Goal: Complete application form: Complete application form

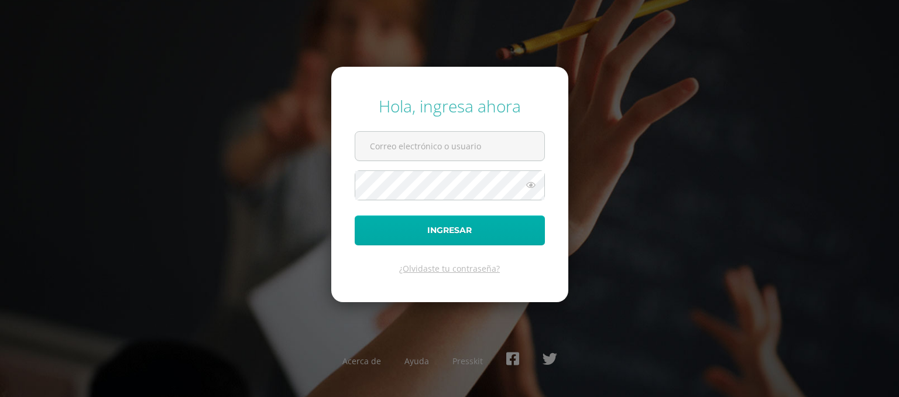
type input "kvitala@sagradocorazon.edu.gt"
click at [409, 235] on button "Ingresar" at bounding box center [450, 230] width 190 height 30
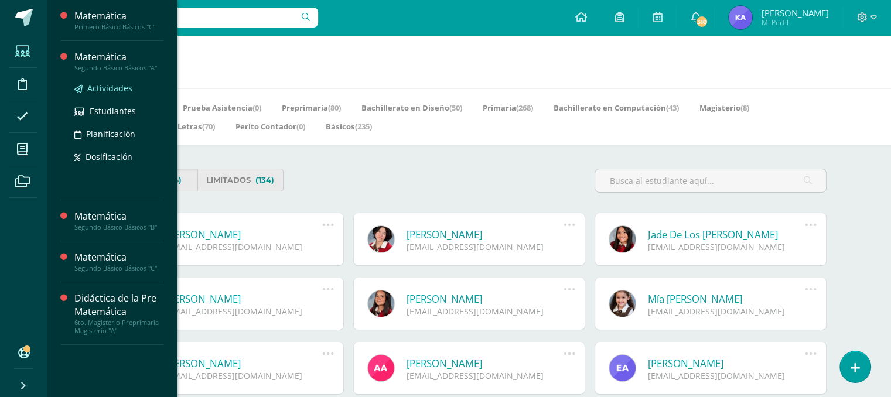
click at [112, 90] on span "Actividades" at bounding box center [109, 88] width 45 height 11
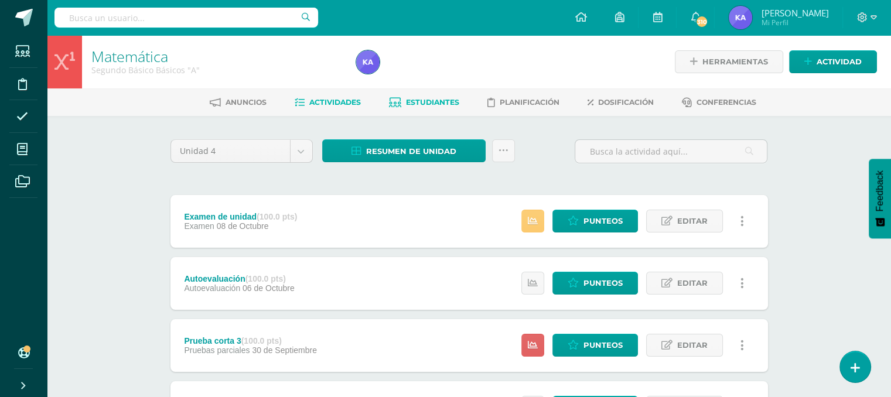
click at [423, 99] on span "Estudiantes" at bounding box center [432, 102] width 53 height 9
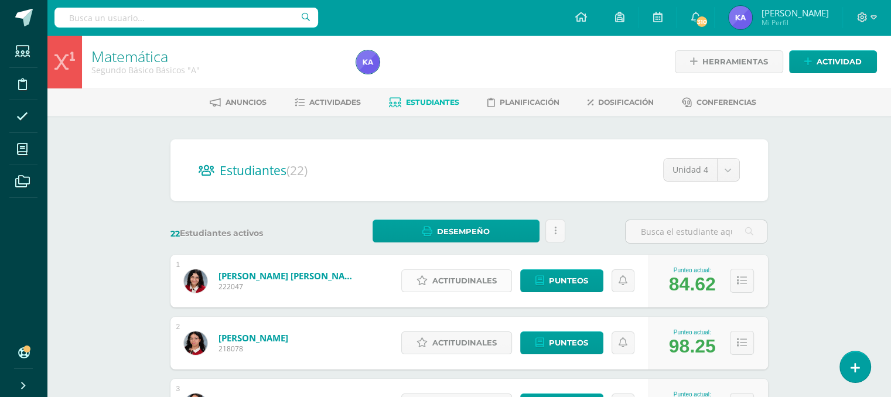
click at [450, 278] on span "Actitudinales" at bounding box center [464, 281] width 64 height 22
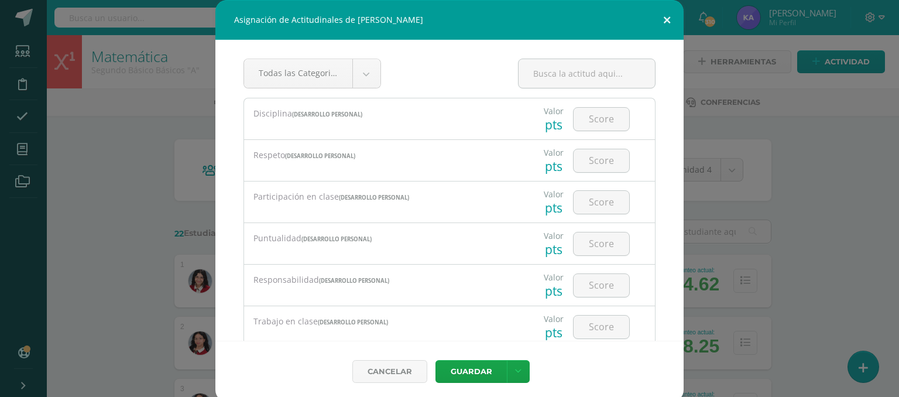
click at [665, 29] on button at bounding box center [666, 20] width 33 height 40
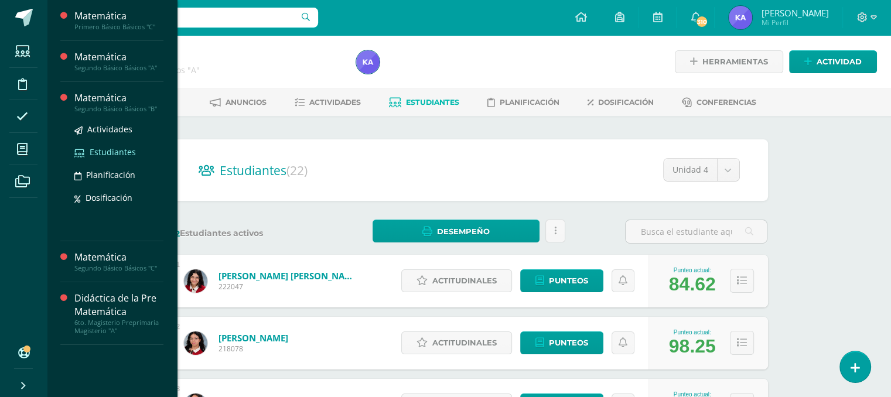
click at [94, 153] on span "Estudiantes" at bounding box center [113, 151] width 46 height 11
click at [115, 152] on span "Estudiantes" at bounding box center [113, 151] width 46 height 11
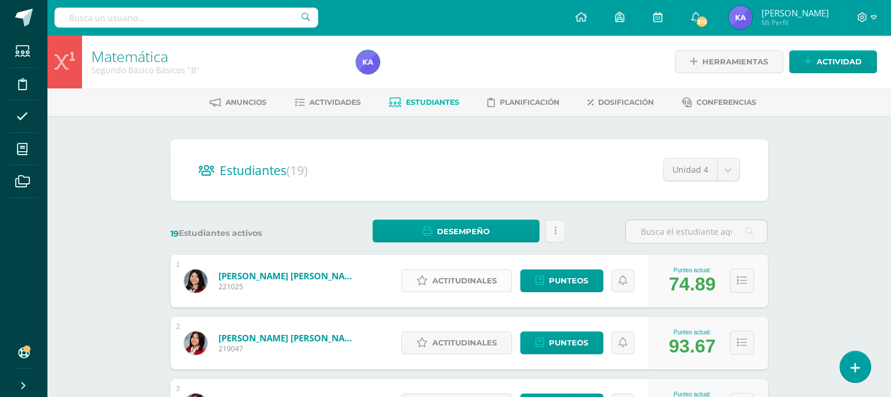
click at [467, 282] on span "Actitudinales" at bounding box center [464, 281] width 64 height 22
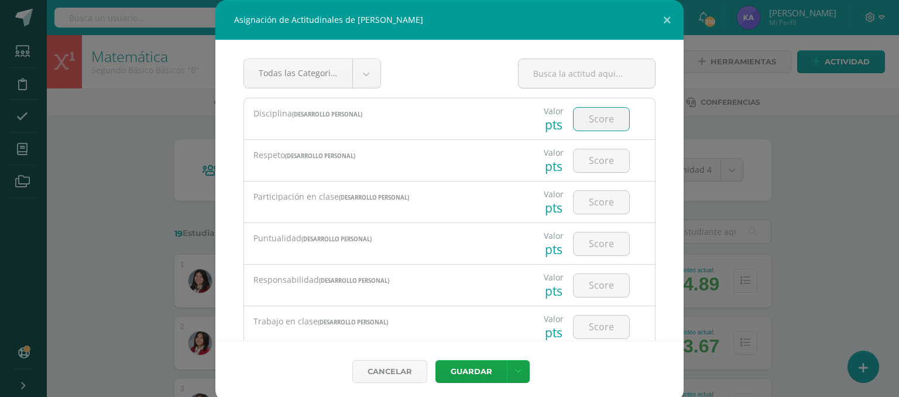
click at [590, 119] on input "number" at bounding box center [602, 119] width 56 height 23
type input "2"
click at [593, 167] on input "number" at bounding box center [602, 160] width 56 height 23
type input "2"
click at [587, 206] on input "number" at bounding box center [602, 202] width 56 height 23
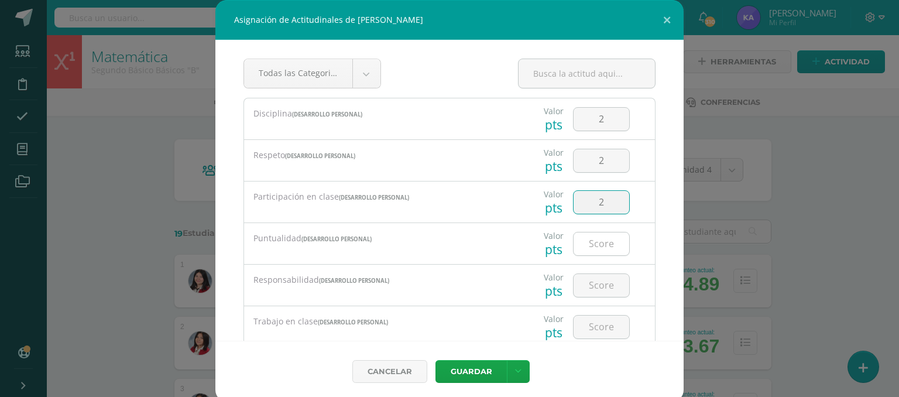
type input "2"
click at [586, 244] on input "number" at bounding box center [602, 243] width 56 height 23
type input "2"
click at [587, 288] on input "number" at bounding box center [602, 285] width 56 height 23
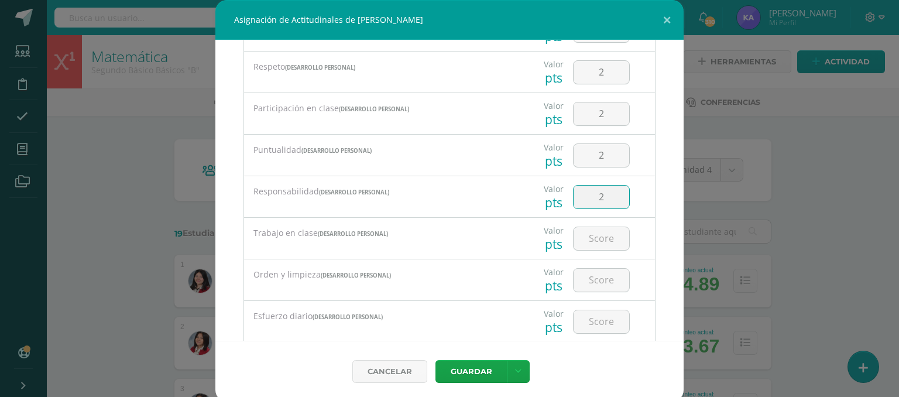
scroll to position [93, 0]
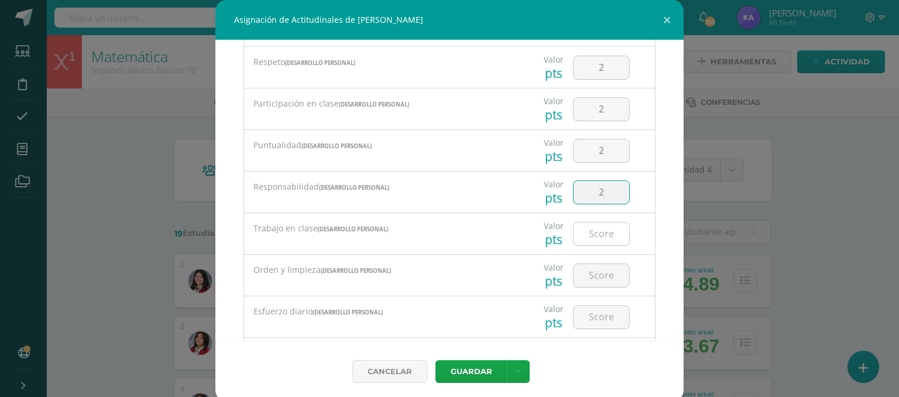
type input "2"
click at [602, 231] on input "number" at bounding box center [602, 233] width 56 height 23
type input "2"
click at [585, 279] on input "number" at bounding box center [602, 275] width 56 height 23
type input "3"
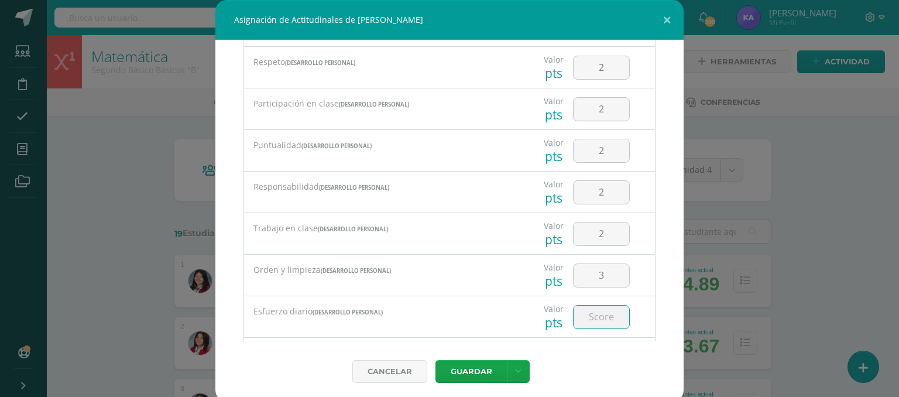
click at [590, 320] on input "number" at bounding box center [602, 317] width 56 height 23
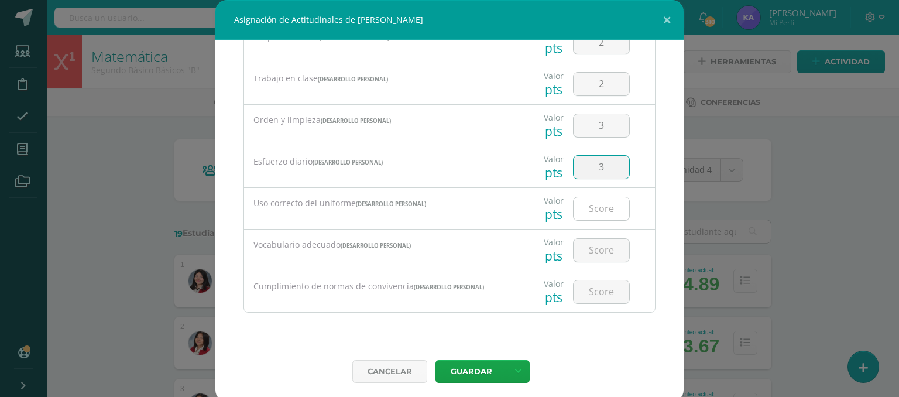
type input "3"
click at [603, 206] on input "number" at bounding box center [602, 208] width 56 height 23
type input "4"
click at [595, 243] on input "number" at bounding box center [602, 250] width 56 height 23
type input "3"
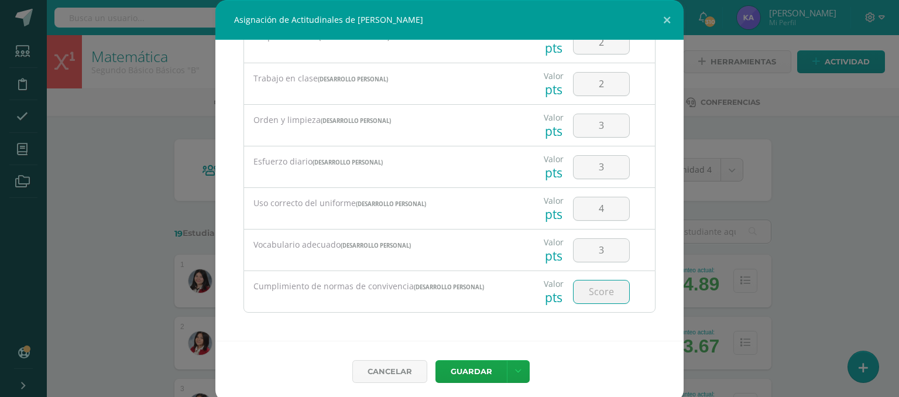
click at [611, 289] on input "number" at bounding box center [602, 291] width 56 height 23
type input "3"
click at [480, 368] on button "Guardar" at bounding box center [471, 371] width 71 height 23
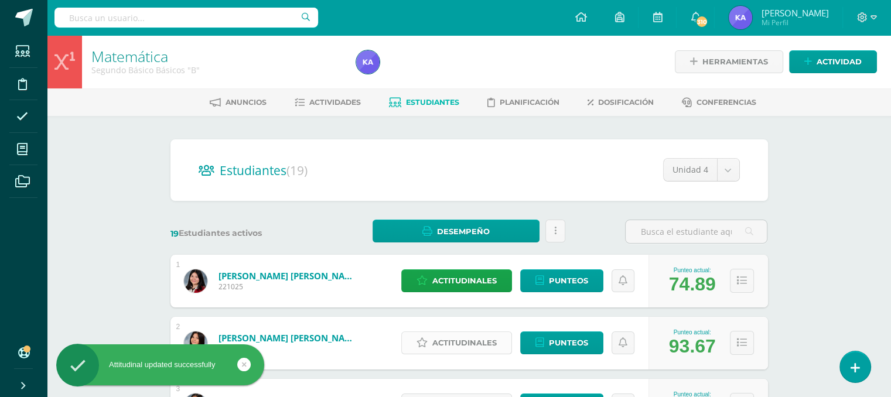
click at [459, 338] on span "Actitudinales" at bounding box center [464, 343] width 64 height 22
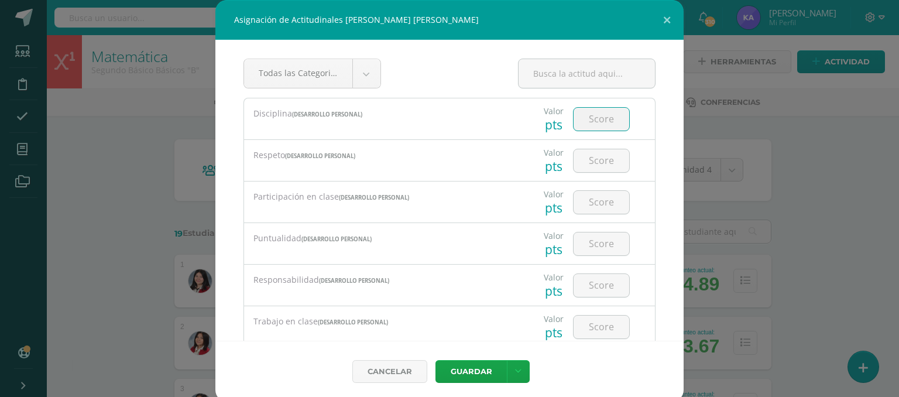
click at [607, 120] on input "number" at bounding box center [602, 119] width 56 height 23
type input "4"
click at [585, 165] on input "number" at bounding box center [602, 160] width 56 height 23
type input "4"
click at [590, 195] on input "number" at bounding box center [602, 202] width 56 height 23
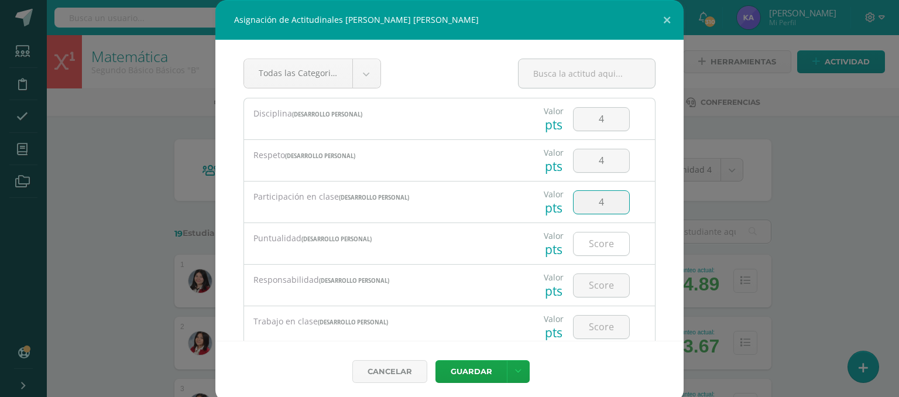
type input "4"
click at [590, 246] on input "number" at bounding box center [602, 243] width 56 height 23
type input "4"
click at [591, 283] on input "number" at bounding box center [602, 285] width 56 height 23
type input "4"
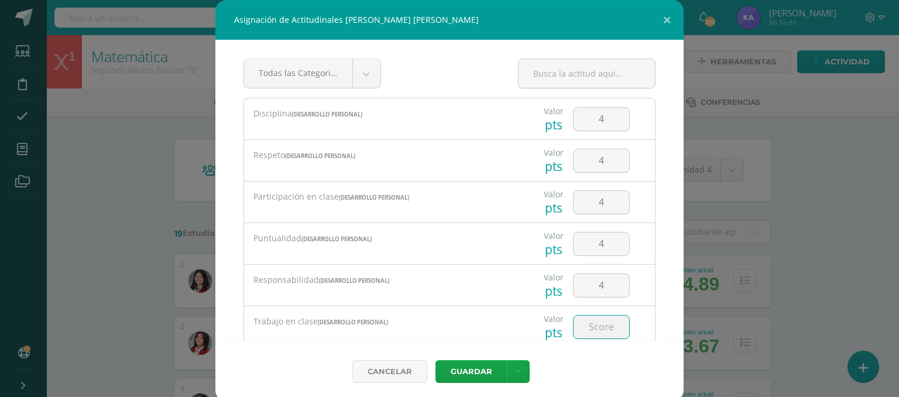
click at [597, 327] on input "number" at bounding box center [602, 327] width 56 height 23
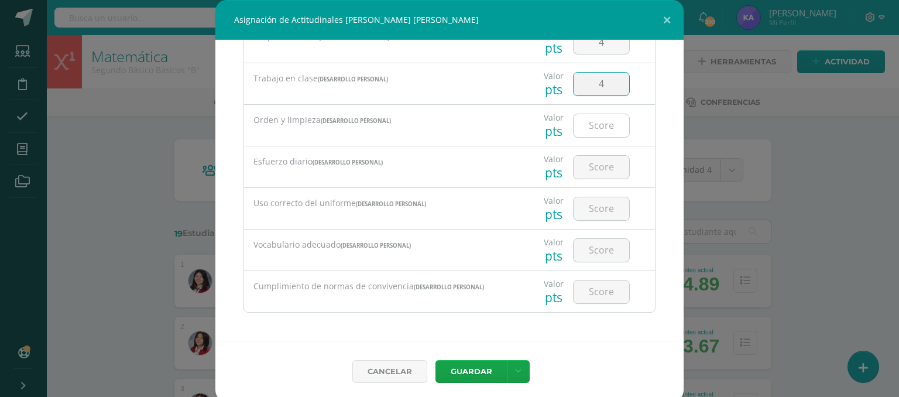
type input "4"
click at [600, 117] on input "number" at bounding box center [602, 125] width 56 height 23
type input "4"
click at [583, 163] on input "number" at bounding box center [602, 167] width 56 height 23
type input "4"
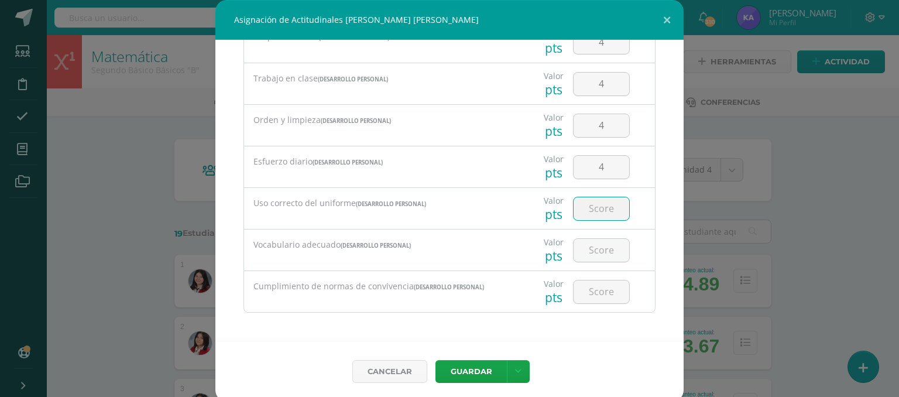
click at [589, 213] on input "number" at bounding box center [602, 208] width 56 height 23
type input "4"
click at [597, 252] on input "number" at bounding box center [602, 250] width 56 height 23
type input "4"
click at [598, 286] on input "number" at bounding box center [602, 291] width 56 height 23
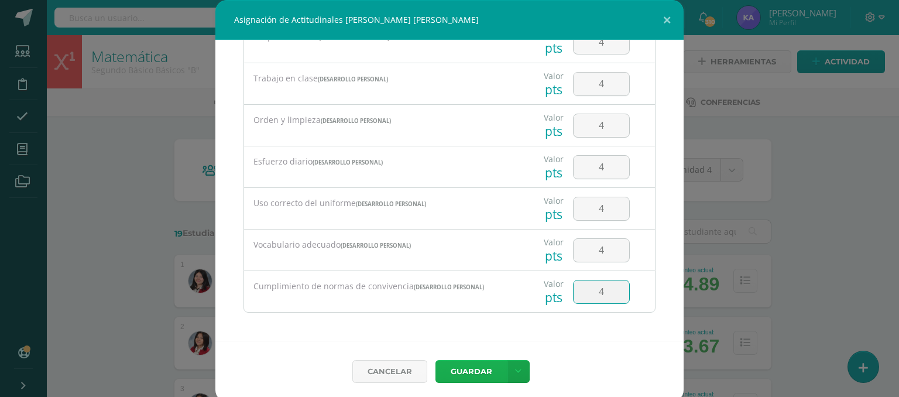
type input "4"
click at [479, 369] on button "Guardar" at bounding box center [471, 371] width 71 height 23
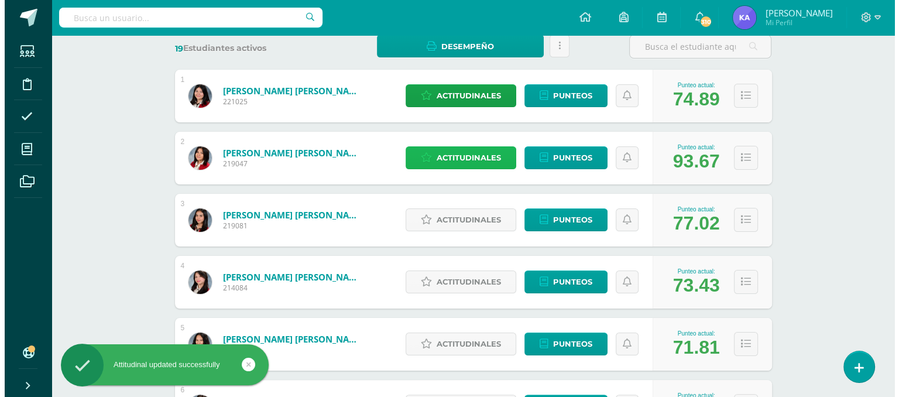
scroll to position [192, 0]
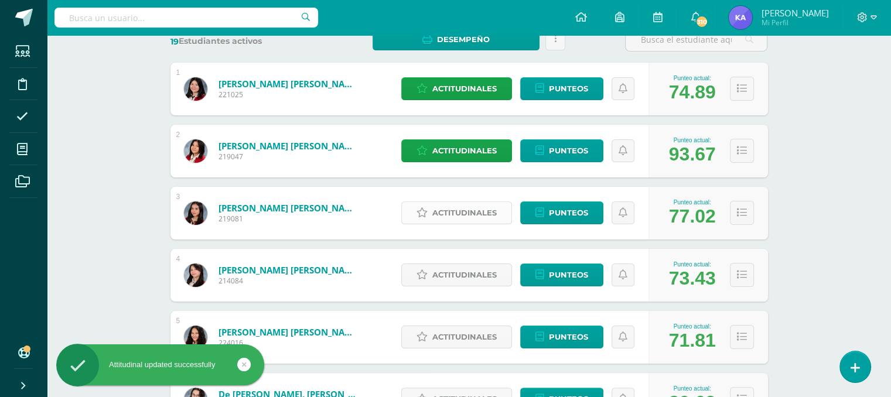
click at [464, 214] on span "Actitudinales" at bounding box center [464, 213] width 64 height 22
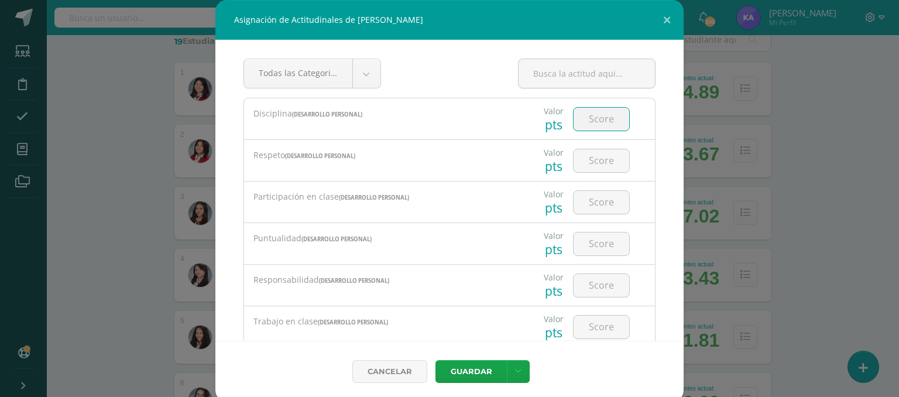
click at [597, 116] on input "number" at bounding box center [602, 119] width 56 height 23
type input "2"
click at [591, 170] on input "number" at bounding box center [602, 160] width 56 height 23
type input "2"
click at [593, 195] on input "number" at bounding box center [602, 202] width 56 height 23
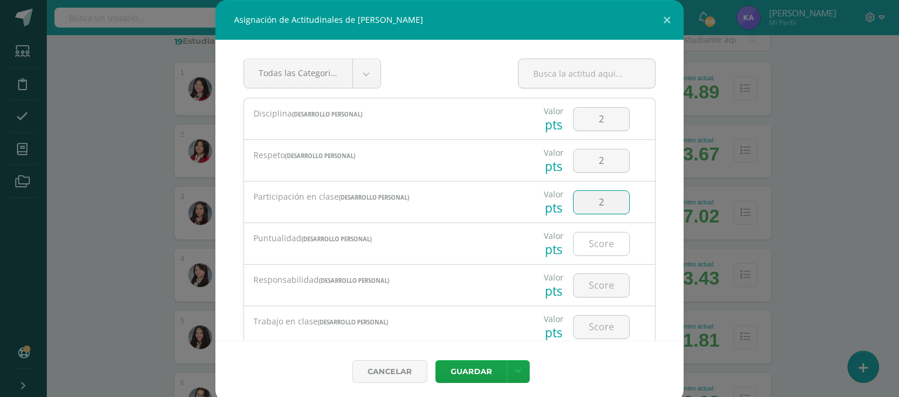
type input "2"
click at [597, 249] on input "number" at bounding box center [602, 243] width 56 height 23
type input "2"
click at [593, 283] on input "number" at bounding box center [602, 285] width 56 height 23
type input "2"
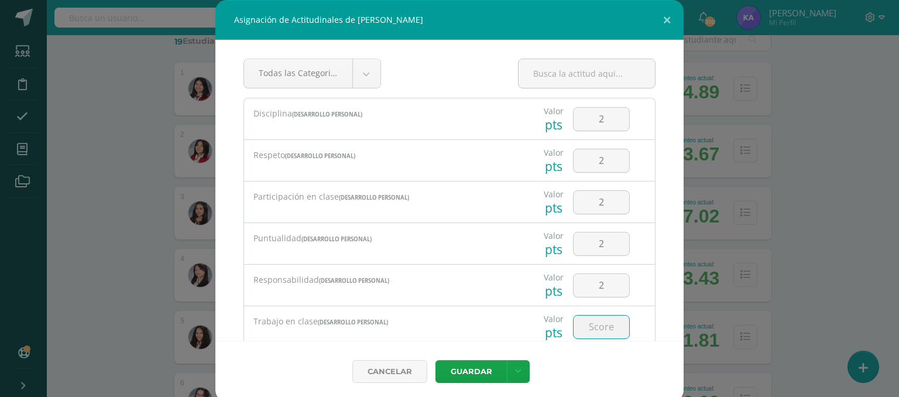
click at [588, 326] on input "number" at bounding box center [602, 327] width 56 height 23
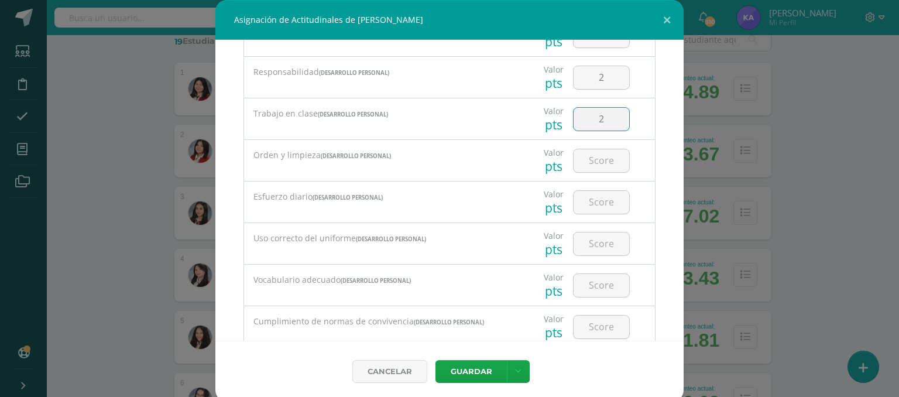
scroll to position [211, 0]
type input "2"
click at [582, 155] on input "number" at bounding box center [602, 157] width 56 height 23
type input "3"
click at [604, 200] on input "number" at bounding box center [602, 199] width 56 height 23
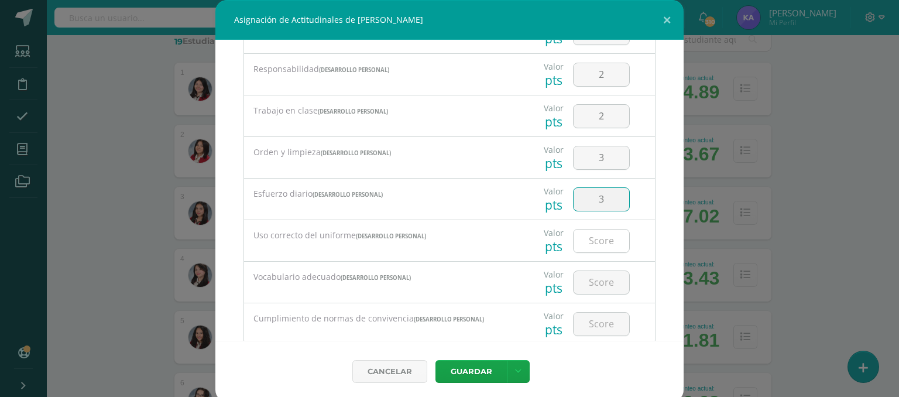
type input "3"
click at [588, 238] on input "number" at bounding box center [602, 241] width 56 height 23
click at [594, 197] on input "3" at bounding box center [602, 199] width 56 height 23
type input "2"
click at [588, 242] on input "number" at bounding box center [602, 241] width 56 height 23
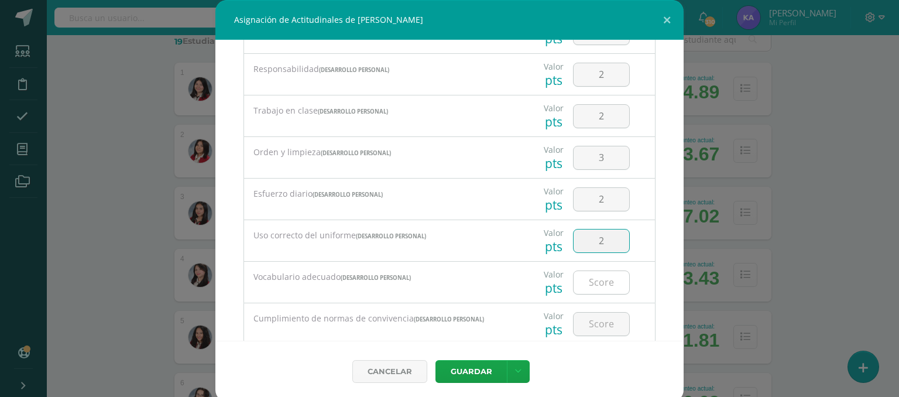
type input "2"
click at [574, 286] on input "number" at bounding box center [602, 282] width 56 height 23
type input "3"
click at [576, 316] on input "number" at bounding box center [602, 324] width 56 height 23
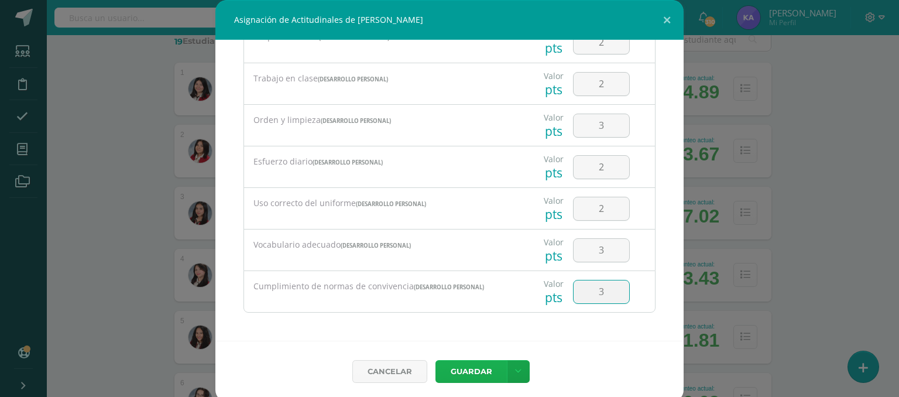
type input "3"
click at [465, 368] on button "Guardar" at bounding box center [471, 371] width 71 height 23
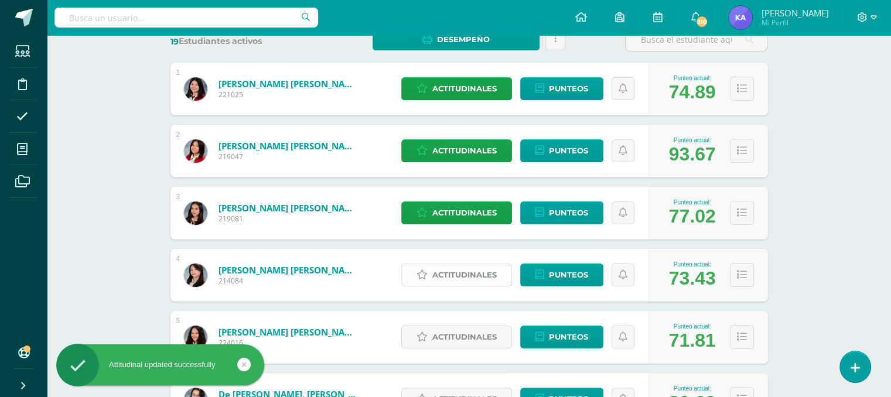
click at [463, 277] on span "Actitudinales" at bounding box center [464, 275] width 64 height 22
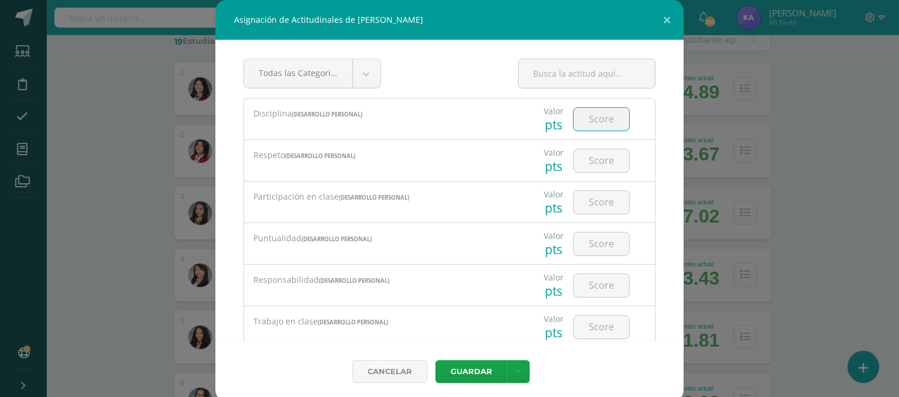
click at [594, 121] on input "number" at bounding box center [602, 119] width 56 height 23
type input "3"
click at [597, 163] on input "number" at bounding box center [602, 160] width 56 height 23
type input "4"
click at [585, 206] on input "number" at bounding box center [602, 202] width 56 height 23
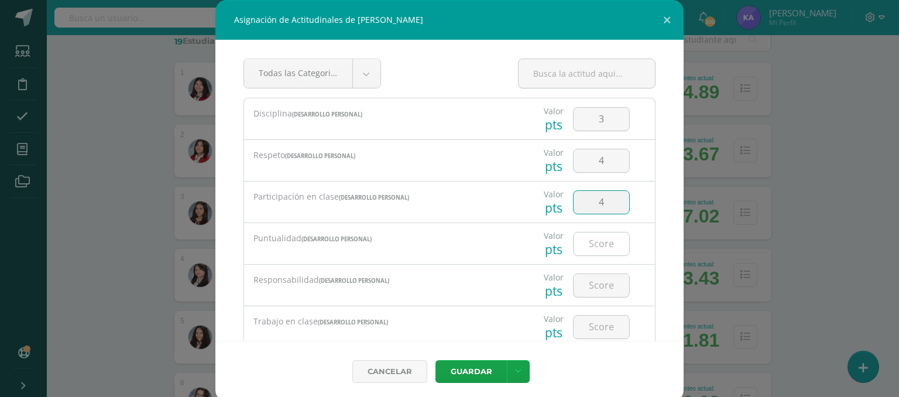
type input "4"
click at [593, 237] on input "number" at bounding box center [602, 243] width 56 height 23
type input "3"
click at [583, 280] on input "number" at bounding box center [602, 285] width 56 height 23
type input "3"
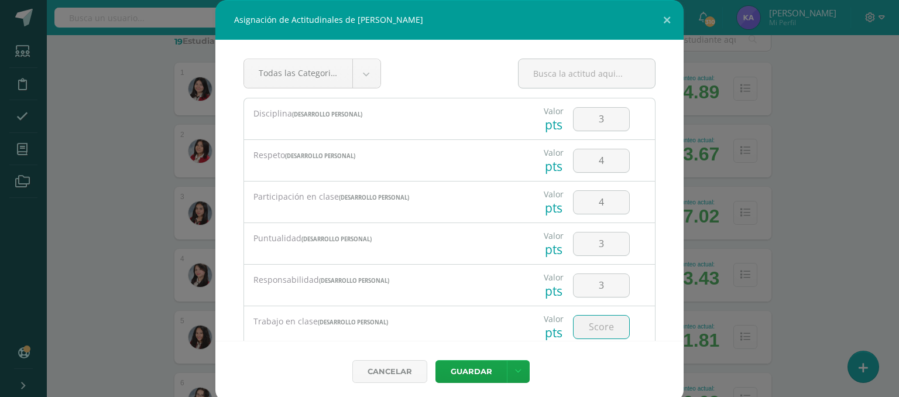
click at [581, 326] on input "number" at bounding box center [602, 327] width 56 height 23
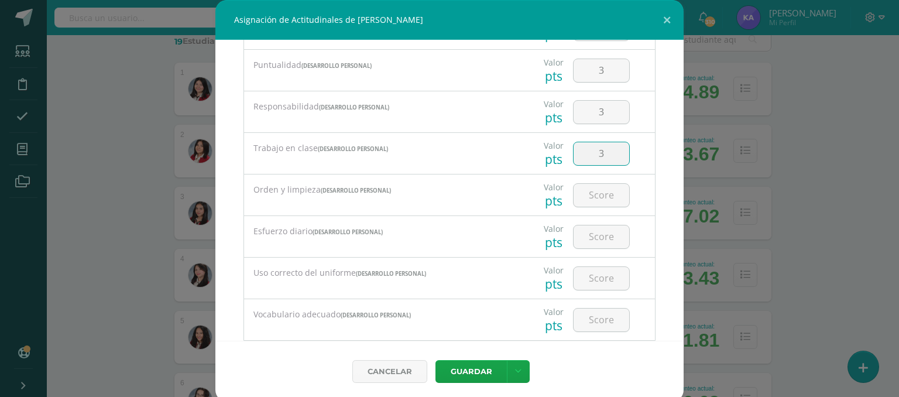
scroll to position [173, 0]
type input "3"
click at [580, 193] on input "number" at bounding box center [602, 195] width 56 height 23
type input "3"
click at [585, 225] on input "number" at bounding box center [602, 236] width 56 height 23
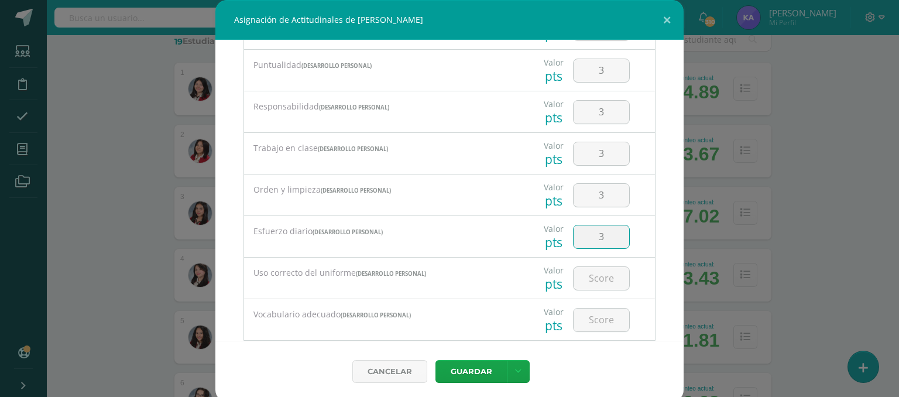
type input "3"
click at [597, 262] on div at bounding box center [602, 278] width 66 height 41
click at [593, 275] on input "number" at bounding box center [602, 278] width 56 height 23
type input "3"
click at [587, 314] on input "number" at bounding box center [602, 320] width 56 height 23
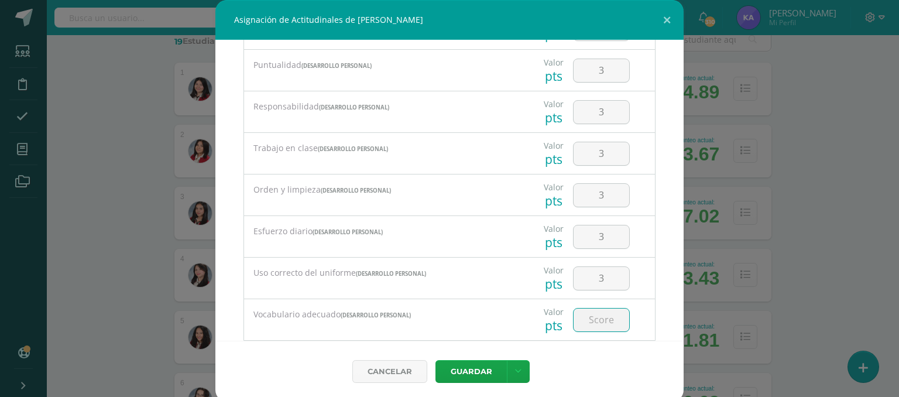
scroll to position [243, 0]
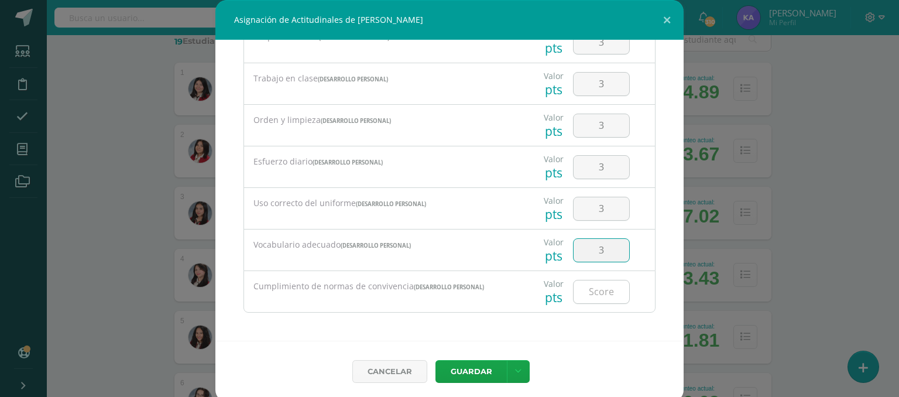
type input "3"
click at [595, 292] on input "number" at bounding box center [602, 291] width 56 height 23
type input "4"
click at [470, 368] on button "Guardar" at bounding box center [471, 371] width 71 height 23
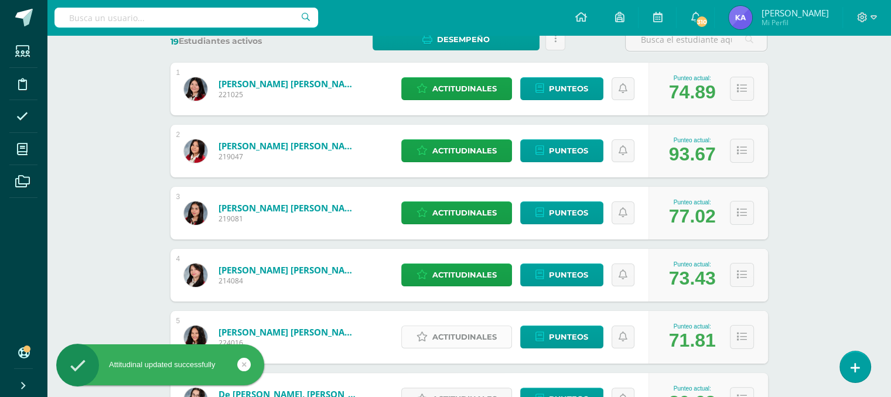
click at [466, 340] on span "Actitudinales" at bounding box center [464, 337] width 64 height 22
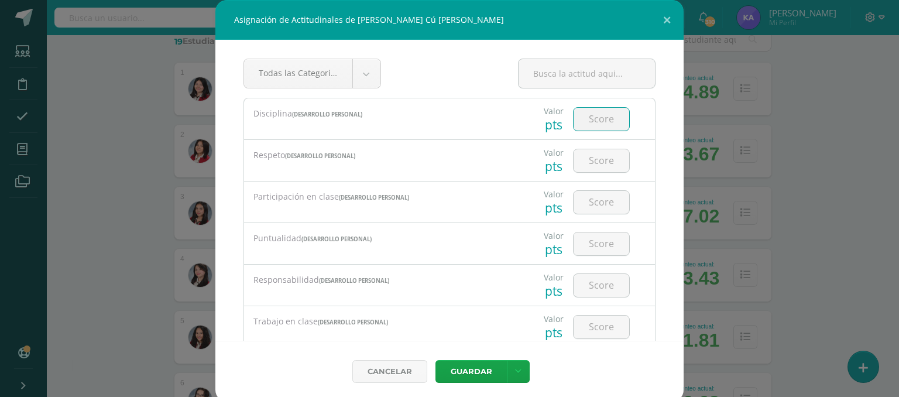
click at [598, 121] on input "number" at bounding box center [602, 119] width 56 height 23
type input "3"
click at [586, 166] on input "number" at bounding box center [602, 160] width 56 height 23
type input "4"
click at [588, 198] on input "number" at bounding box center [602, 202] width 56 height 23
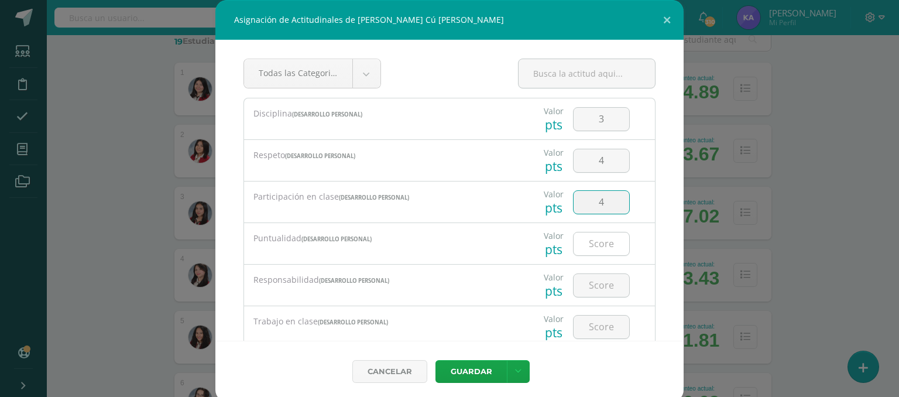
type input "4"
click at [587, 245] on input "number" at bounding box center [602, 243] width 56 height 23
type input "4"
click at [581, 287] on input "number" at bounding box center [602, 285] width 56 height 23
type input "4"
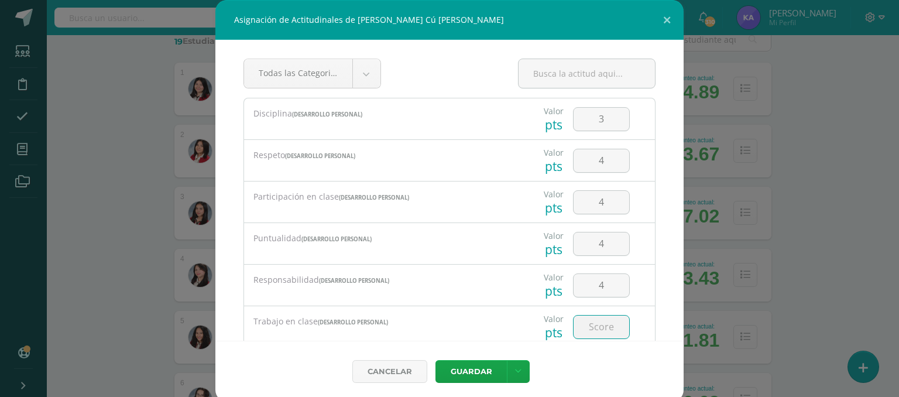
click at [590, 323] on input "number" at bounding box center [602, 327] width 56 height 23
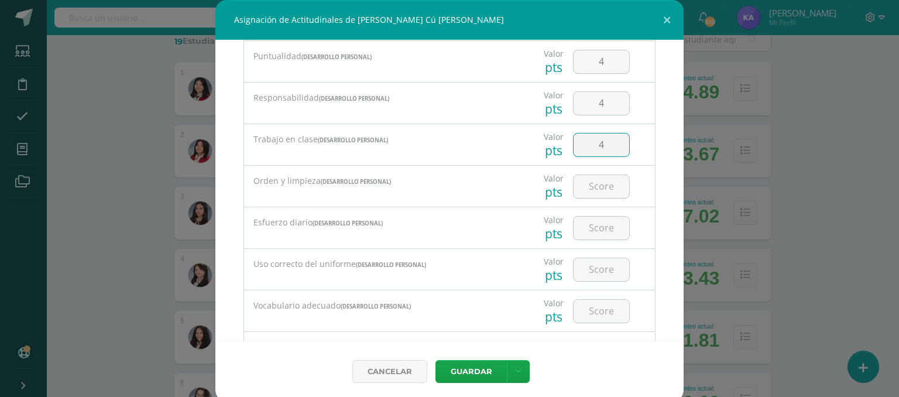
scroll to position [198, 0]
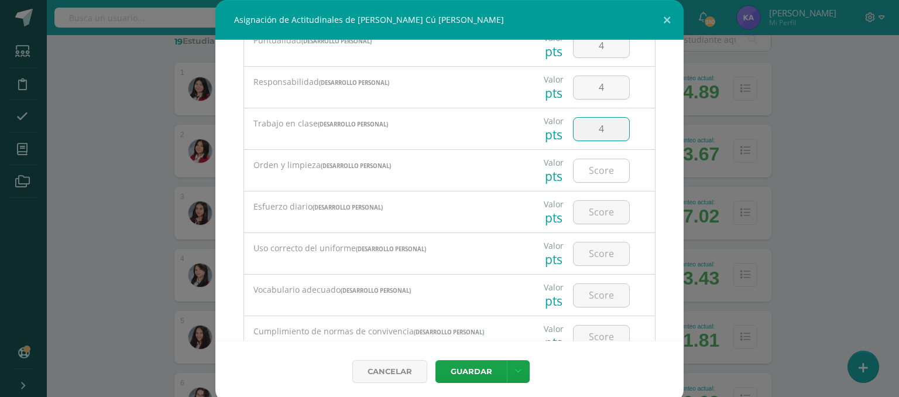
type input "4"
click at [598, 166] on input "number" at bounding box center [602, 170] width 56 height 23
type input "4"
click at [578, 204] on input "number" at bounding box center [602, 212] width 56 height 23
type input "4"
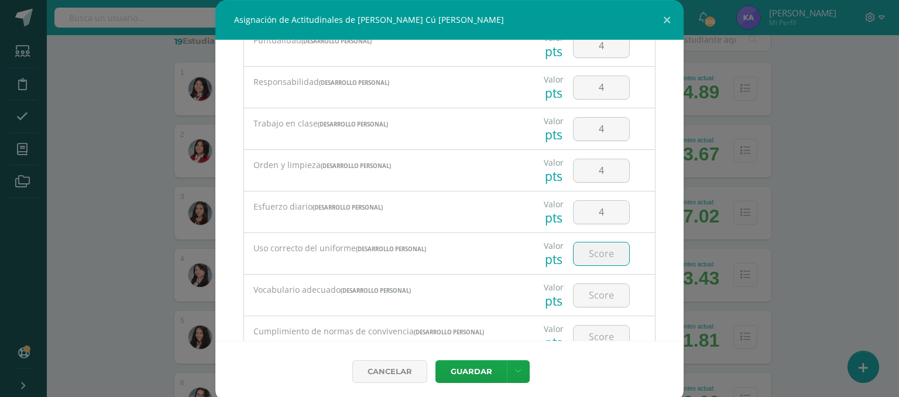
click at [593, 256] on input "number" at bounding box center [602, 253] width 56 height 23
type input "4"
click at [587, 302] on input "number" at bounding box center [602, 295] width 56 height 23
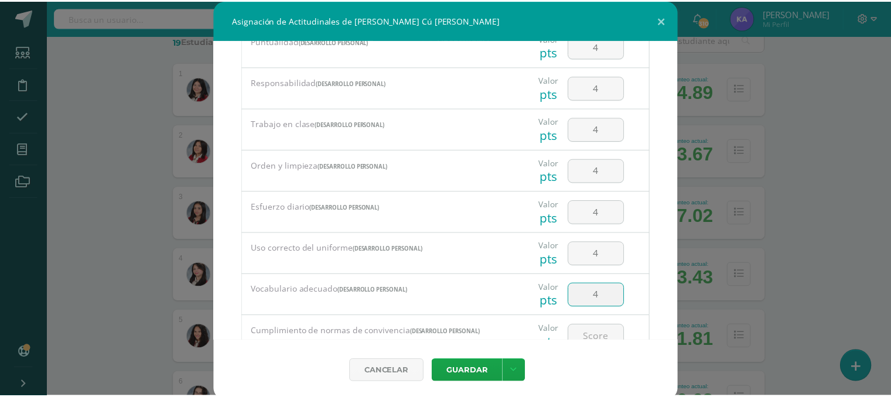
scroll to position [243, 0]
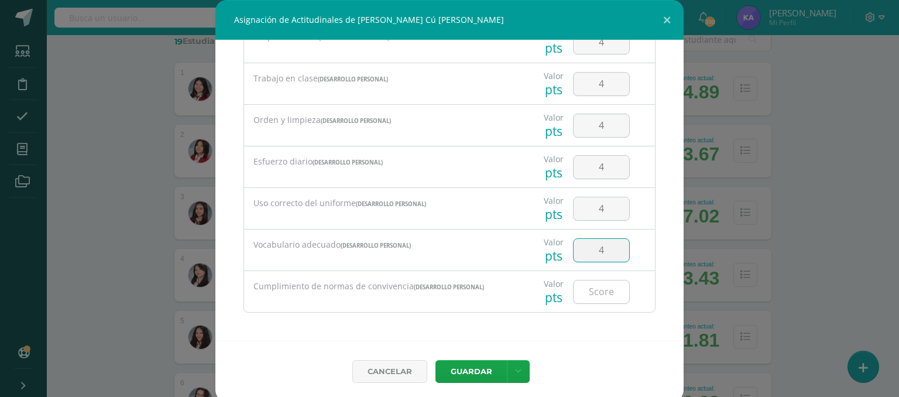
type input "4"
click at [588, 294] on input "number" at bounding box center [602, 291] width 56 height 23
type input "4"
click at [474, 368] on button "Guardar" at bounding box center [471, 371] width 71 height 23
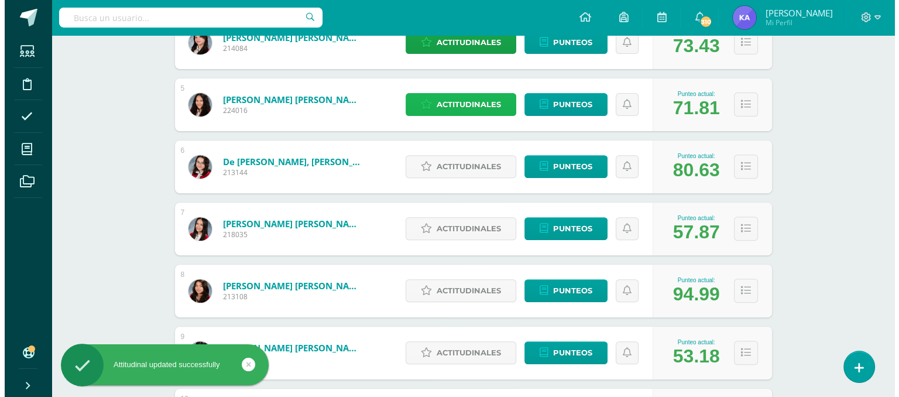
scroll to position [430, 0]
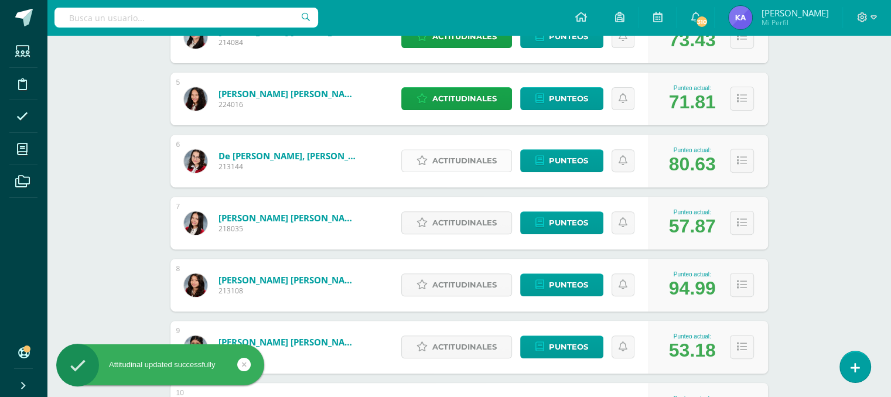
click at [471, 162] on span "Actitudinales" at bounding box center [464, 161] width 64 height 22
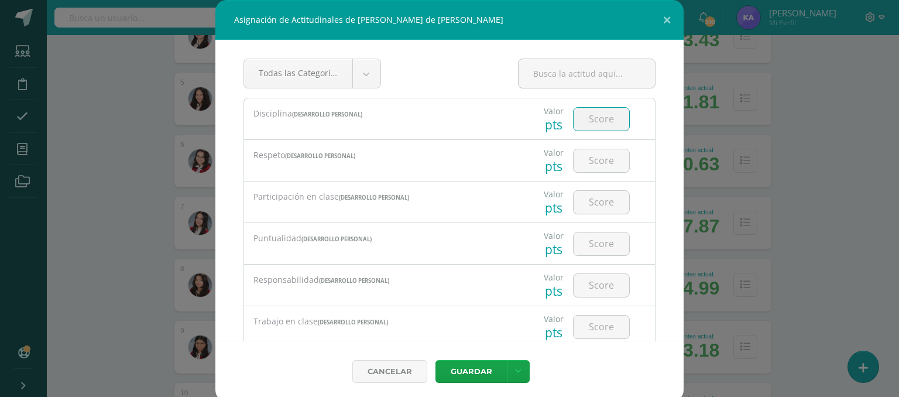
click at [593, 119] on input "number" at bounding box center [602, 119] width 56 height 23
type input "3"
click at [586, 165] on input "number" at bounding box center [602, 160] width 56 height 23
type input "4"
click at [600, 205] on input "number" at bounding box center [602, 202] width 56 height 23
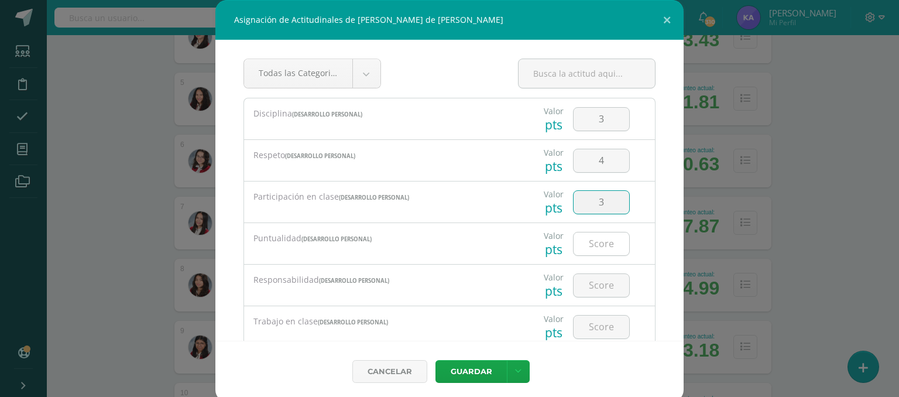
type input "3"
click at [593, 241] on input "number" at bounding box center [602, 243] width 56 height 23
type input "3"
click at [597, 282] on input "number" at bounding box center [602, 285] width 56 height 23
click at [600, 202] on input "3" at bounding box center [602, 202] width 56 height 23
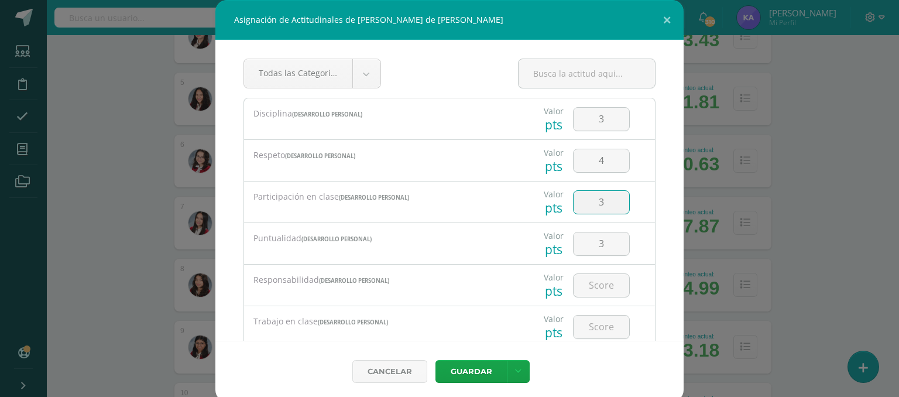
click at [600, 202] on input "3" at bounding box center [602, 202] width 56 height 23
type input "3"
click at [597, 241] on input "3" at bounding box center [602, 243] width 56 height 23
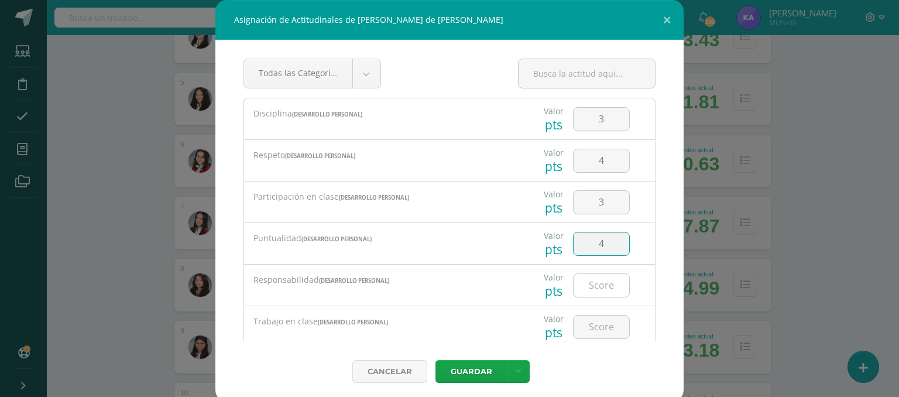
type input "4"
click at [602, 288] on input "number" at bounding box center [602, 285] width 56 height 23
type input "4"
click at [590, 323] on input "number" at bounding box center [602, 327] width 56 height 23
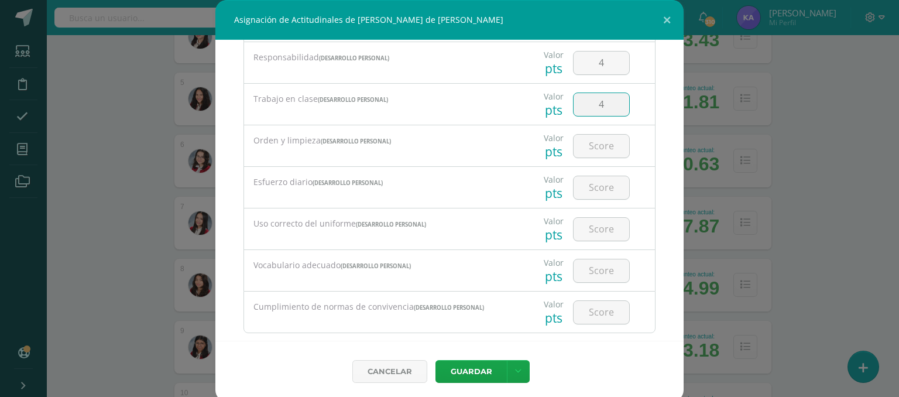
scroll to position [243, 0]
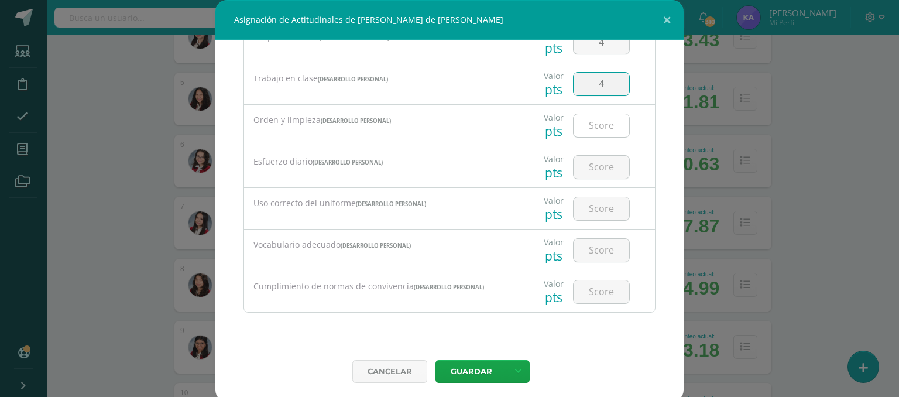
type input "4"
click at [585, 125] on input "number" at bounding box center [602, 125] width 56 height 23
type input "3"
type input "2"
click at [595, 162] on input "number" at bounding box center [602, 167] width 56 height 23
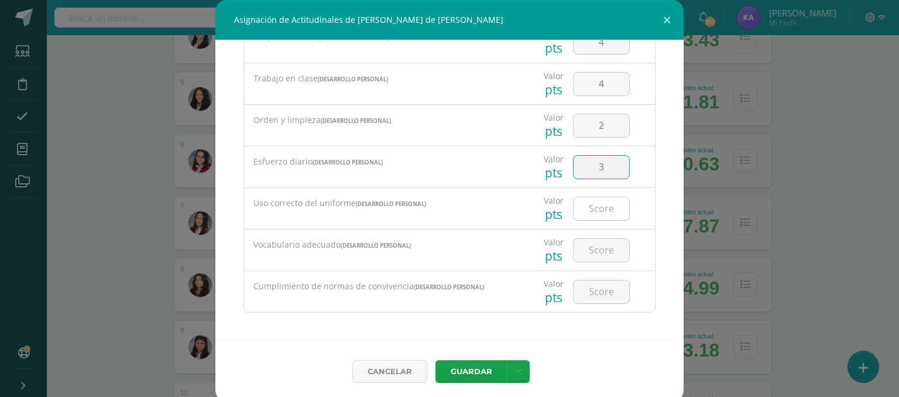
type input "3"
click at [589, 204] on input "number" at bounding box center [602, 208] width 56 height 23
type input "3"
click at [591, 254] on input "number" at bounding box center [602, 250] width 56 height 23
type input "4"
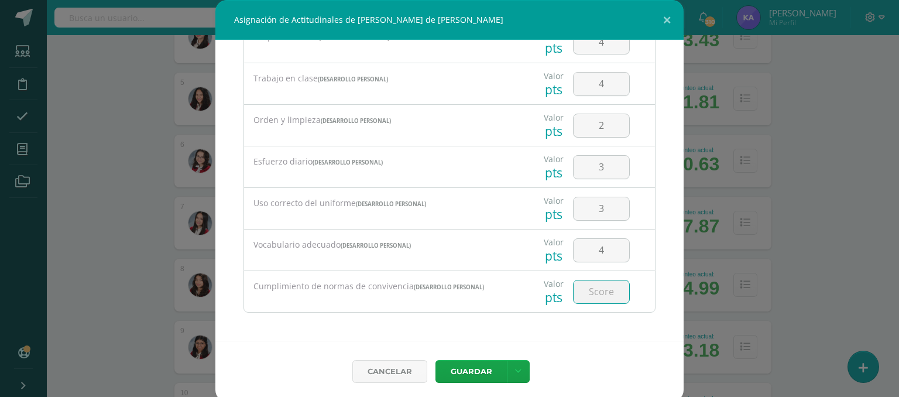
click at [595, 283] on input "number" at bounding box center [602, 291] width 56 height 23
type input "4"
click at [479, 363] on button "Guardar" at bounding box center [471, 371] width 71 height 23
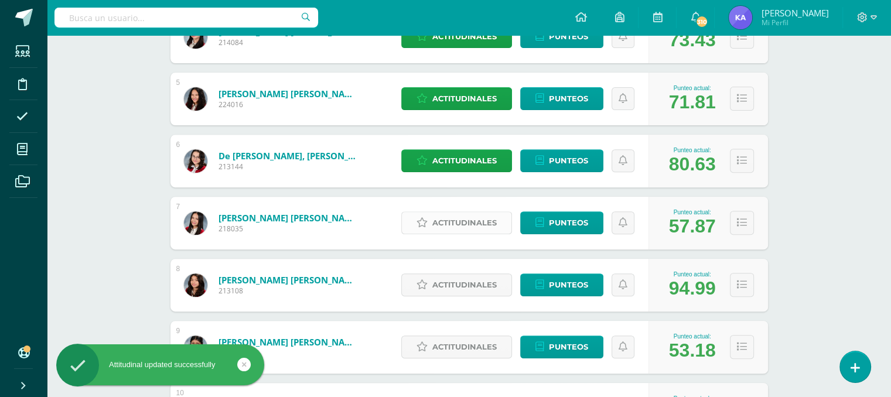
click at [465, 221] on span "Actitudinales" at bounding box center [464, 223] width 64 height 22
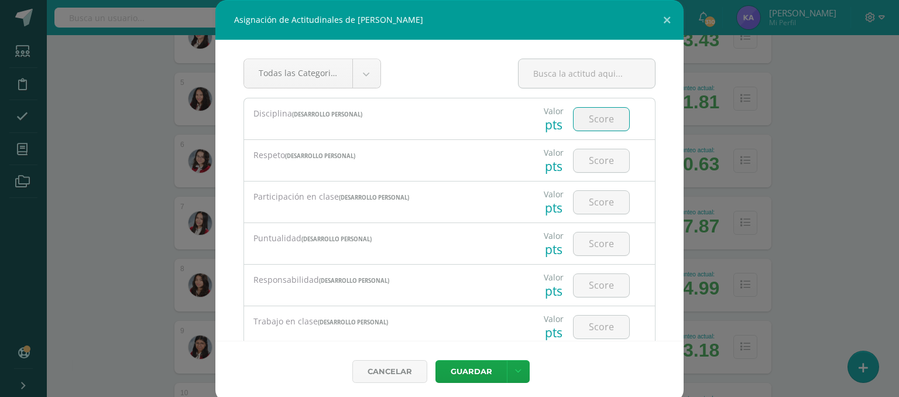
click at [590, 121] on input "number" at bounding box center [602, 119] width 56 height 23
type input "1"
click at [602, 157] on input "number" at bounding box center [602, 160] width 56 height 23
type input "1"
click at [592, 204] on input "number" at bounding box center [602, 202] width 56 height 23
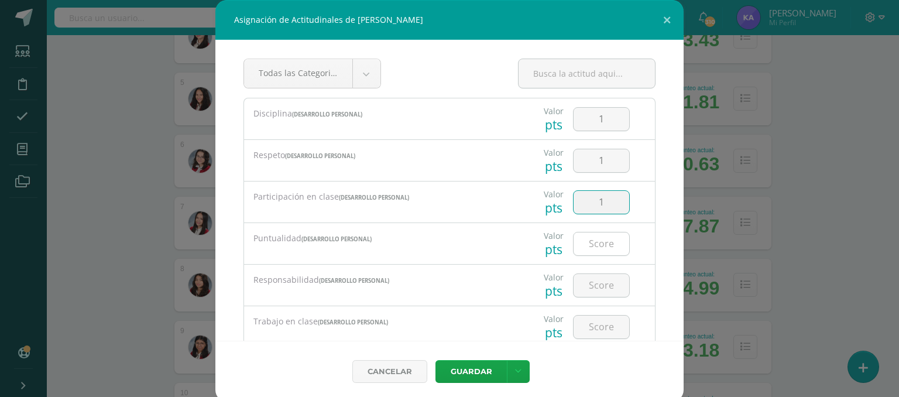
type input "1"
click at [595, 242] on input "number" at bounding box center [602, 243] width 56 height 23
type input "1"
click at [584, 289] on input "number" at bounding box center [602, 285] width 56 height 23
type input "1"
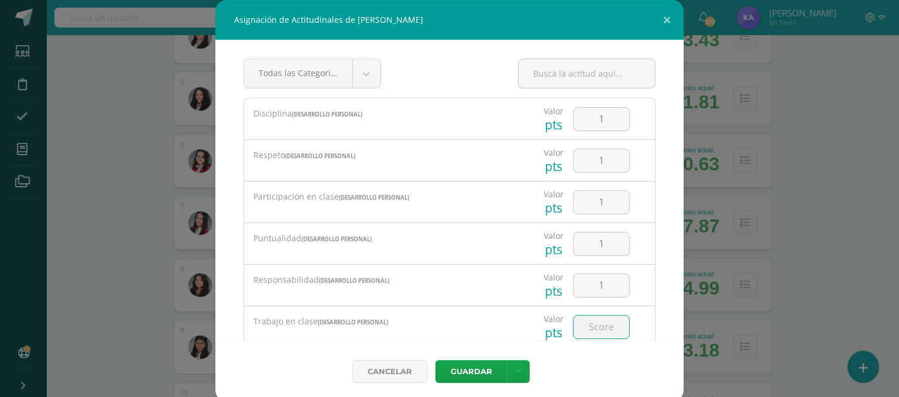
click at [585, 326] on input "number" at bounding box center [602, 327] width 56 height 23
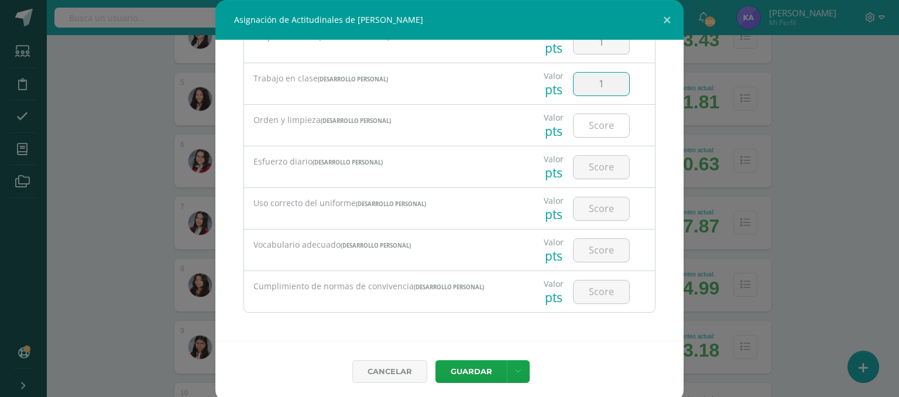
type input "1"
click at [587, 125] on input "number" at bounding box center [602, 125] width 56 height 23
type input "1"
click at [588, 172] on input "number" at bounding box center [602, 167] width 56 height 23
type input "1"
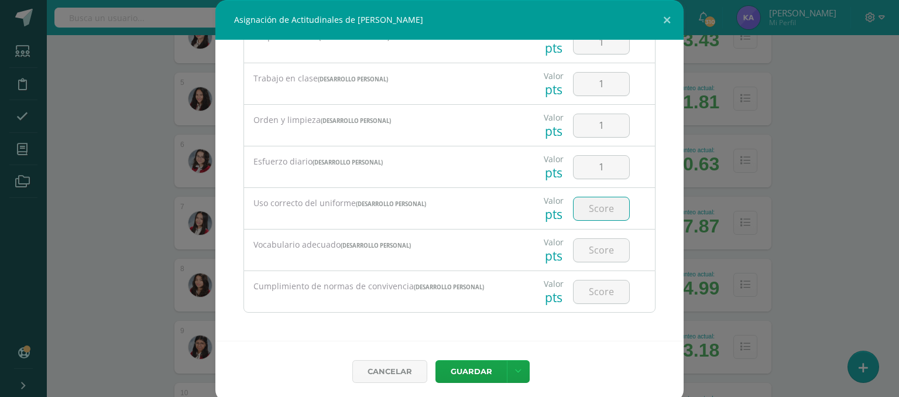
click at [595, 209] on input "number" at bounding box center [602, 208] width 56 height 23
type input "1"
click at [592, 248] on input "number" at bounding box center [602, 250] width 56 height 23
type input "1"
click at [593, 290] on input "number" at bounding box center [602, 291] width 56 height 23
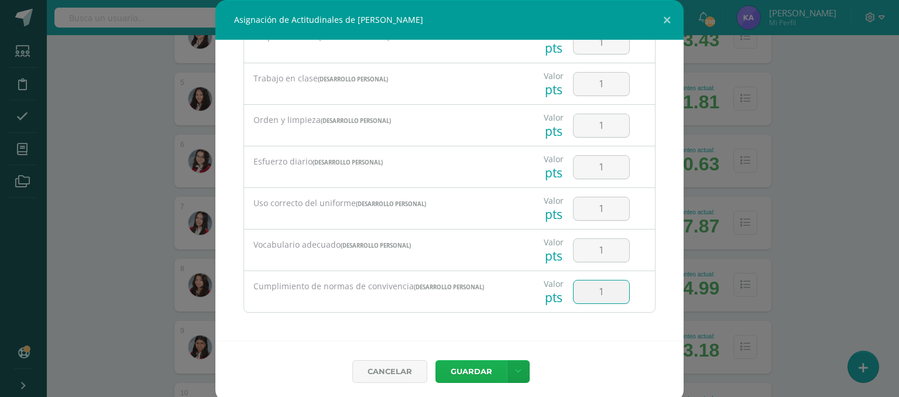
type input "1"
click at [466, 368] on button "Guardar" at bounding box center [471, 371] width 71 height 23
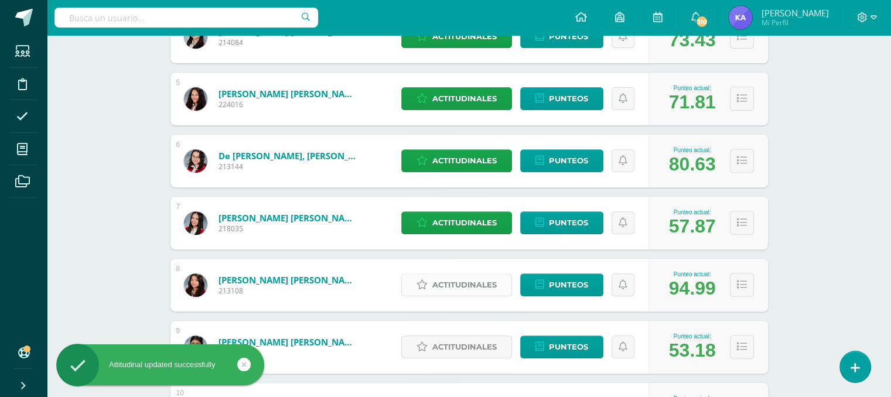
click at [465, 283] on span "Actitudinales" at bounding box center [464, 285] width 64 height 22
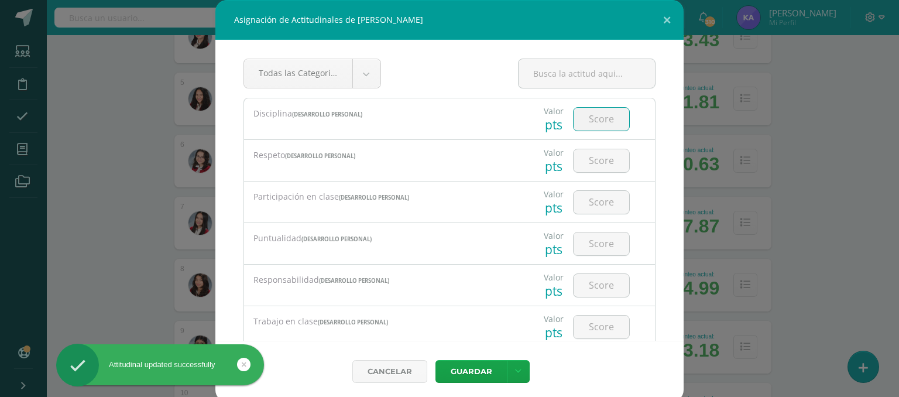
click at [578, 112] on input "number" at bounding box center [602, 119] width 56 height 23
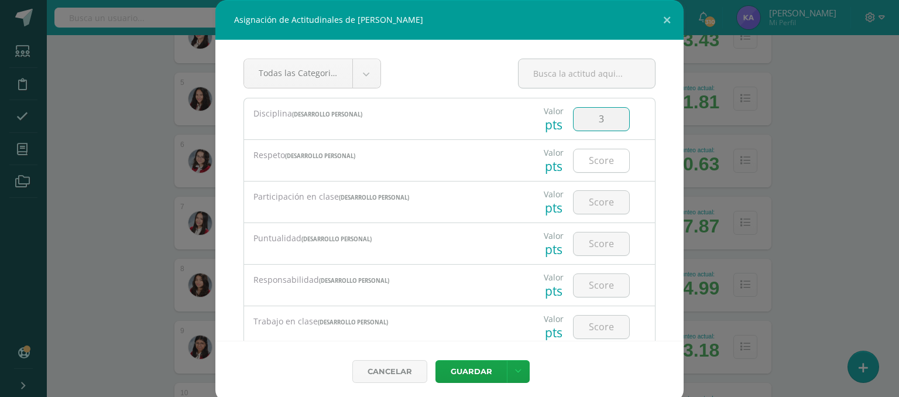
type input "3"
click at [594, 163] on input "number" at bounding box center [602, 160] width 56 height 23
type input "4"
click at [586, 198] on input "number" at bounding box center [602, 202] width 56 height 23
type input "4"
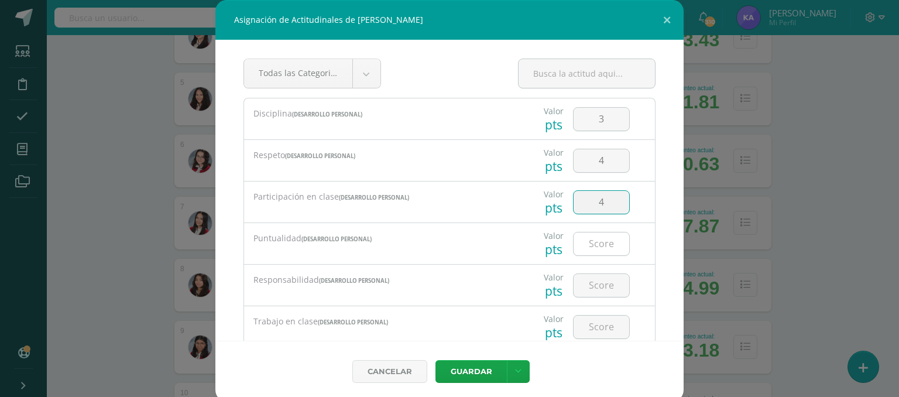
click at [595, 244] on input "number" at bounding box center [602, 243] width 56 height 23
type input "4"
click at [585, 292] on input "number" at bounding box center [602, 285] width 56 height 23
type input "4"
click at [588, 330] on input "number" at bounding box center [602, 327] width 56 height 23
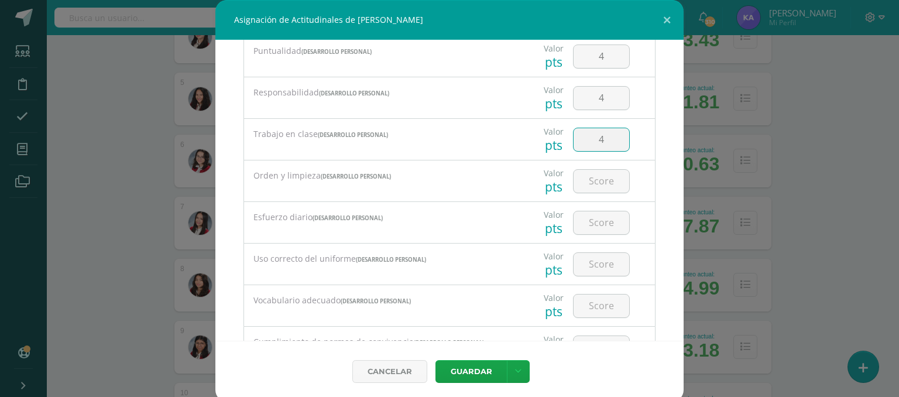
scroll to position [189, 0]
type input "4"
click at [593, 178] on input "number" at bounding box center [602, 180] width 56 height 23
type input "4"
click at [590, 212] on input "number" at bounding box center [602, 221] width 56 height 23
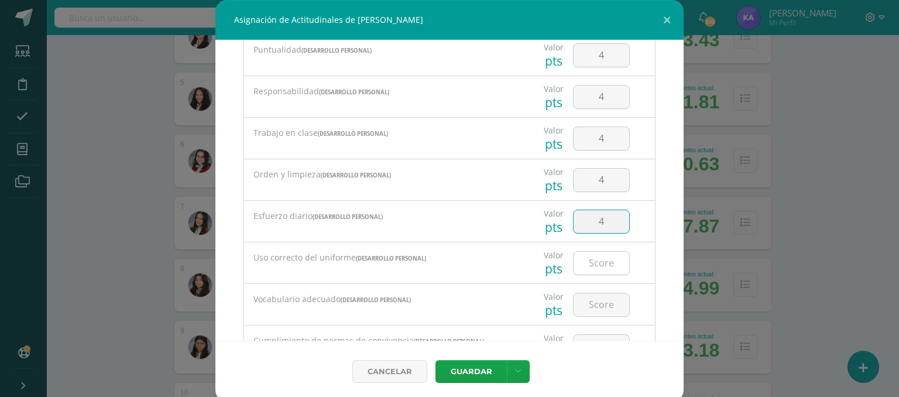
type input "4"
click at [593, 256] on input "number" at bounding box center [602, 263] width 56 height 23
type input "4"
click at [593, 300] on input "number" at bounding box center [602, 304] width 56 height 23
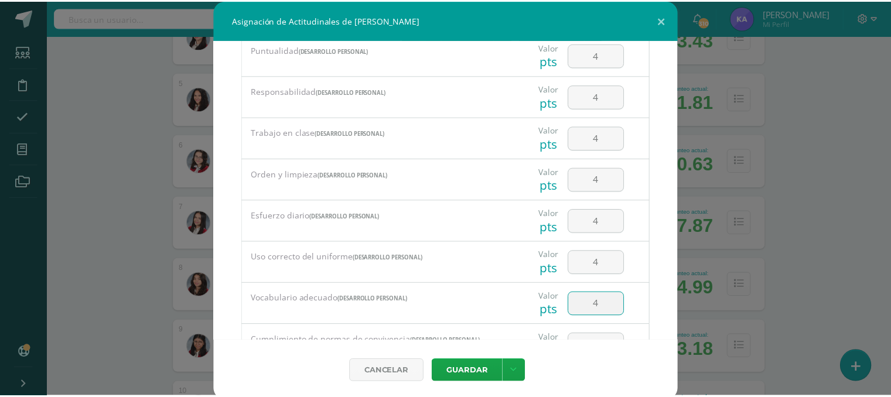
scroll to position [243, 0]
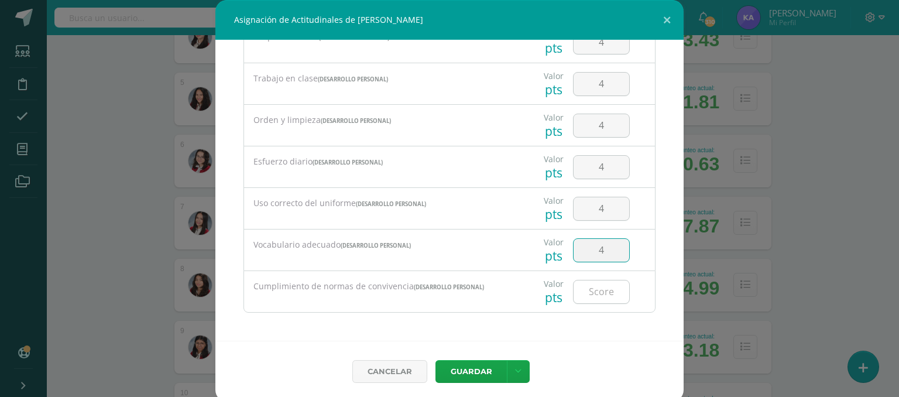
type input "4"
click at [588, 290] on input "number" at bounding box center [602, 291] width 56 height 23
type input "4"
click at [471, 364] on button "Guardar" at bounding box center [471, 371] width 71 height 23
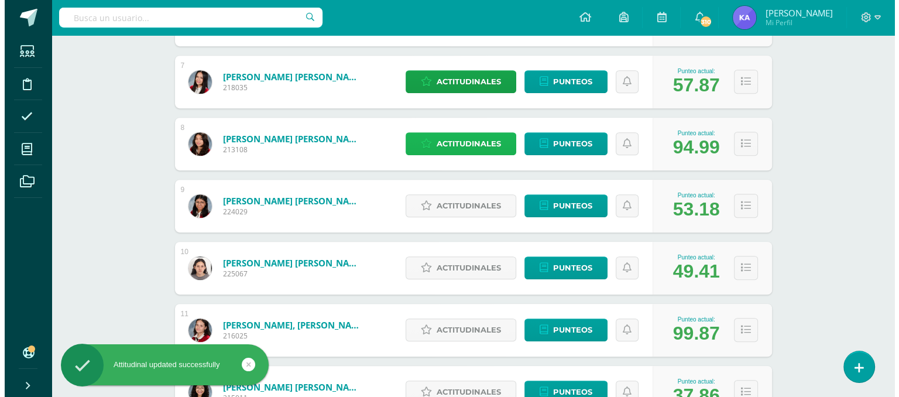
scroll to position [572, 0]
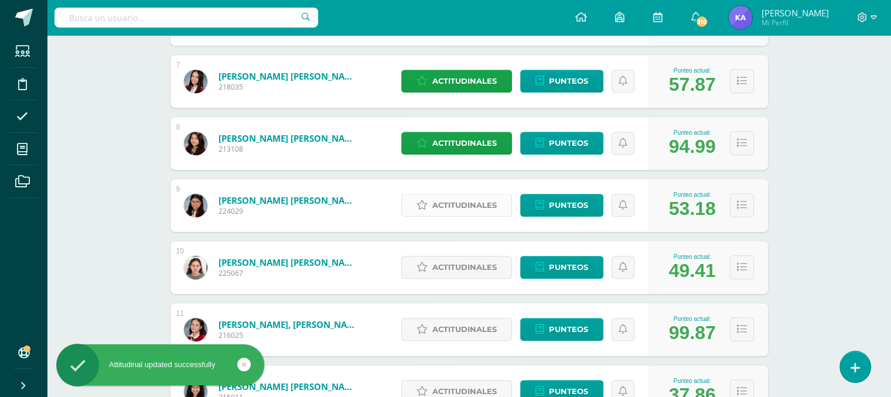
click at [457, 204] on span "Actitudinales" at bounding box center [464, 205] width 64 height 22
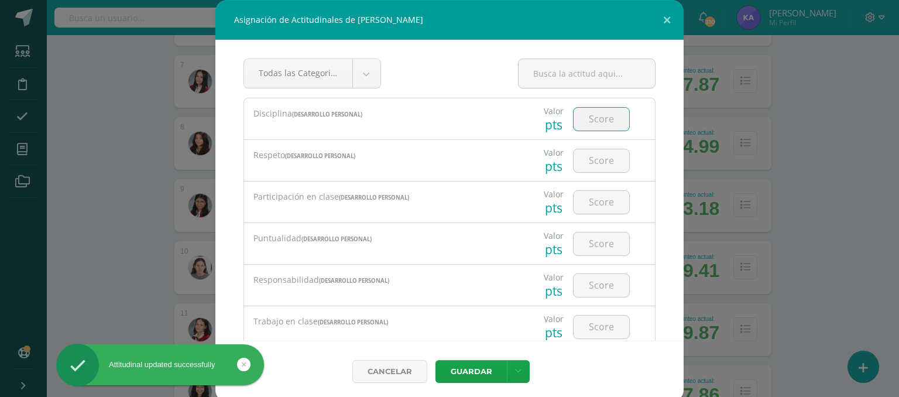
click at [593, 128] on input "number" at bounding box center [602, 119] width 56 height 23
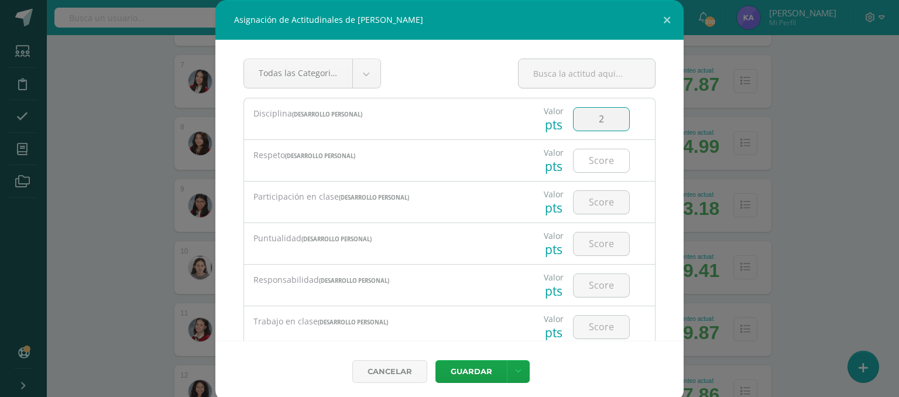
type input "2"
click at [589, 160] on input "number" at bounding box center [602, 160] width 56 height 23
type input "4"
click at [591, 197] on input "number" at bounding box center [602, 202] width 56 height 23
type input "2"
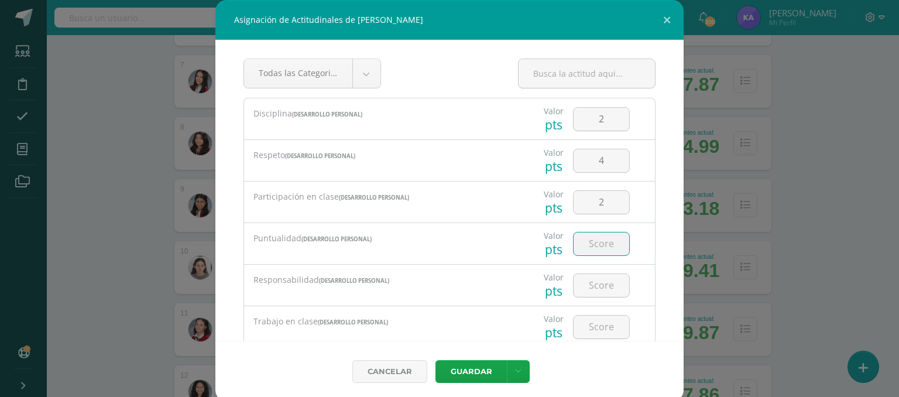
click at [595, 239] on input "number" at bounding box center [602, 243] width 56 height 23
type input "3"
click at [597, 280] on input "number" at bounding box center [602, 285] width 56 height 23
type input "2"
click at [578, 338] on div at bounding box center [602, 326] width 66 height 41
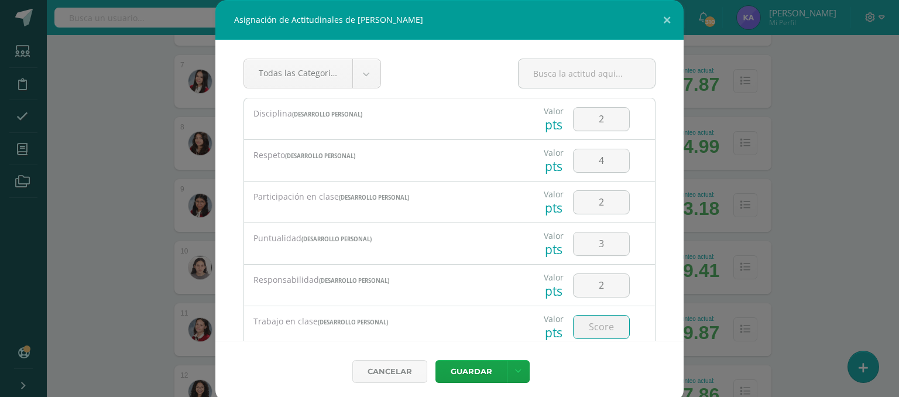
click at [580, 333] on input "number" at bounding box center [602, 327] width 56 height 23
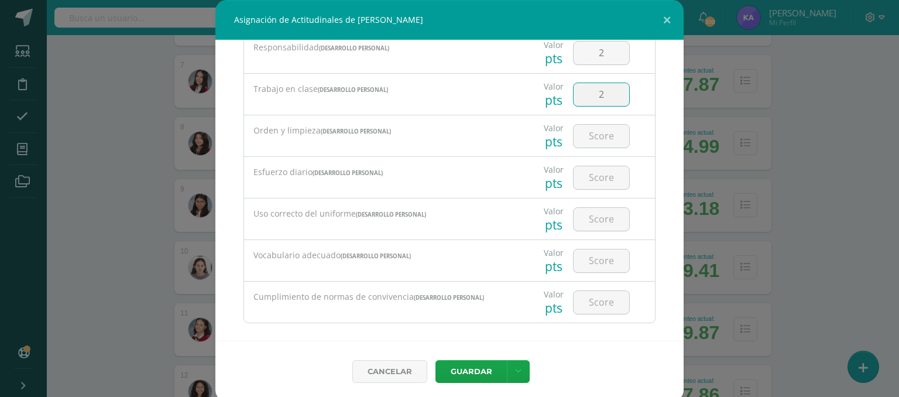
scroll to position [243, 0]
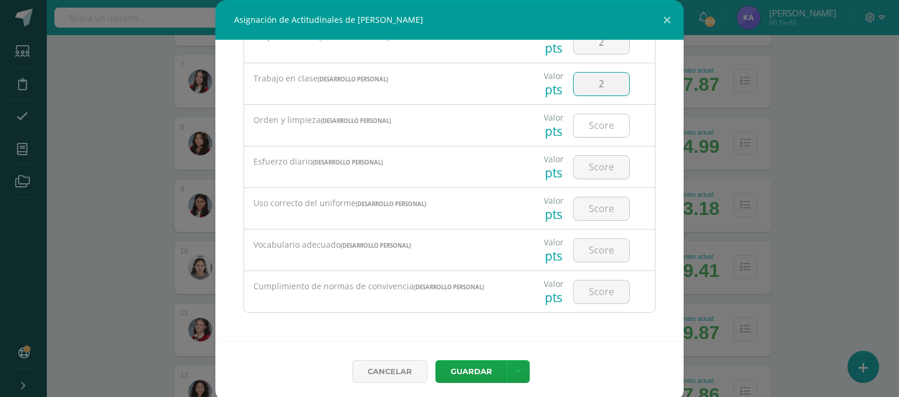
type input "2"
click at [590, 122] on input "number" at bounding box center [602, 125] width 56 height 23
type input "2"
click at [597, 167] on input "number" at bounding box center [602, 167] width 56 height 23
type input "2"
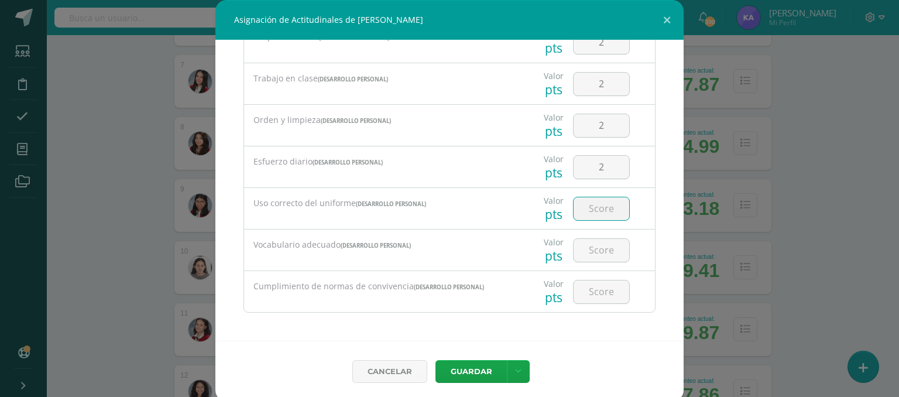
click at [598, 203] on input "number" at bounding box center [602, 208] width 56 height 23
type input "3"
click at [593, 252] on input "number" at bounding box center [602, 250] width 56 height 23
click at [597, 209] on input "3" at bounding box center [602, 208] width 56 height 23
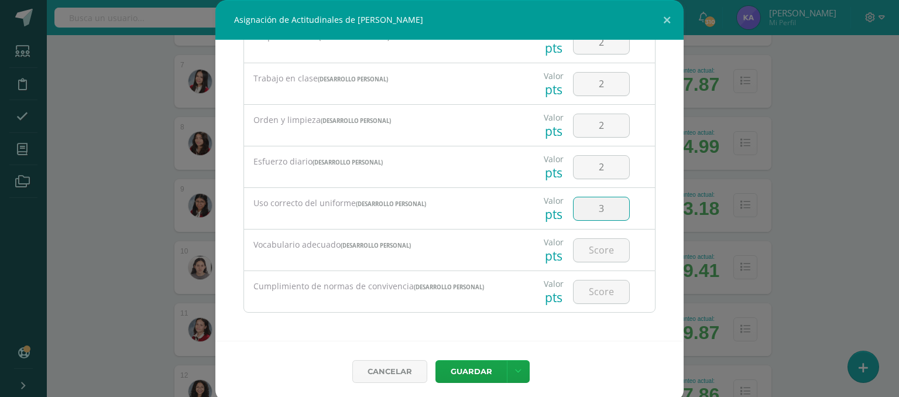
click at [597, 209] on input "3" at bounding box center [602, 208] width 56 height 23
type input "4"
click at [595, 254] on input "number" at bounding box center [602, 250] width 56 height 23
click at [593, 207] on input "4" at bounding box center [602, 208] width 56 height 23
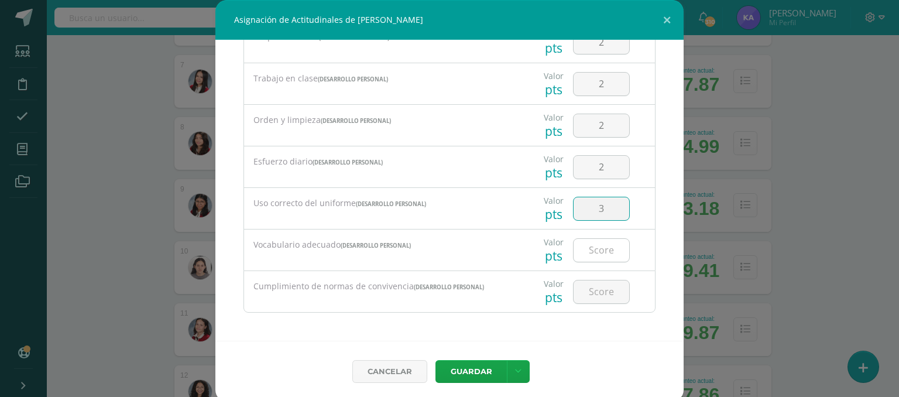
type input "3"
click at [585, 258] on input "number" at bounding box center [602, 250] width 56 height 23
type input "4"
click at [589, 286] on input "number" at bounding box center [602, 291] width 56 height 23
type input "3"
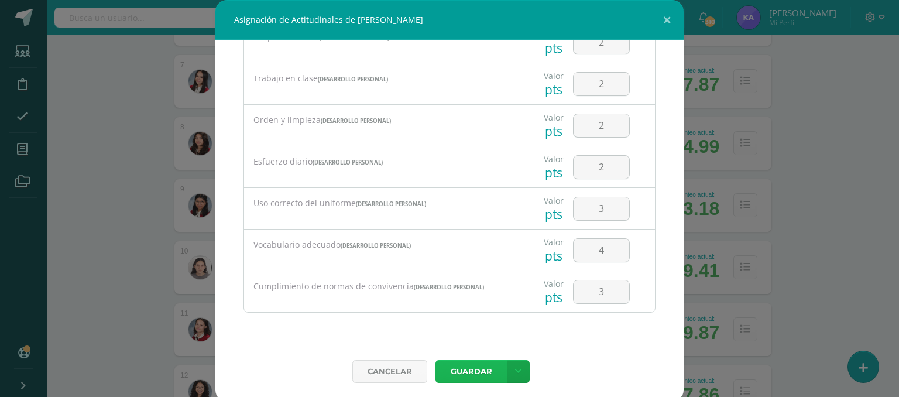
click at [475, 372] on button "Guardar" at bounding box center [471, 371] width 71 height 23
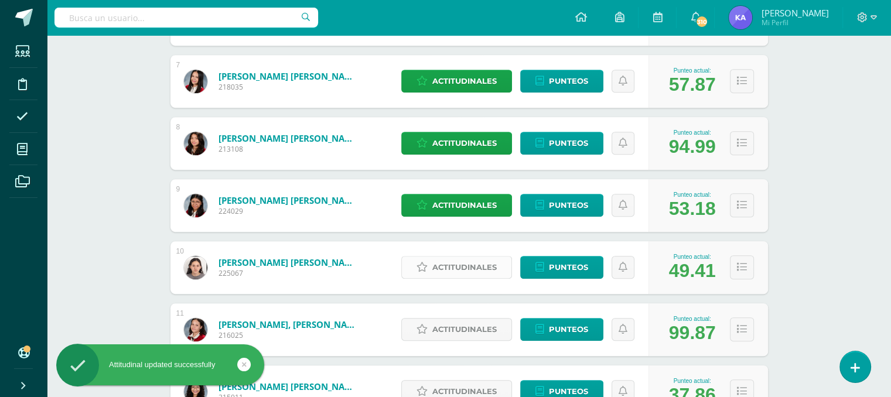
click at [466, 265] on span "Actitudinales" at bounding box center [464, 267] width 64 height 22
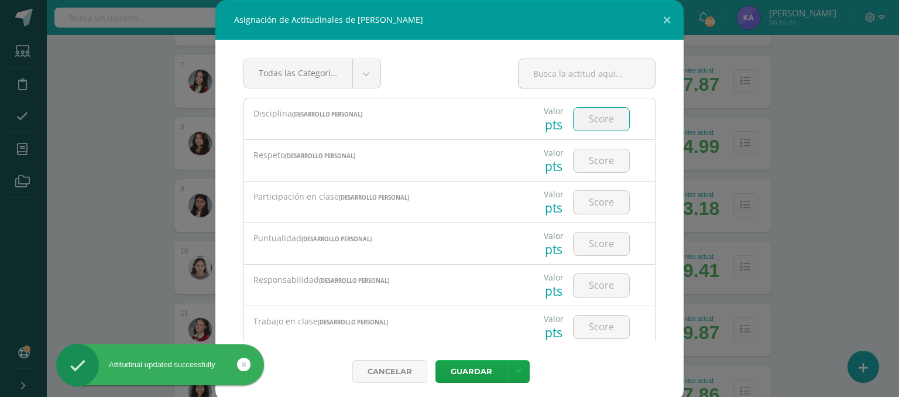
click at [580, 111] on input "number" at bounding box center [602, 119] width 56 height 23
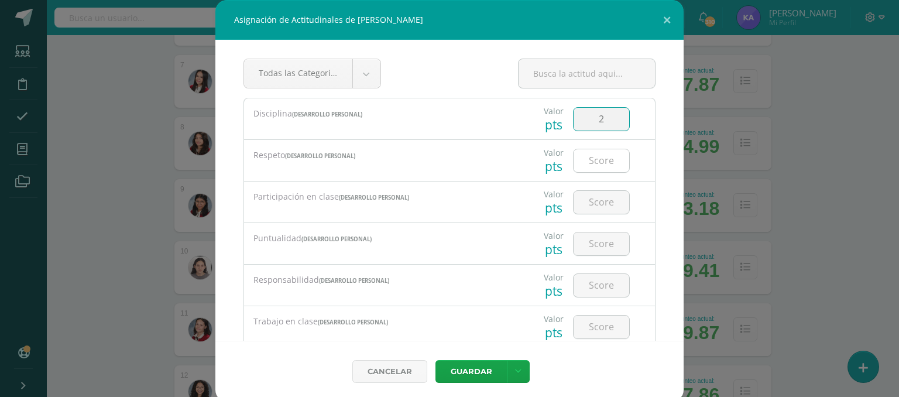
type input "2"
click at [600, 163] on input "number" at bounding box center [602, 160] width 56 height 23
type input "3"
click at [598, 201] on input "number" at bounding box center [602, 202] width 56 height 23
type input "2"
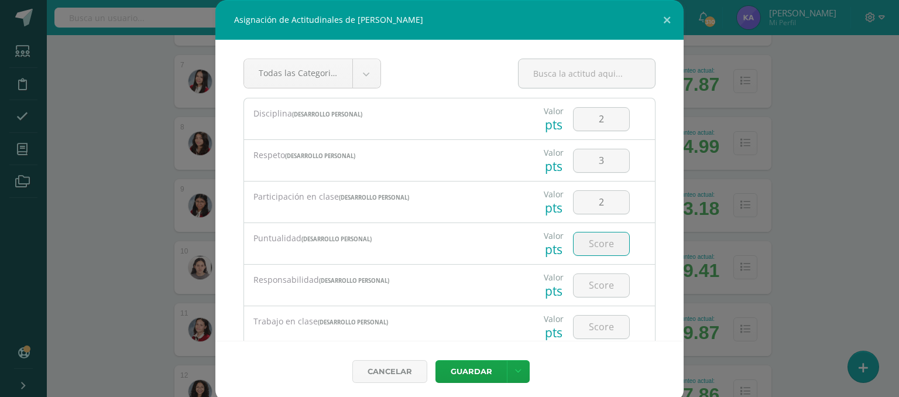
click at [587, 245] on input "number" at bounding box center [602, 243] width 56 height 23
type input "2"
click at [590, 279] on input "number" at bounding box center [602, 285] width 56 height 23
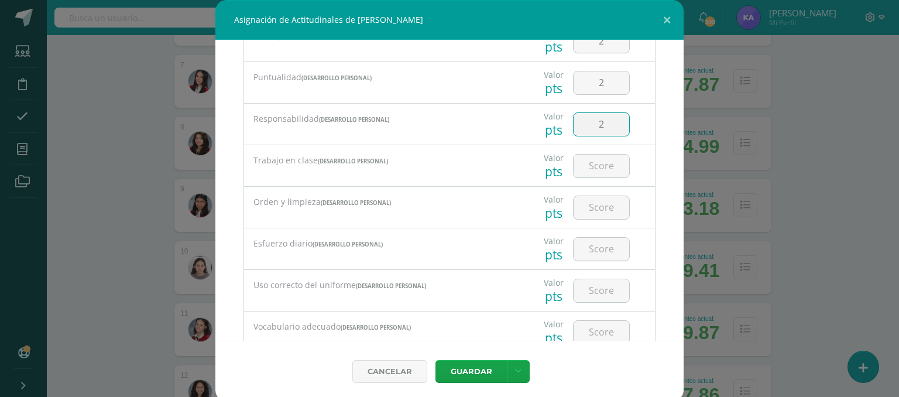
scroll to position [165, 0]
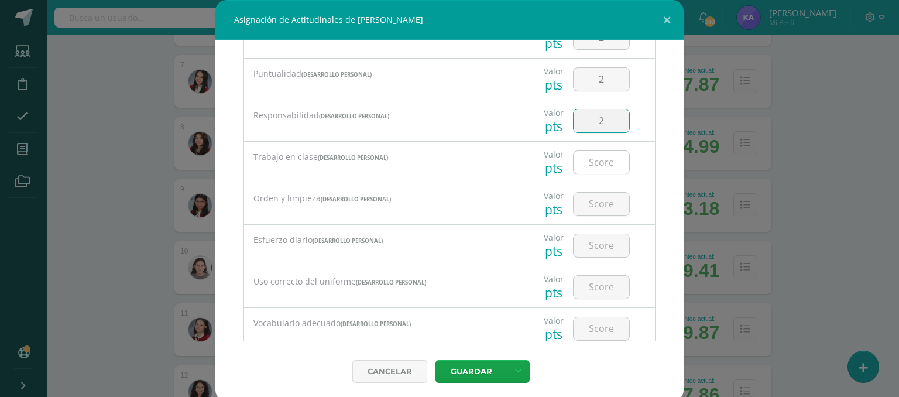
type input "2"
click at [594, 157] on input "number" at bounding box center [602, 162] width 56 height 23
type input "3"
click at [594, 211] on input "number" at bounding box center [602, 204] width 56 height 23
type input "3"
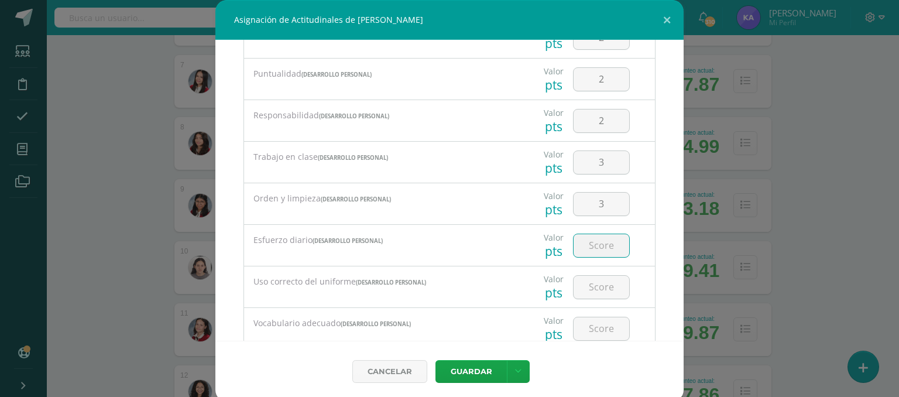
click at [604, 238] on input "number" at bounding box center [602, 245] width 56 height 23
type input "3"
click at [601, 283] on input "number" at bounding box center [602, 287] width 56 height 23
type input "2"
click at [591, 324] on input "number" at bounding box center [602, 328] width 56 height 23
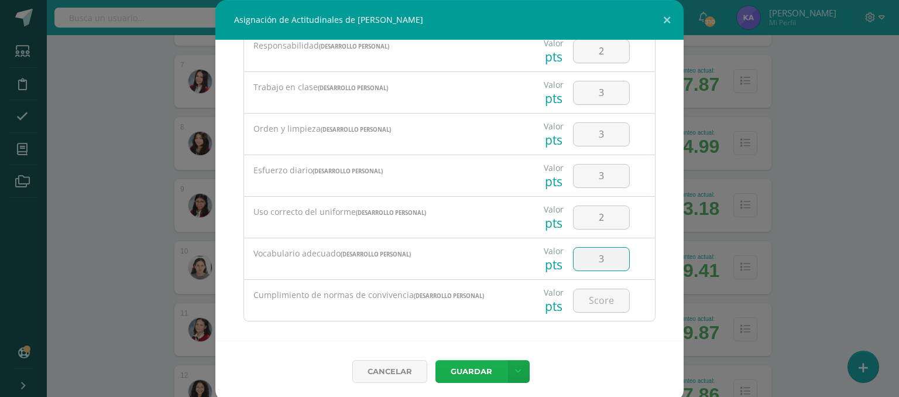
scroll to position [243, 0]
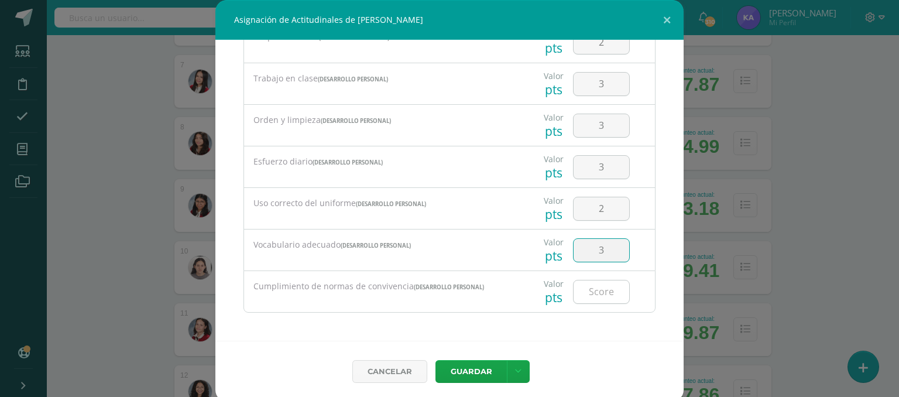
type input "3"
click at [574, 280] on input "number" at bounding box center [602, 291] width 56 height 23
type input "3"
click at [467, 368] on button "Guardar" at bounding box center [471, 371] width 71 height 23
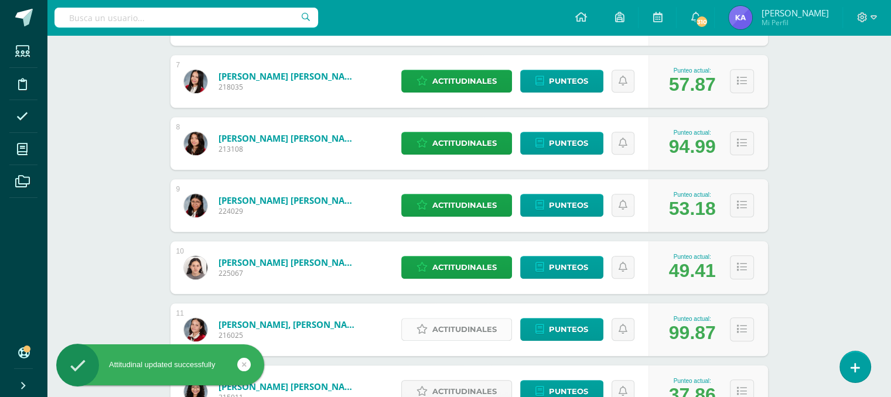
click at [481, 321] on span "Actitudinales" at bounding box center [464, 330] width 64 height 22
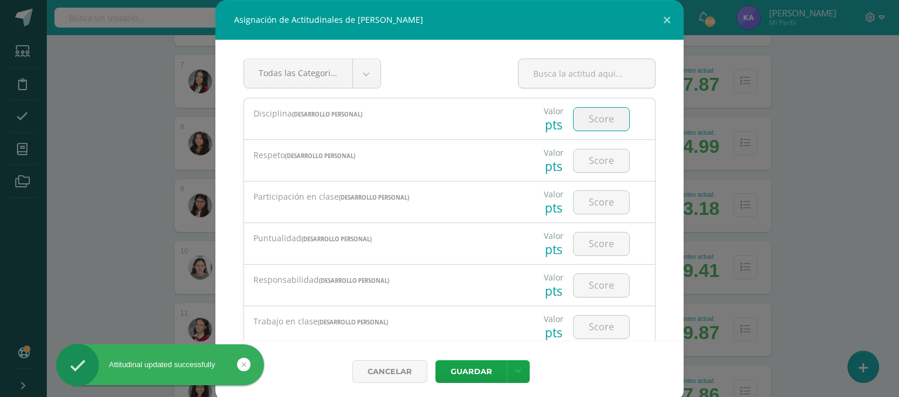
click at [595, 112] on input "number" at bounding box center [602, 119] width 56 height 23
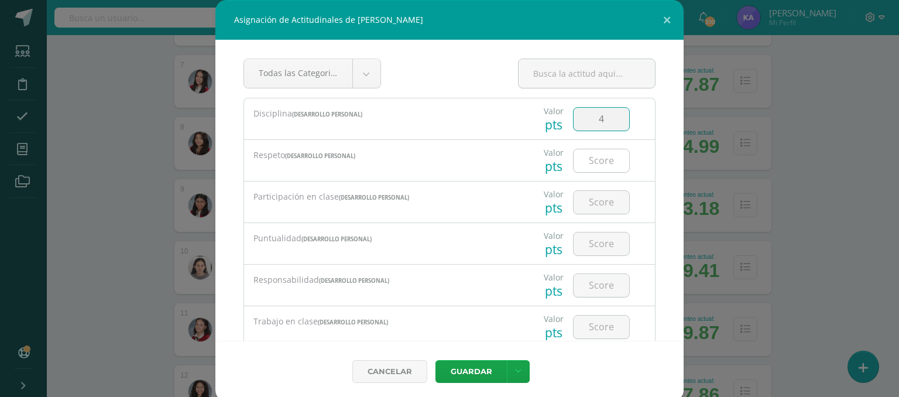
type input "4"
click at [590, 157] on input "number" at bounding box center [602, 160] width 56 height 23
type input "4"
click at [590, 207] on input "number" at bounding box center [602, 202] width 56 height 23
type input "4"
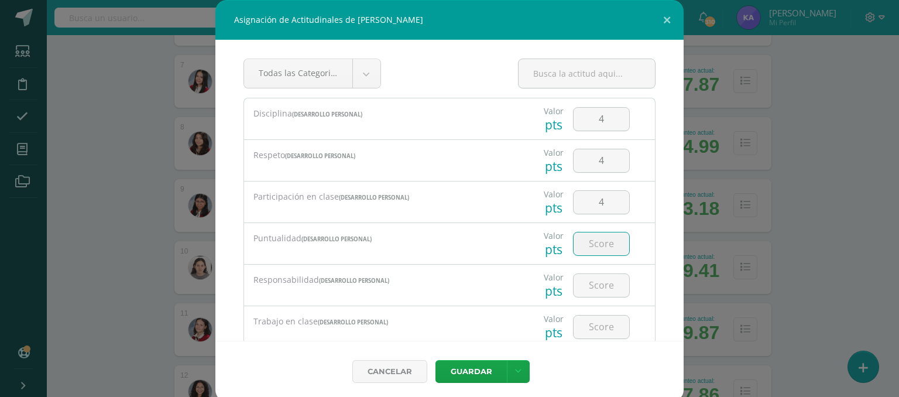
click at [588, 242] on input "number" at bounding box center [602, 243] width 56 height 23
type input "4"
click at [581, 281] on input "number" at bounding box center [602, 285] width 56 height 23
type input "4"
click at [587, 317] on input "number" at bounding box center [602, 327] width 56 height 23
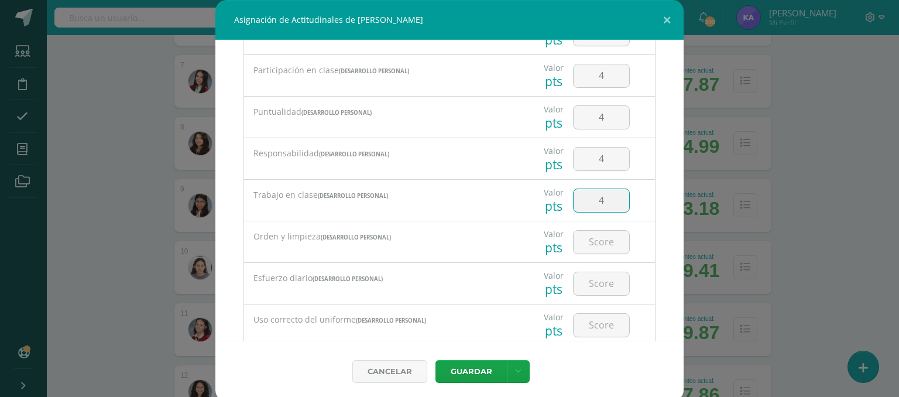
scroll to position [126, 0]
type input "4"
click at [597, 249] on input "number" at bounding box center [602, 242] width 56 height 23
type input "4"
click at [584, 287] on input "number" at bounding box center [602, 283] width 56 height 23
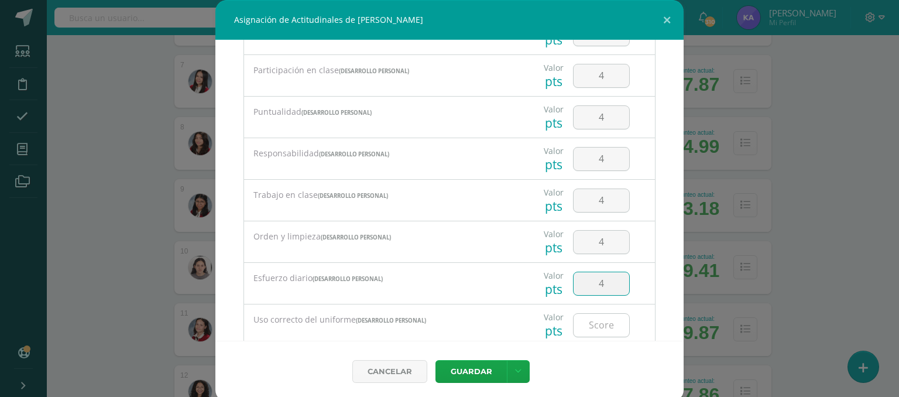
type input "4"
click at [583, 331] on input "number" at bounding box center [602, 325] width 56 height 23
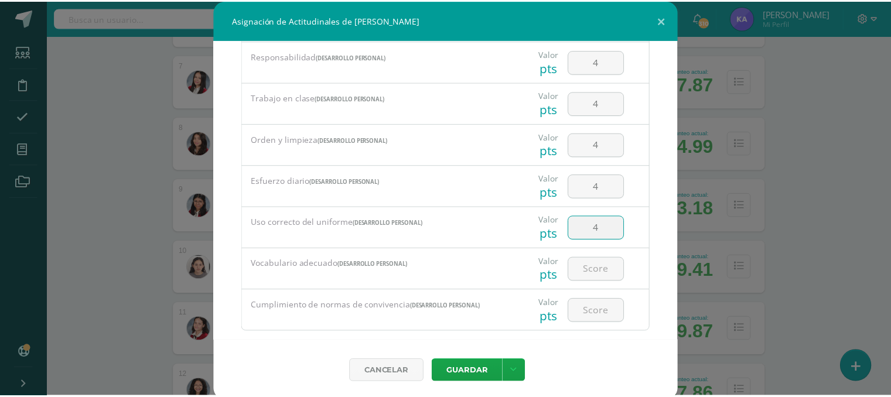
scroll to position [243, 0]
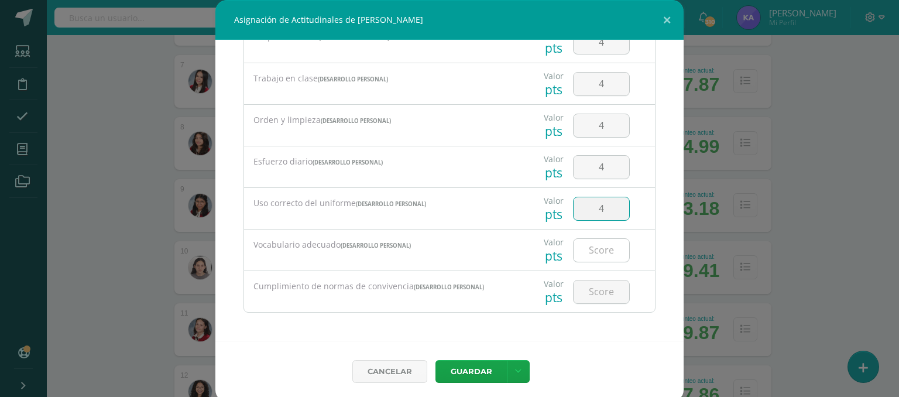
type input "4"
click at [590, 246] on input "number" at bounding box center [602, 250] width 56 height 23
type input "4"
click at [590, 295] on input "number" at bounding box center [602, 291] width 56 height 23
type input "4"
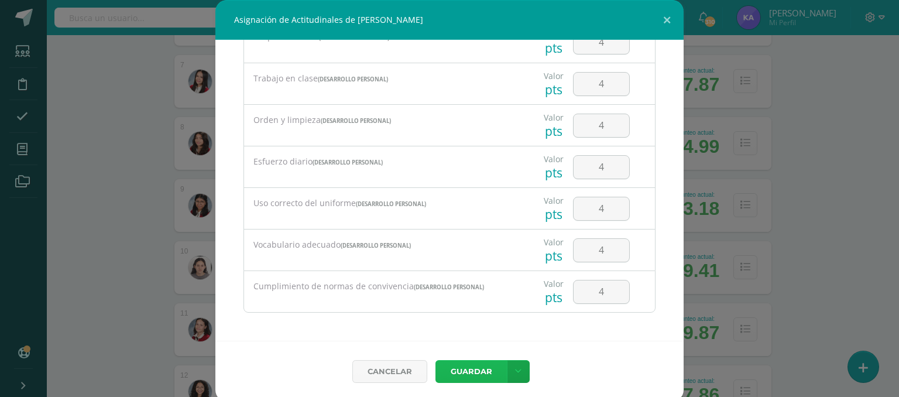
click at [460, 368] on button "Guardar" at bounding box center [471, 371] width 71 height 23
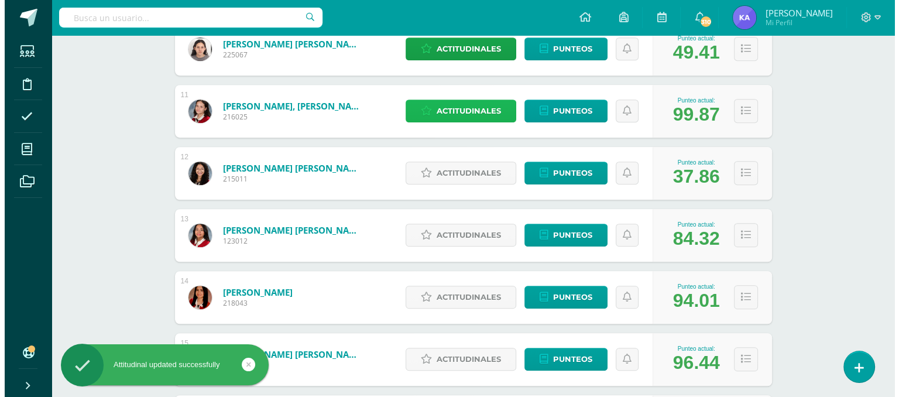
scroll to position [803, 0]
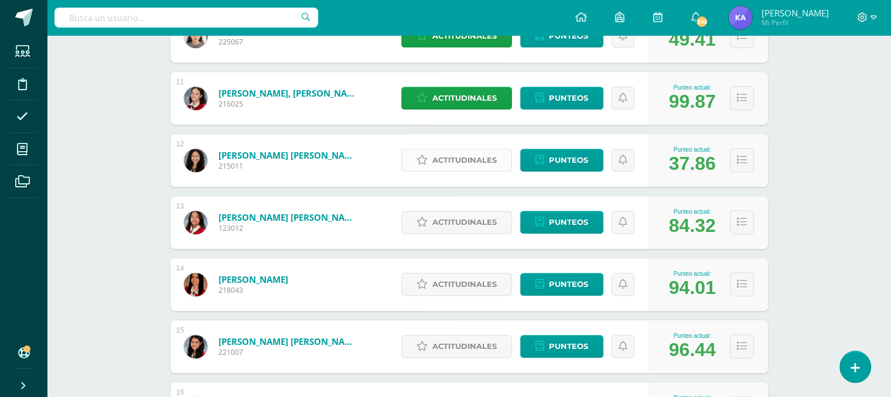
click at [465, 155] on span "Actitudinales" at bounding box center [464, 160] width 64 height 22
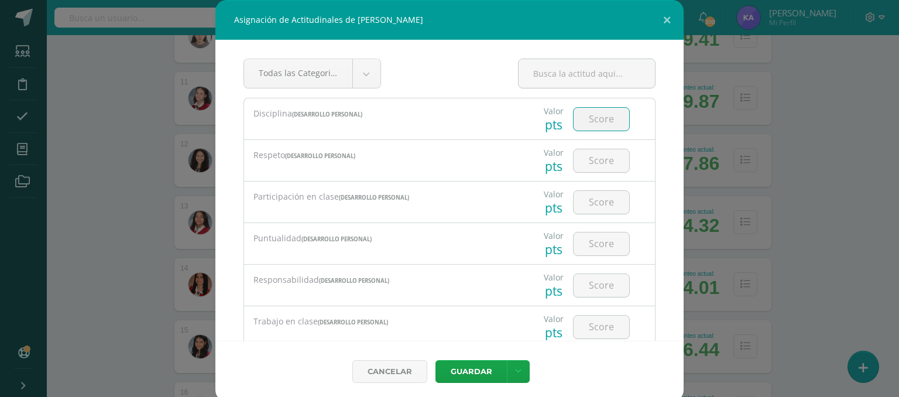
click at [586, 119] on input "number" at bounding box center [602, 119] width 56 height 23
type input "3"
click at [583, 157] on input "number" at bounding box center [602, 160] width 56 height 23
type input "3"
click at [595, 200] on input "number" at bounding box center [602, 202] width 56 height 23
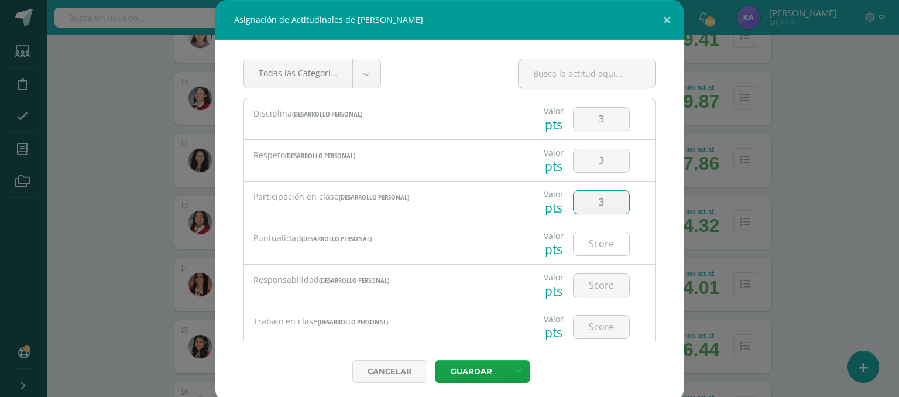
type input "3"
click at [600, 240] on input "number" at bounding box center [602, 243] width 56 height 23
type input "2"
click at [600, 282] on input "number" at bounding box center [602, 285] width 56 height 23
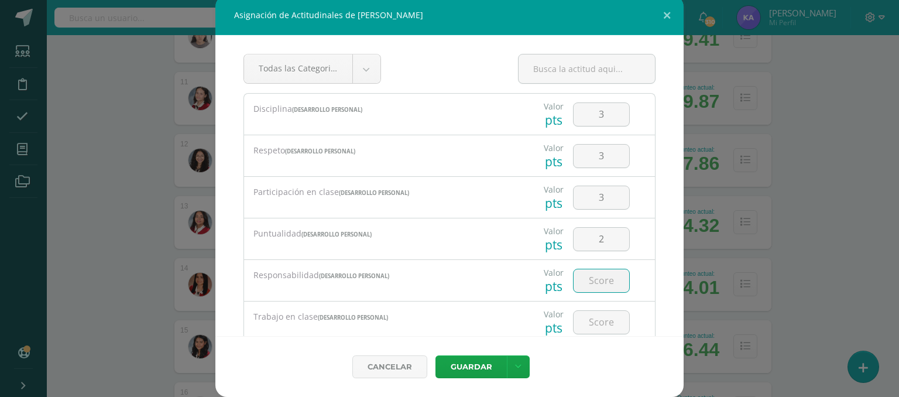
scroll to position [4, 0]
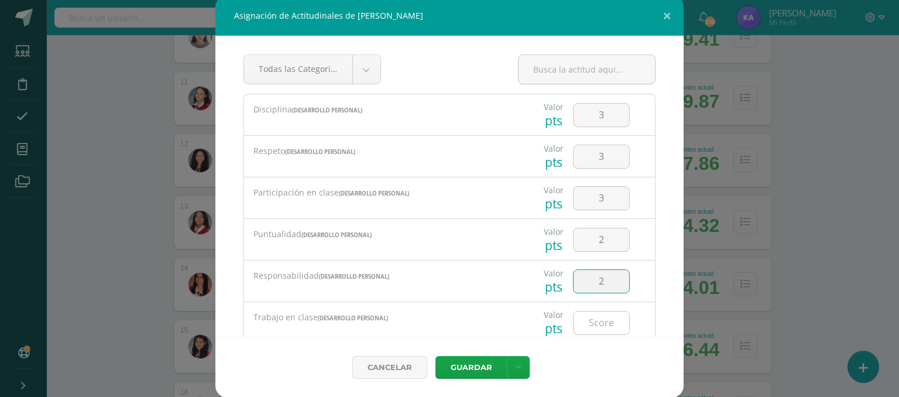
type input "2"
click at [585, 313] on input "number" at bounding box center [602, 322] width 56 height 23
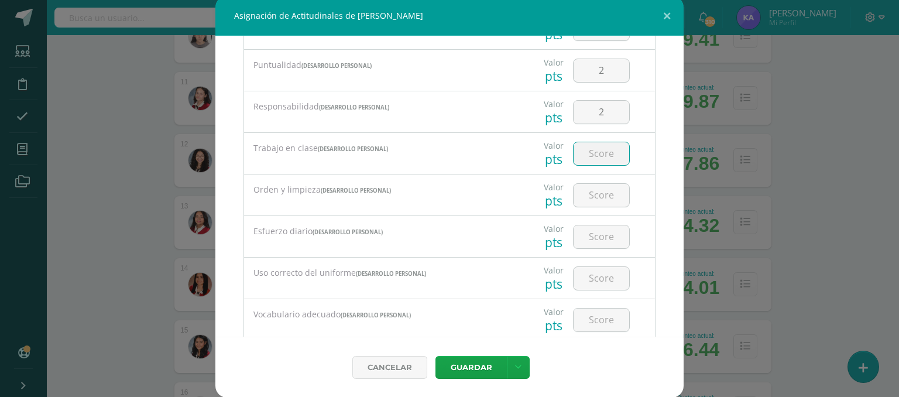
scroll to position [187, 0]
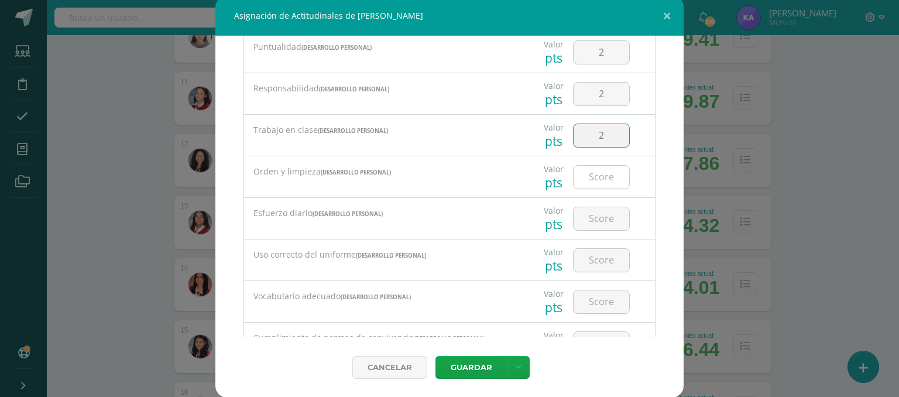
type input "2"
click at [593, 176] on input "number" at bounding box center [602, 177] width 56 height 23
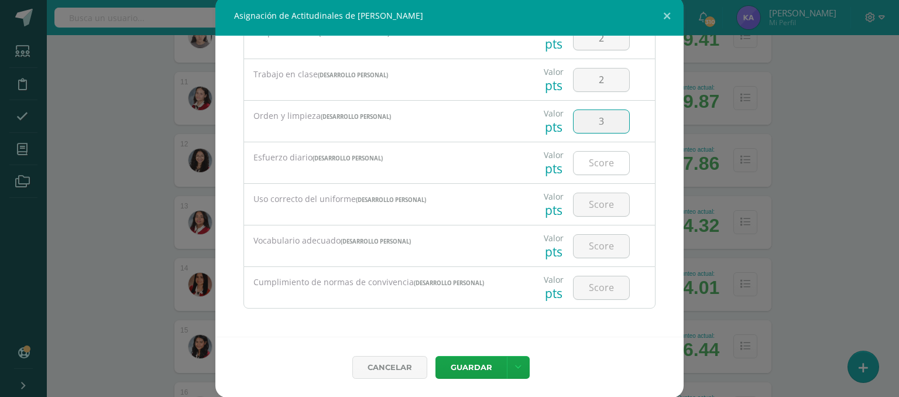
type input "3"
click at [586, 159] on input "number" at bounding box center [602, 163] width 56 height 23
type input "2"
click at [603, 200] on input "number" at bounding box center [602, 204] width 56 height 23
type input "2"
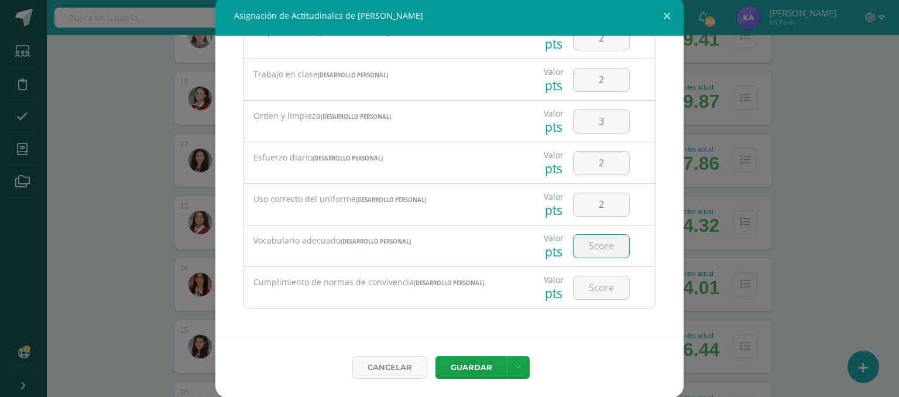
click at [589, 243] on input "number" at bounding box center [602, 246] width 56 height 23
click at [593, 205] on input "2" at bounding box center [602, 204] width 56 height 23
type input "3"
click at [597, 252] on input "number" at bounding box center [602, 246] width 56 height 23
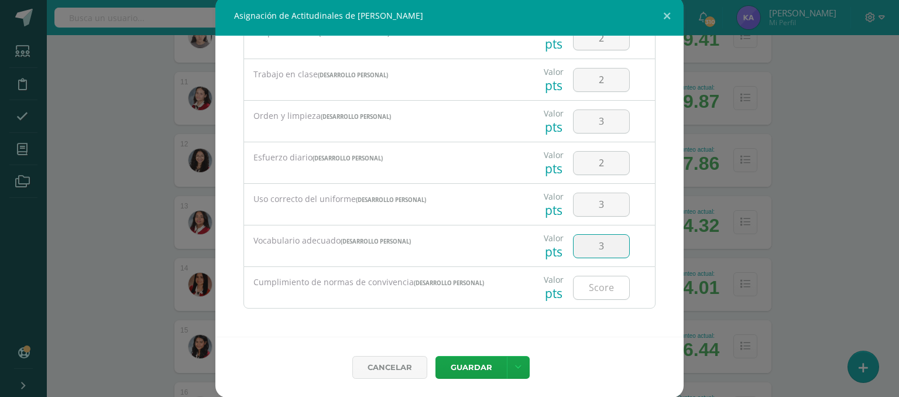
type input "3"
click at [584, 289] on input "number" at bounding box center [602, 287] width 56 height 23
type input "3"
click at [477, 364] on button "Guardar" at bounding box center [471, 367] width 71 height 23
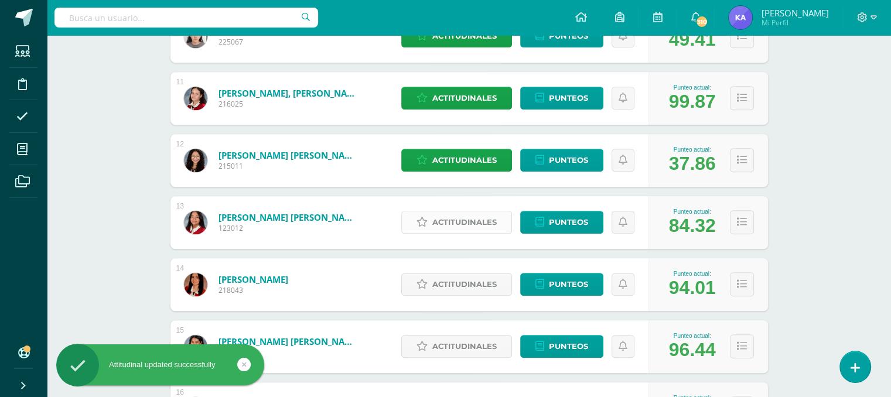
click at [484, 222] on span "Actitudinales" at bounding box center [464, 222] width 64 height 22
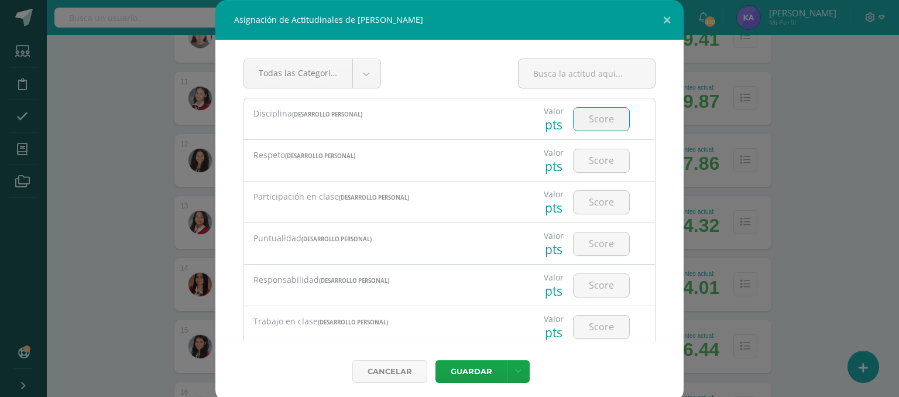
click at [590, 119] on input "number" at bounding box center [602, 119] width 56 height 23
type input "4"
click at [593, 155] on input "number" at bounding box center [602, 160] width 56 height 23
type input "4"
click at [588, 208] on input "number" at bounding box center [602, 202] width 56 height 23
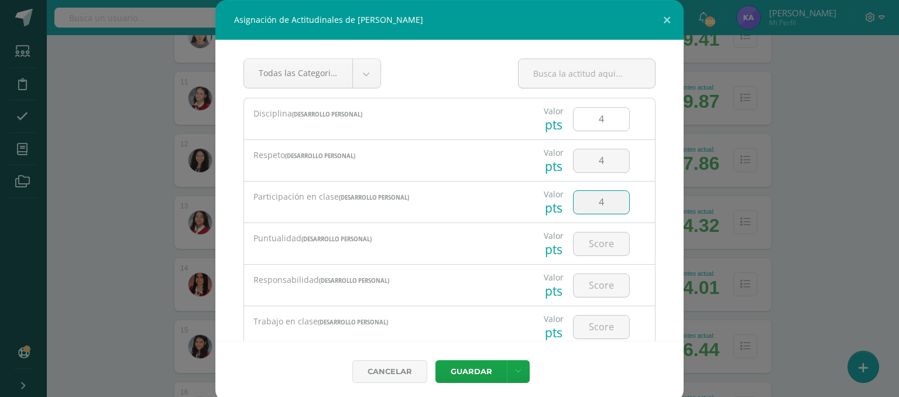
type input "4"
click at [602, 121] on input "4" at bounding box center [602, 119] width 56 height 23
type input "3"
click at [586, 241] on input "number" at bounding box center [602, 243] width 56 height 23
type input "4"
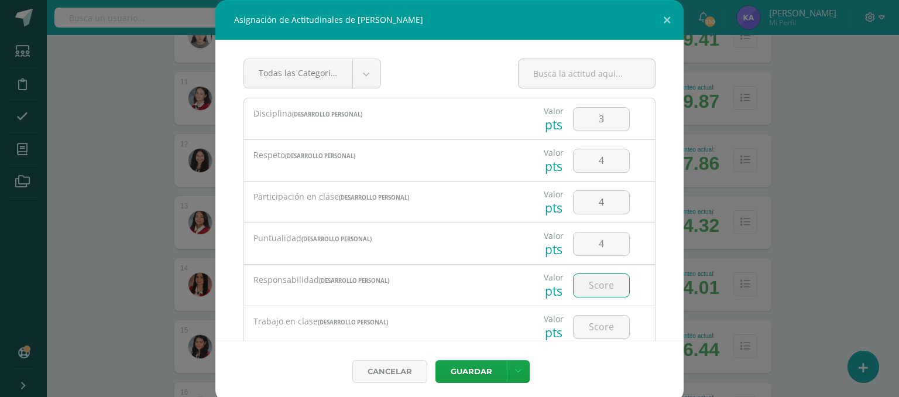
click at [587, 293] on input "number" at bounding box center [602, 285] width 56 height 23
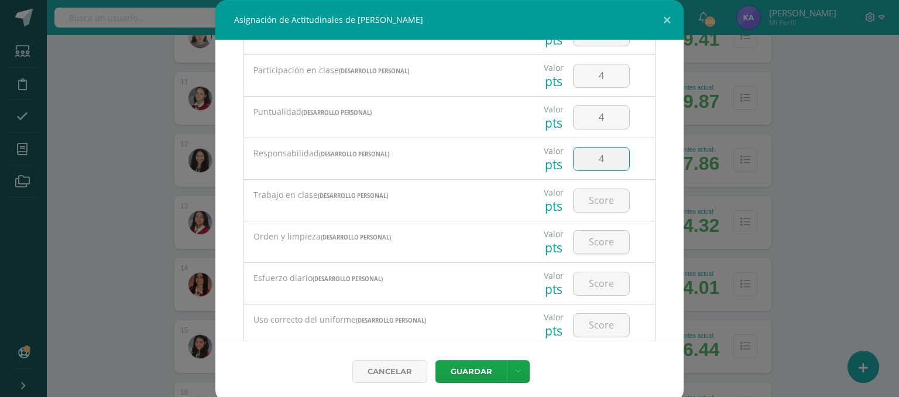
scroll to position [133, 0]
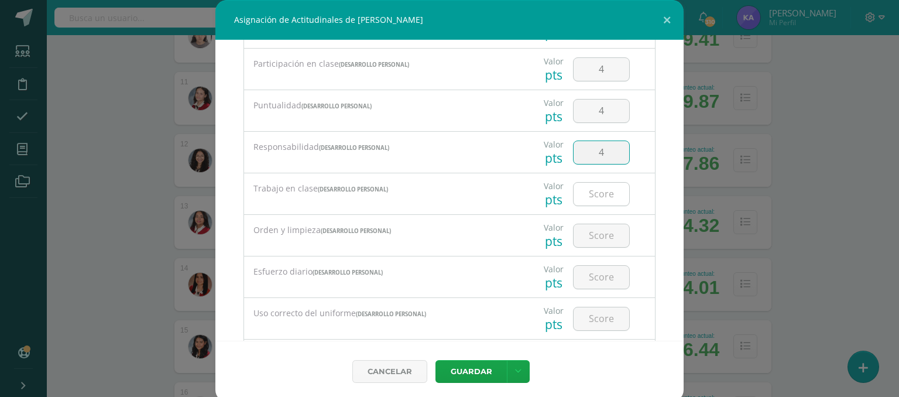
type input "4"
click at [594, 189] on input "number" at bounding box center [602, 194] width 56 height 23
type input "4"
click at [594, 234] on input "number" at bounding box center [602, 235] width 56 height 23
type input "4"
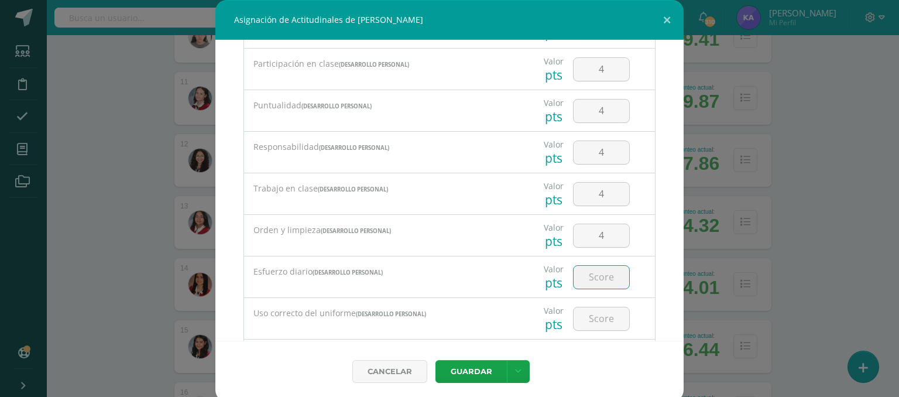
click at [588, 276] on input "number" at bounding box center [602, 277] width 56 height 23
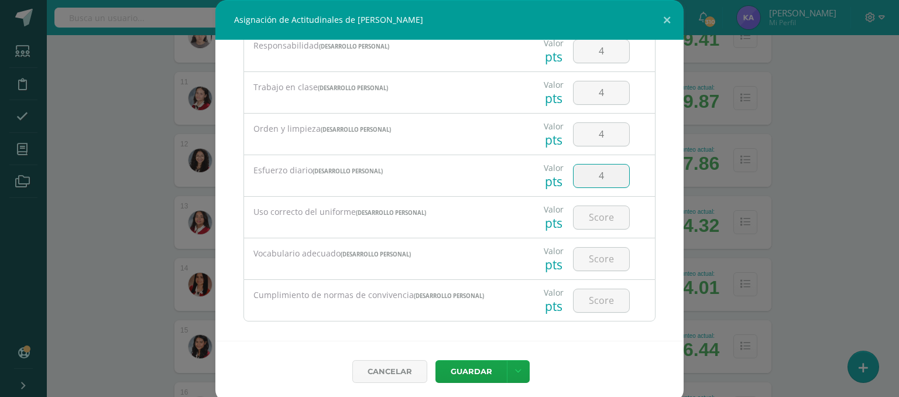
scroll to position [243, 0]
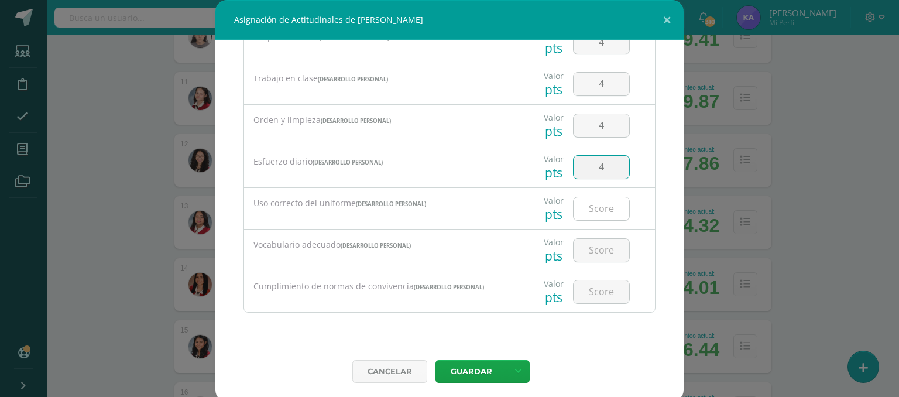
type input "4"
click at [599, 204] on input "number" at bounding box center [602, 208] width 56 height 23
type input "3"
click at [588, 249] on input "number" at bounding box center [602, 250] width 56 height 23
type input "4"
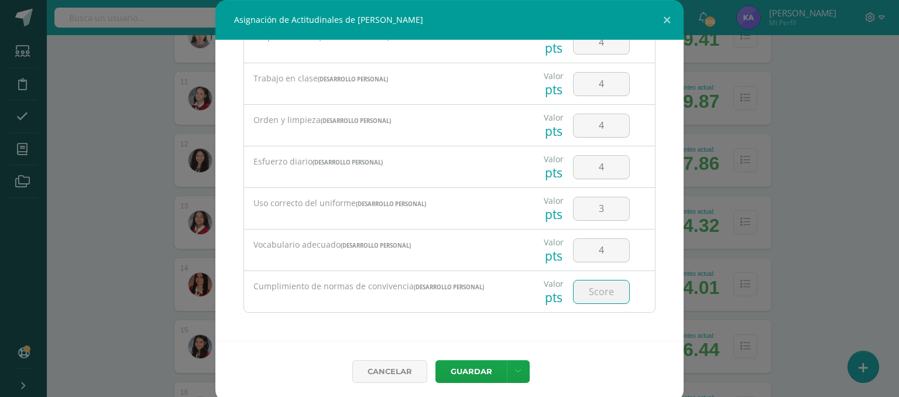
click at [587, 290] on input "number" at bounding box center [602, 291] width 56 height 23
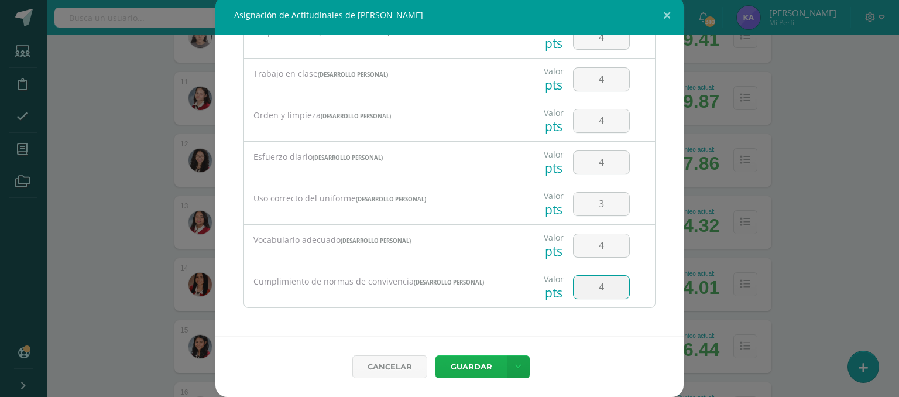
type input "4"
click at [466, 367] on button "Guardar" at bounding box center [471, 366] width 71 height 23
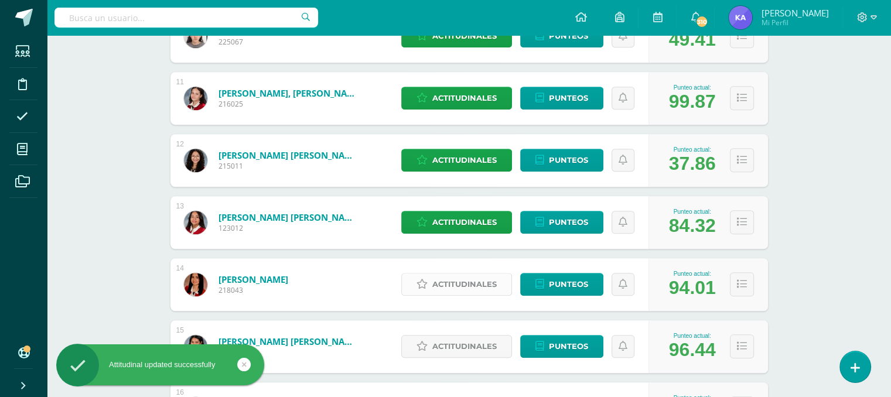
click at [475, 284] on span "Actitudinales" at bounding box center [464, 284] width 64 height 22
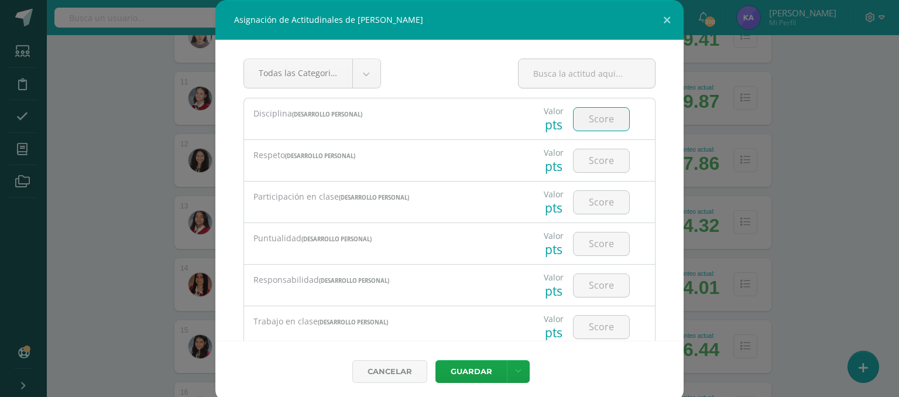
click at [600, 121] on input "number" at bounding box center [602, 119] width 56 height 23
type input "4"
click at [588, 160] on input "number" at bounding box center [602, 160] width 56 height 23
type input "4"
click at [588, 196] on input "number" at bounding box center [602, 202] width 56 height 23
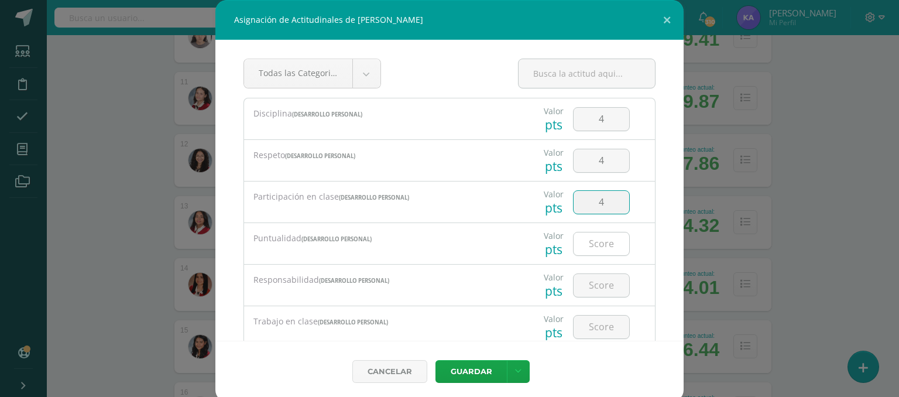
type input "4"
click at [590, 235] on input "number" at bounding box center [602, 243] width 56 height 23
type input "4"
click at [591, 282] on input "number" at bounding box center [602, 285] width 56 height 23
type input "4"
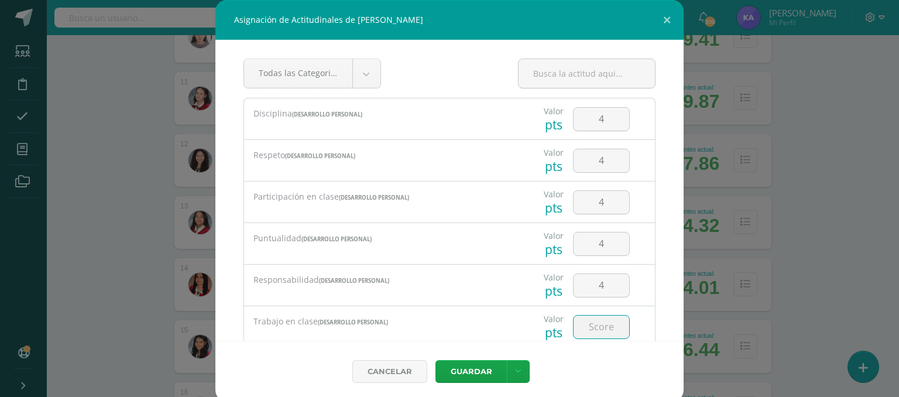
click at [592, 323] on input "number" at bounding box center [602, 327] width 56 height 23
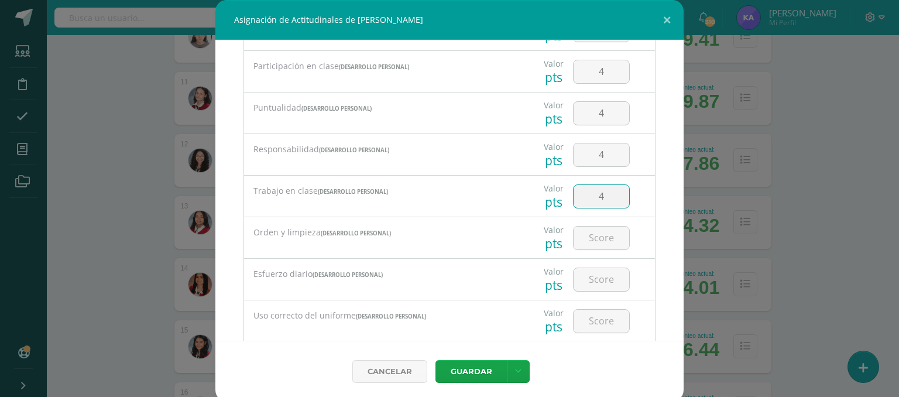
scroll to position [140, 0]
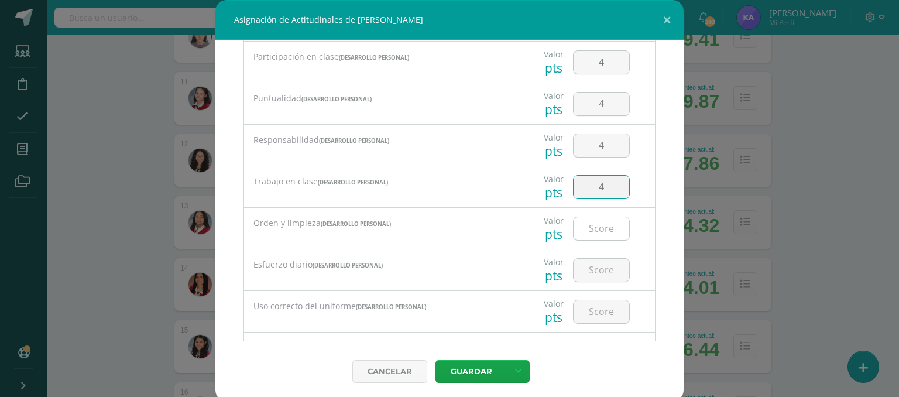
type input "4"
click at [597, 231] on input "number" at bounding box center [602, 228] width 56 height 23
type input "4"
click at [591, 265] on input "number" at bounding box center [602, 270] width 56 height 23
type input "4"
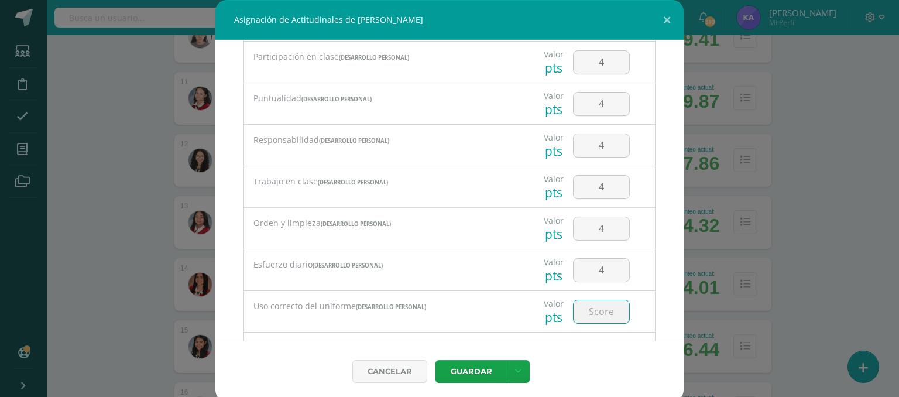
click at [583, 309] on input "number" at bounding box center [602, 311] width 56 height 23
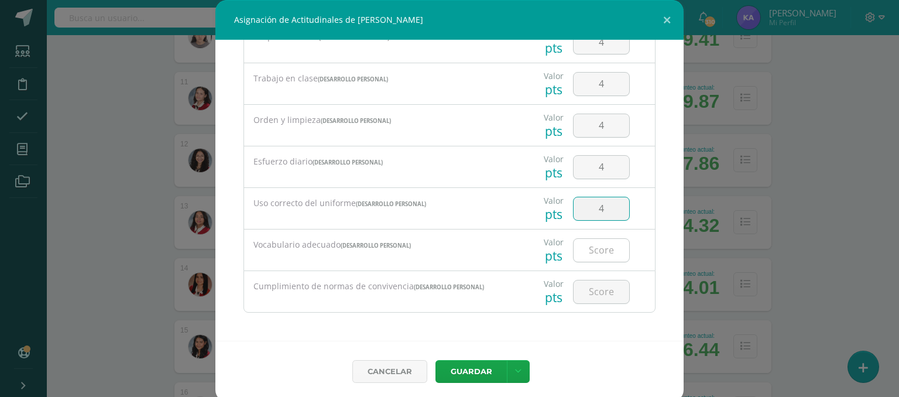
type input "4"
click at [585, 249] on input "number" at bounding box center [602, 250] width 56 height 23
type input "4"
click at [584, 285] on input "number" at bounding box center [602, 291] width 56 height 23
type input "4"
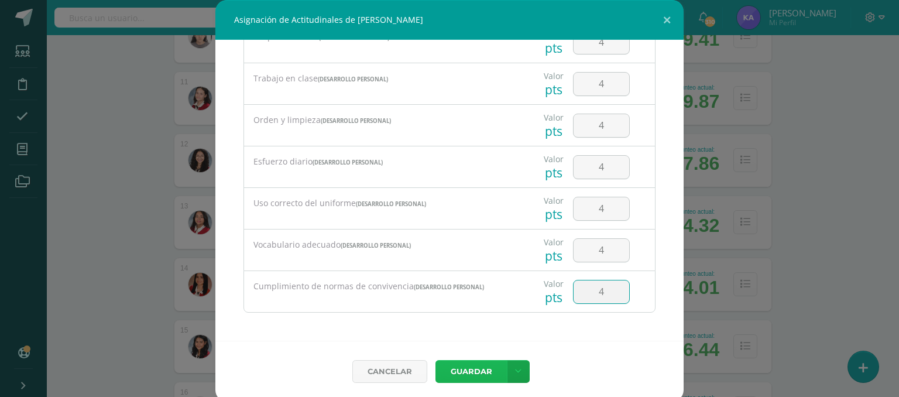
click at [462, 369] on button "Guardar" at bounding box center [471, 371] width 71 height 23
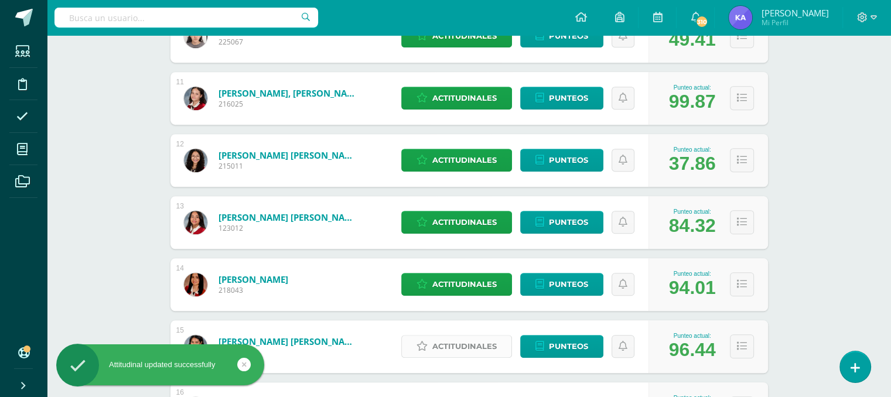
click at [466, 347] on span "Actitudinales" at bounding box center [464, 346] width 64 height 22
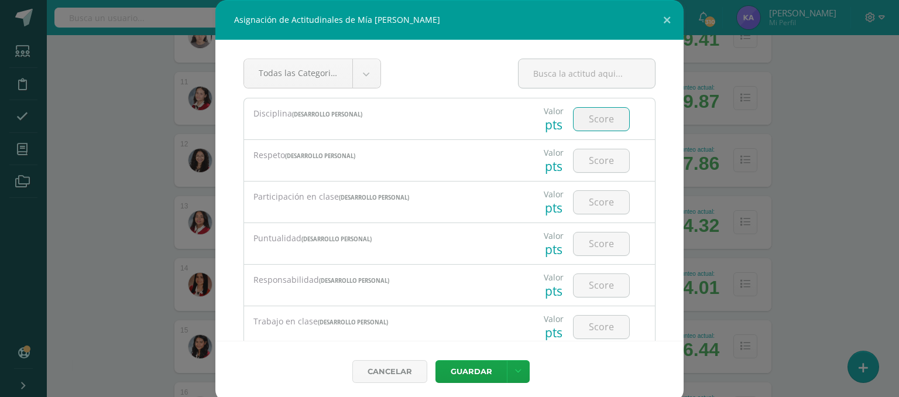
click at [584, 118] on input "number" at bounding box center [602, 119] width 56 height 23
type input "4"
click at [588, 157] on input "number" at bounding box center [602, 160] width 56 height 23
type input "4"
click at [585, 204] on input "number" at bounding box center [602, 202] width 56 height 23
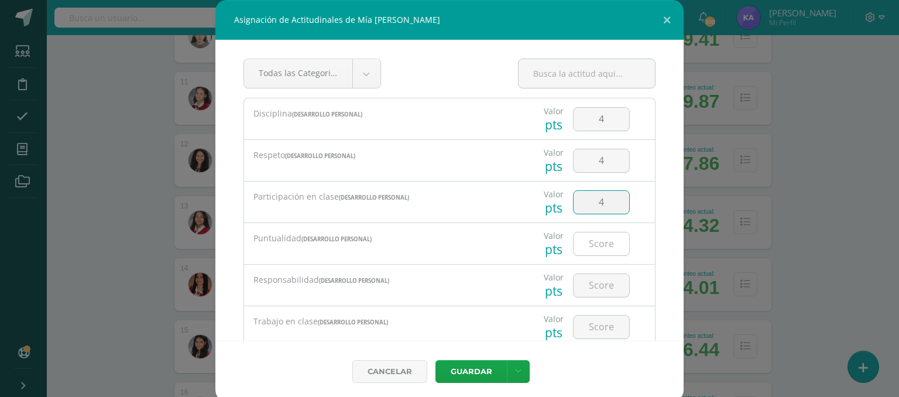
type input "4"
click at [584, 235] on input "number" at bounding box center [602, 243] width 56 height 23
type input "4"
click at [583, 289] on input "number" at bounding box center [602, 285] width 56 height 23
type input "4"
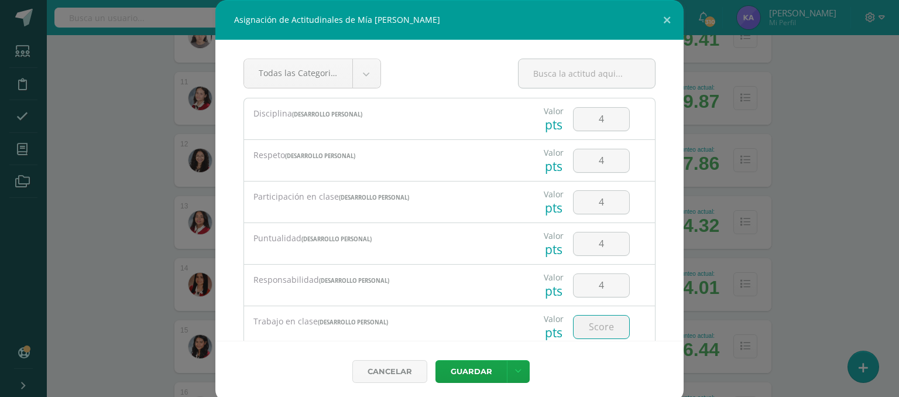
click at [585, 320] on input "number" at bounding box center [602, 327] width 56 height 23
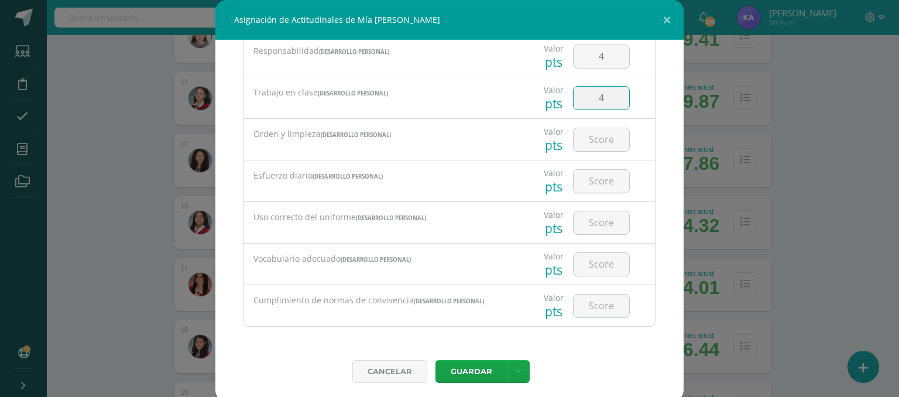
scroll to position [234, 0]
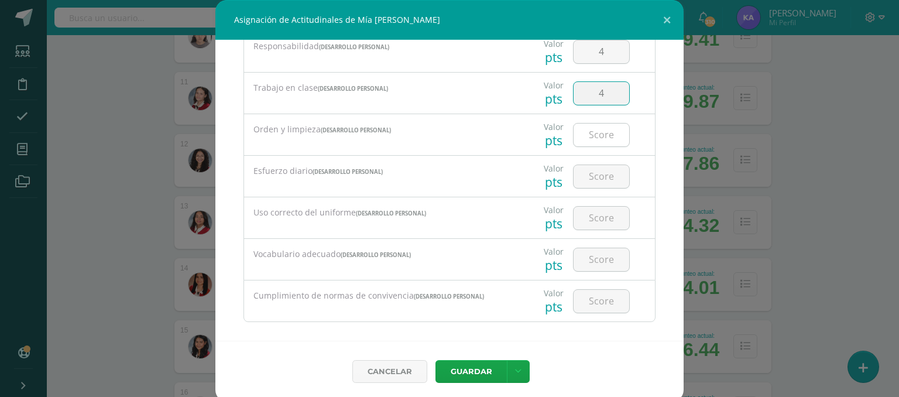
type input "4"
click at [605, 137] on input "number" at bounding box center [602, 135] width 56 height 23
type input "4"
click at [593, 172] on input "number" at bounding box center [602, 176] width 56 height 23
type input "4"
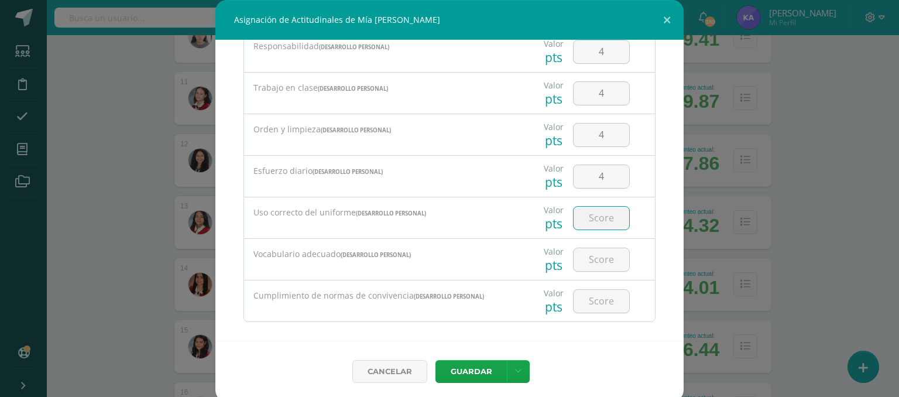
click at [593, 210] on input "number" at bounding box center [602, 218] width 56 height 23
type input "4"
click at [587, 258] on input "number" at bounding box center [602, 259] width 56 height 23
type input "4"
click at [584, 290] on input "number" at bounding box center [602, 301] width 56 height 23
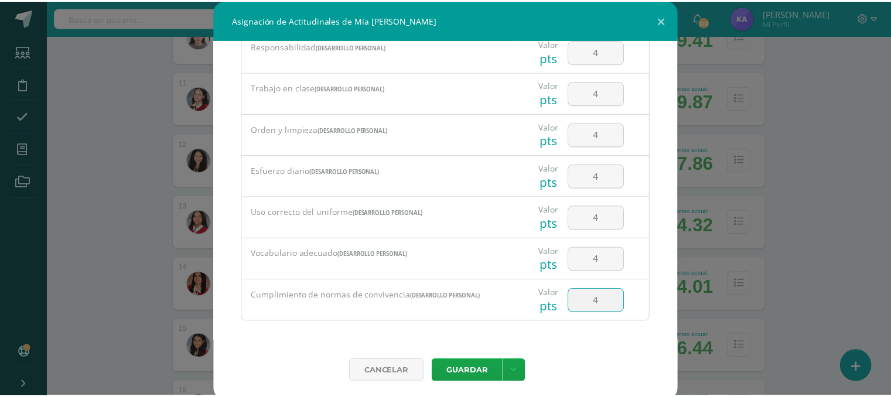
scroll to position [243, 0]
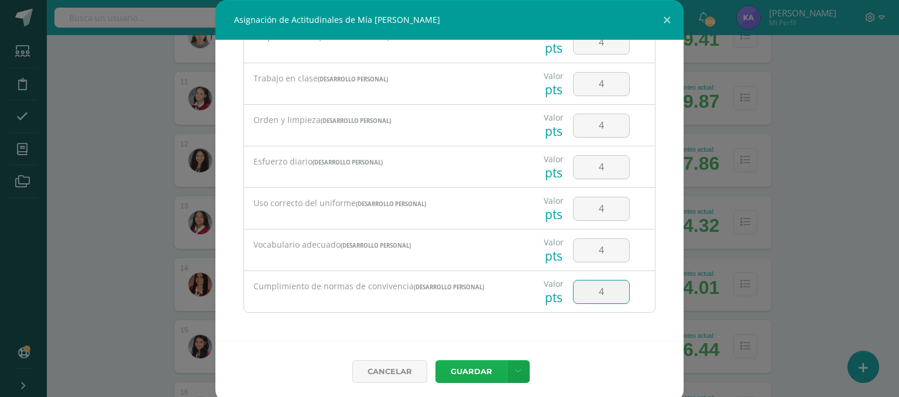
type input "4"
click at [486, 369] on button "Guardar" at bounding box center [471, 371] width 71 height 23
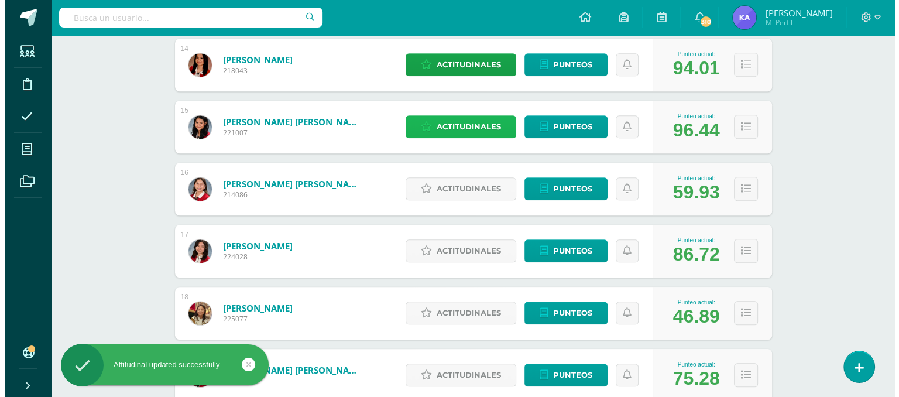
scroll to position [1026, 0]
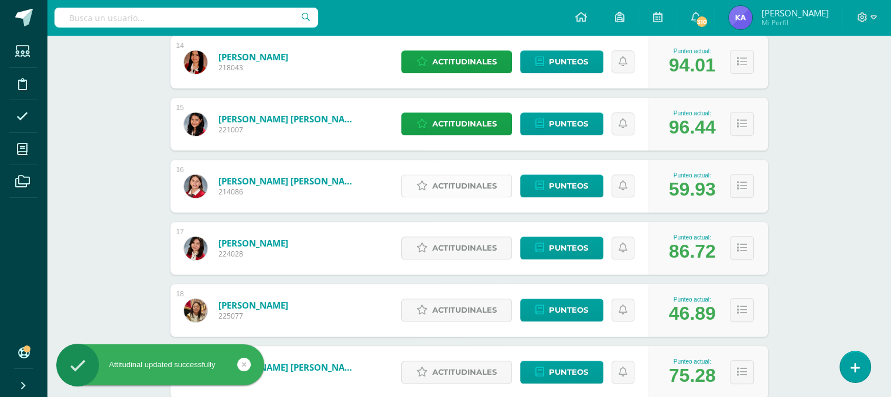
click at [461, 188] on span "Actitudinales" at bounding box center [464, 186] width 64 height 22
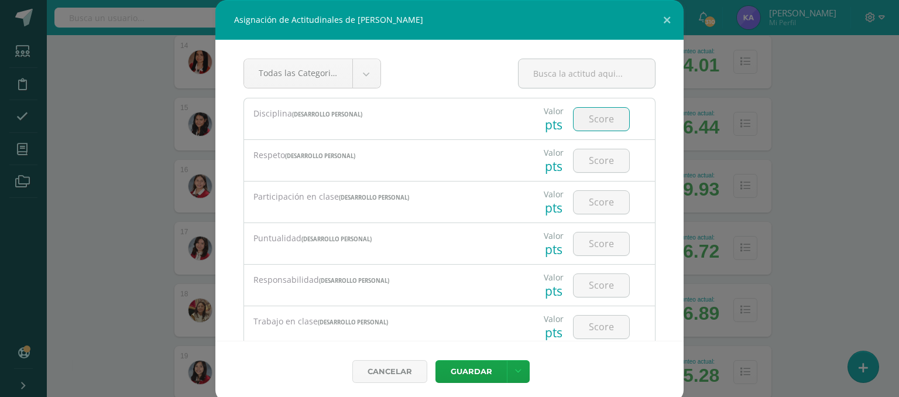
click at [581, 118] on input "number" at bounding box center [602, 119] width 56 height 23
type input "3"
type input "2"
type input "3"
click at [590, 159] on input "number" at bounding box center [602, 160] width 56 height 23
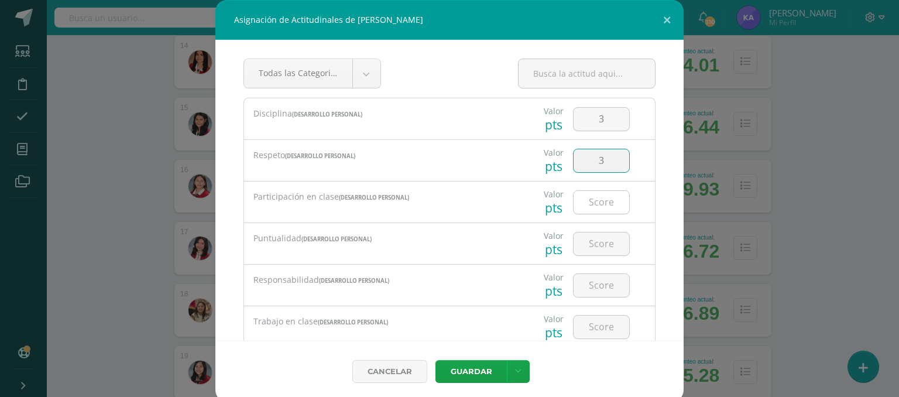
type input "3"
click at [594, 208] on input "number" at bounding box center [602, 202] width 56 height 23
click at [602, 158] on input "3" at bounding box center [602, 160] width 56 height 23
type input "4"
click at [595, 204] on input "number" at bounding box center [602, 202] width 56 height 23
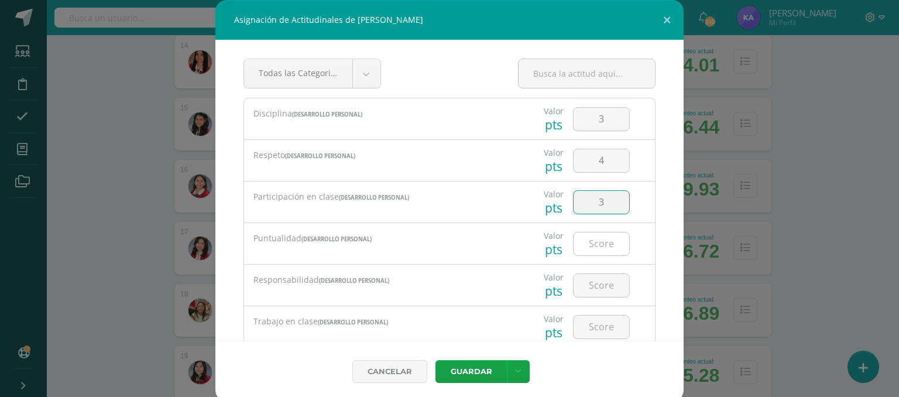
type input "3"
click at [600, 248] on input "number" at bounding box center [602, 243] width 56 height 23
type input "3"
click at [595, 284] on input "number" at bounding box center [602, 285] width 56 height 23
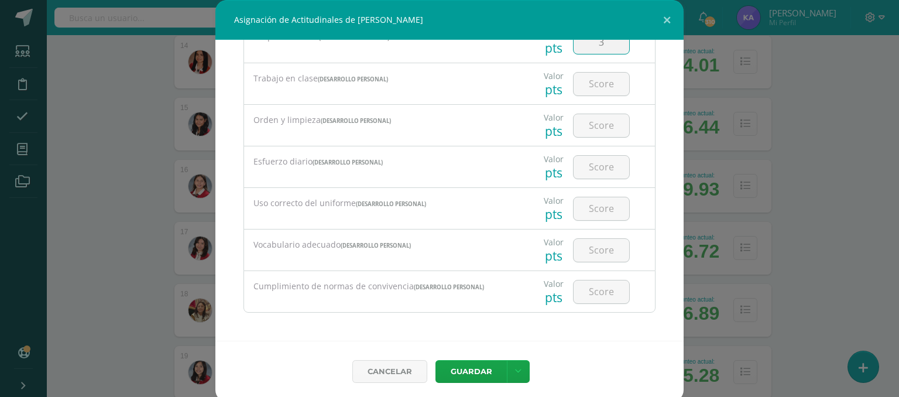
scroll to position [238, 0]
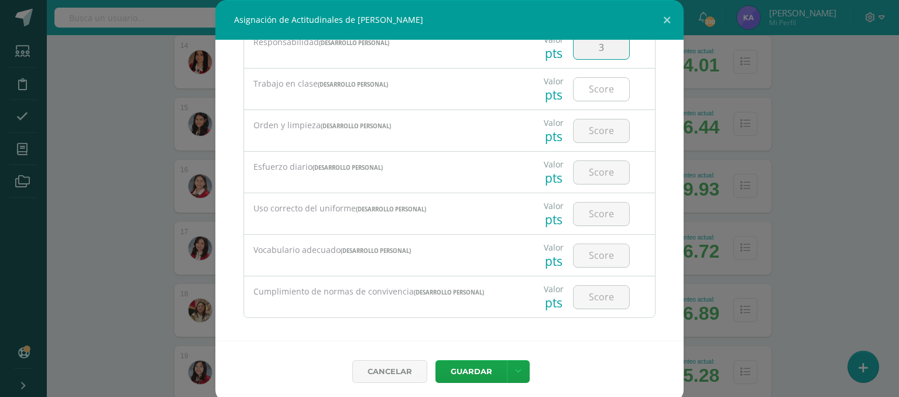
type input "3"
click at [593, 95] on input "number" at bounding box center [602, 89] width 56 height 23
type input "3"
type input "2"
click at [595, 122] on input "number" at bounding box center [602, 130] width 56 height 23
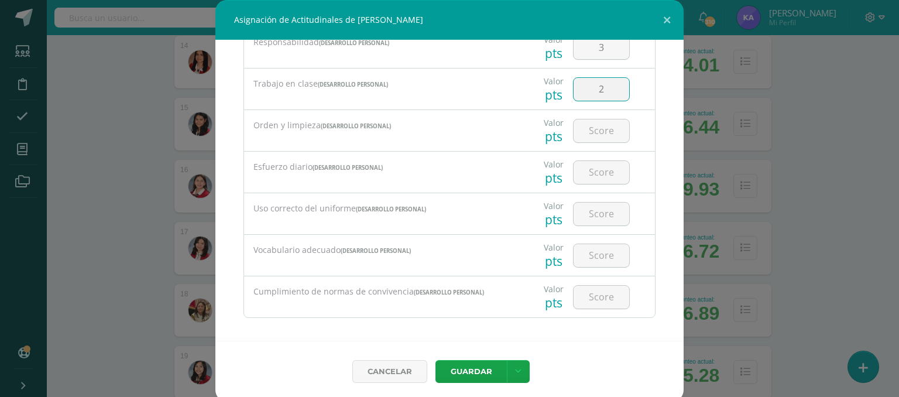
click at [592, 87] on input "2" at bounding box center [602, 89] width 56 height 23
type input "3"
click at [585, 136] on input "number" at bounding box center [602, 130] width 56 height 23
type input "3"
type input "2"
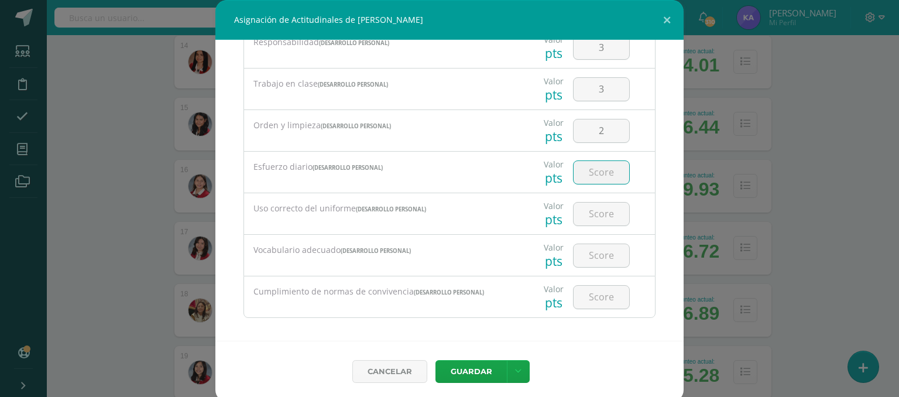
click at [589, 168] on input "number" at bounding box center [602, 172] width 56 height 23
type input "3"
click at [586, 212] on input "number" at bounding box center [602, 214] width 56 height 23
type input "2"
click at [585, 252] on input "number" at bounding box center [602, 255] width 56 height 23
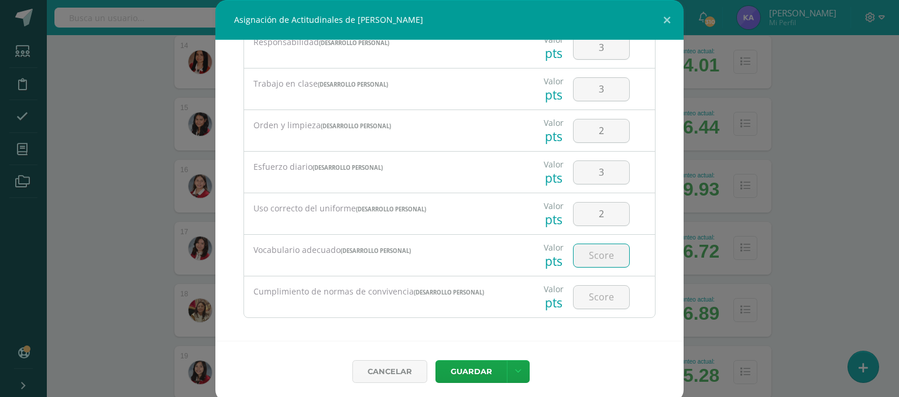
type input "4"
type input "3"
click at [593, 297] on input "number" at bounding box center [602, 297] width 56 height 23
type input "4"
click at [475, 366] on button "Guardar" at bounding box center [471, 371] width 71 height 23
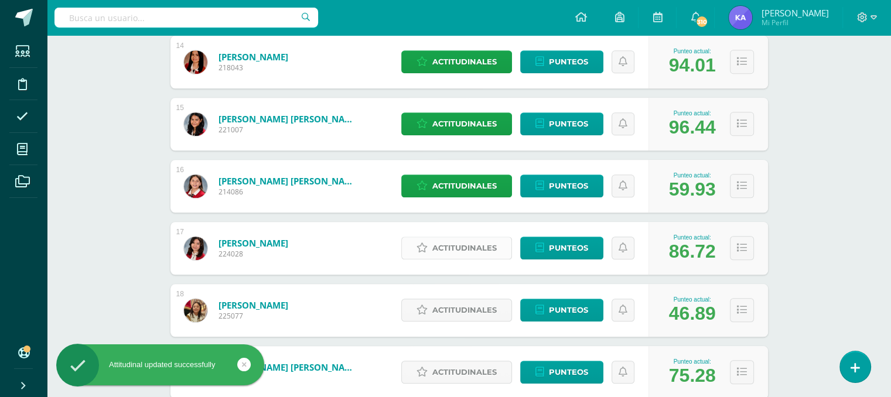
click at [467, 243] on span "Actitudinales" at bounding box center [464, 248] width 64 height 22
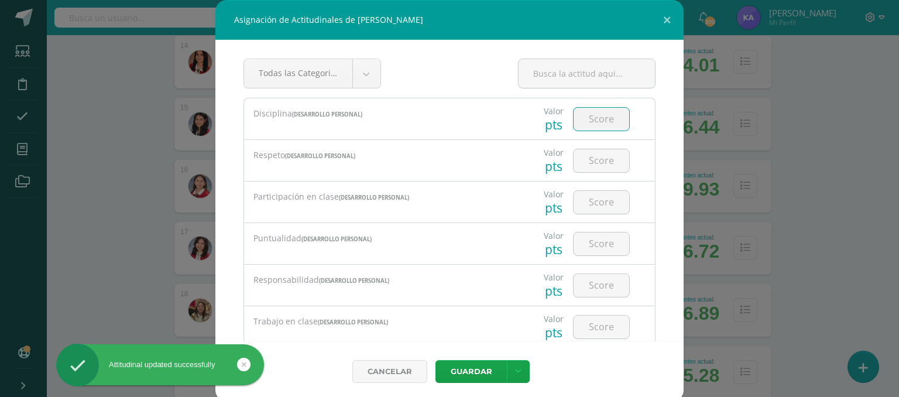
click at [593, 119] on input "number" at bounding box center [602, 119] width 56 height 23
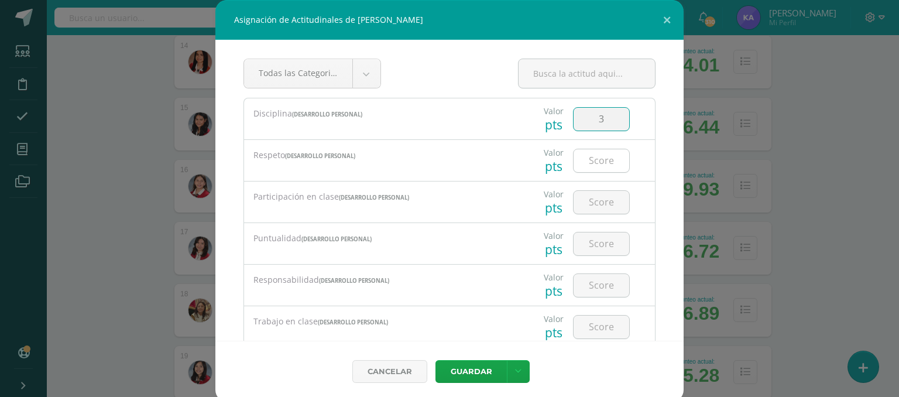
type input "3"
click at [591, 152] on input "number" at bounding box center [602, 160] width 56 height 23
type input "4"
click at [584, 204] on input "number" at bounding box center [602, 202] width 56 height 23
type input "3"
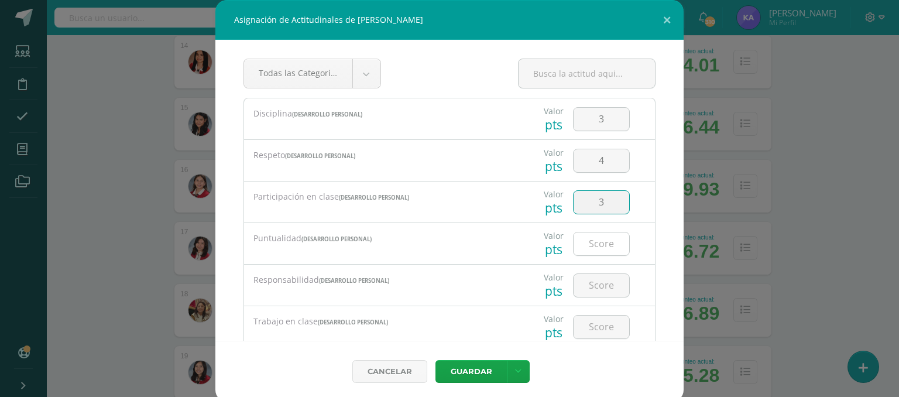
click at [584, 244] on input "number" at bounding box center [602, 243] width 56 height 23
type input "4"
click at [583, 281] on input "number" at bounding box center [602, 285] width 56 height 23
type input "4"
click at [593, 333] on input "number" at bounding box center [602, 327] width 56 height 23
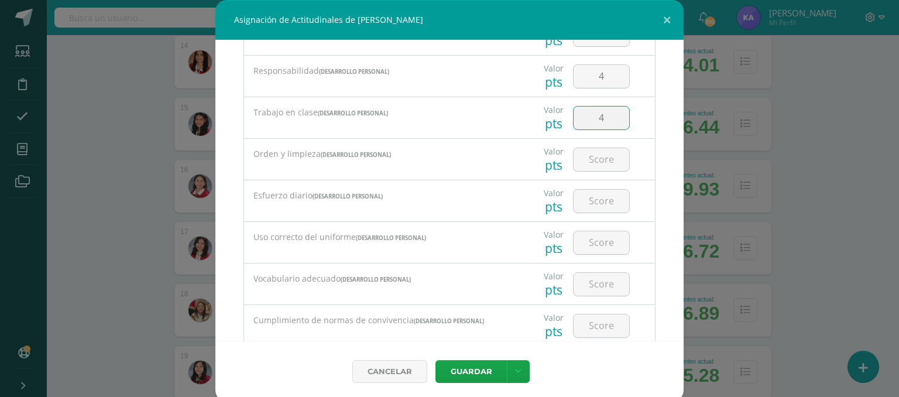
scroll to position [243, 0]
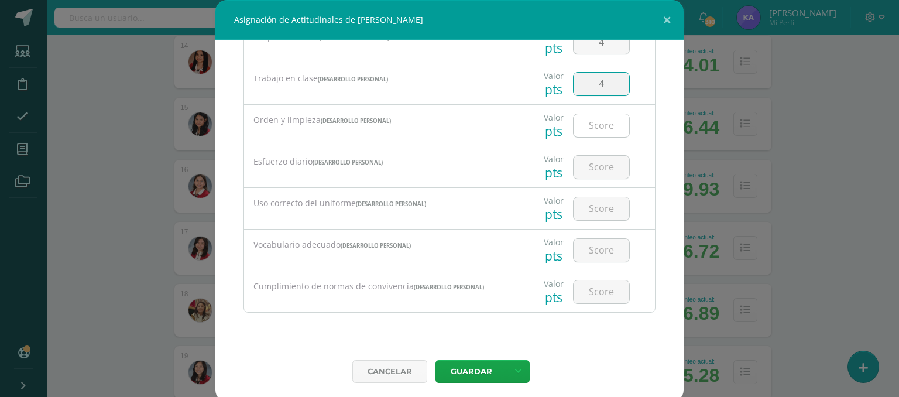
type input "4"
click at [593, 122] on input "number" at bounding box center [602, 125] width 56 height 23
type input "4"
click at [587, 167] on input "number" at bounding box center [602, 167] width 56 height 23
type input "4"
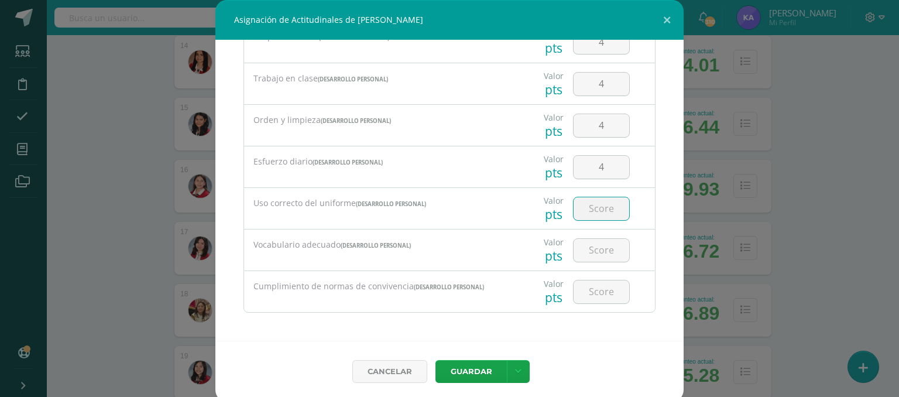
click at [591, 215] on input "number" at bounding box center [602, 208] width 56 height 23
type input "4"
click at [590, 249] on input "number" at bounding box center [602, 250] width 56 height 23
click at [578, 290] on input "number" at bounding box center [602, 291] width 56 height 23
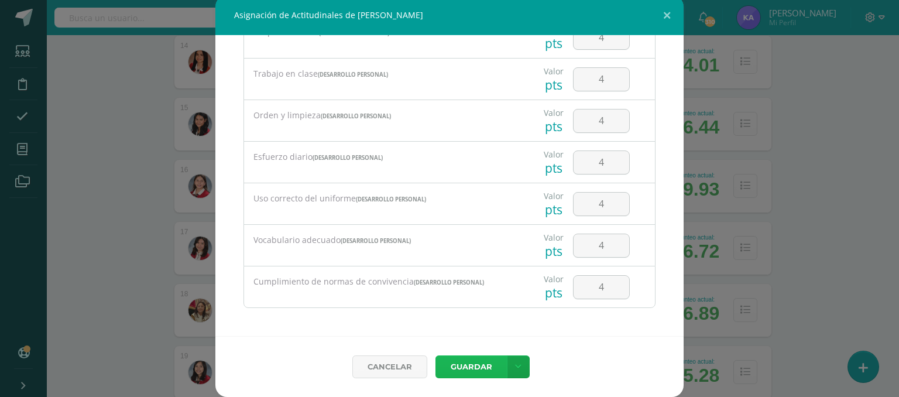
click at [454, 364] on button "Guardar" at bounding box center [471, 366] width 71 height 23
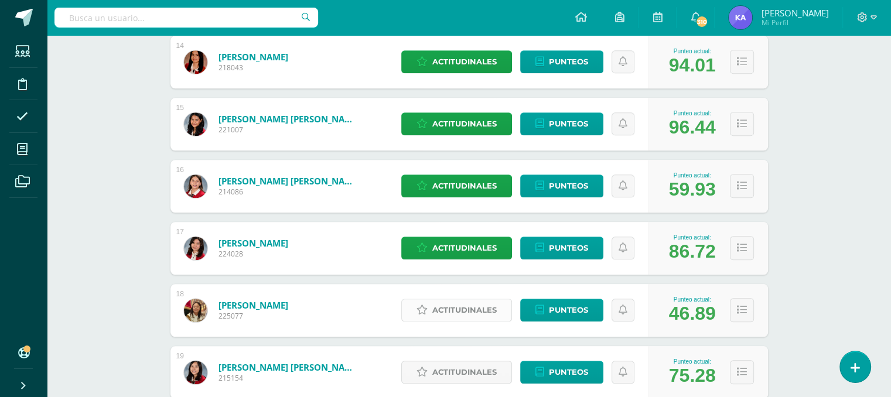
click at [468, 311] on span "Actitudinales" at bounding box center [464, 310] width 64 height 22
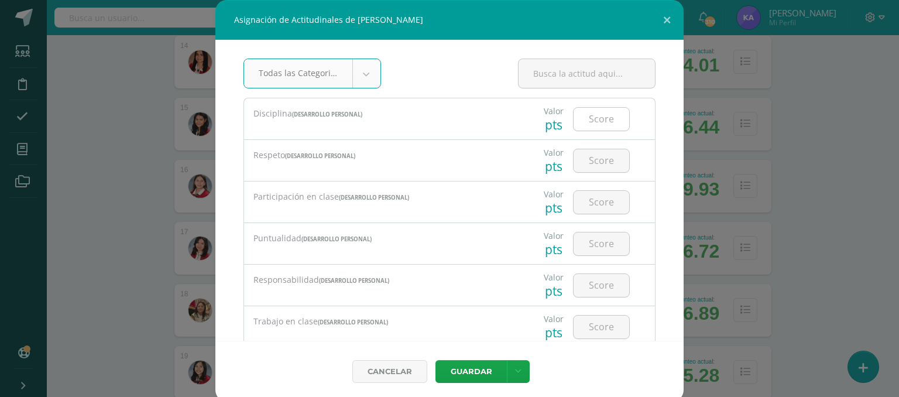
click at [589, 125] on input "number" at bounding box center [602, 119] width 56 height 23
click at [595, 162] on input "number" at bounding box center [602, 160] width 56 height 23
click at [597, 124] on input "2" at bounding box center [602, 119] width 56 height 23
click at [585, 157] on input "number" at bounding box center [602, 160] width 56 height 23
click at [577, 208] on input "number" at bounding box center [602, 202] width 56 height 23
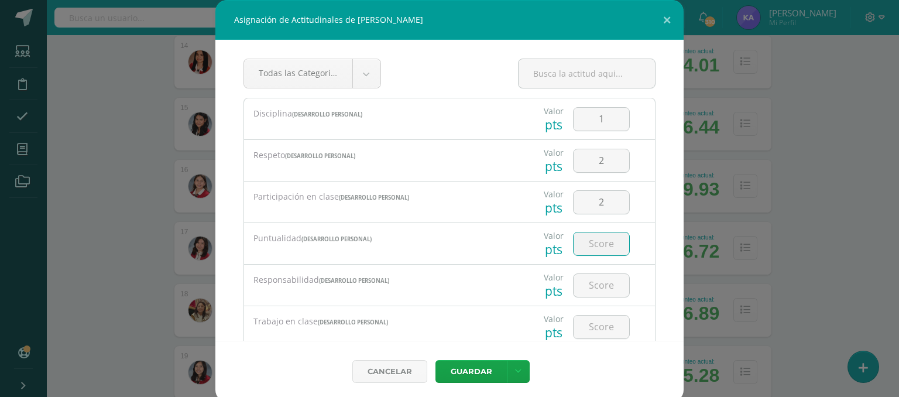
click at [588, 244] on input "number" at bounding box center [602, 243] width 56 height 23
click at [596, 293] on input "number" at bounding box center [602, 285] width 56 height 23
click at [587, 327] on input "number" at bounding box center [602, 327] width 56 height 23
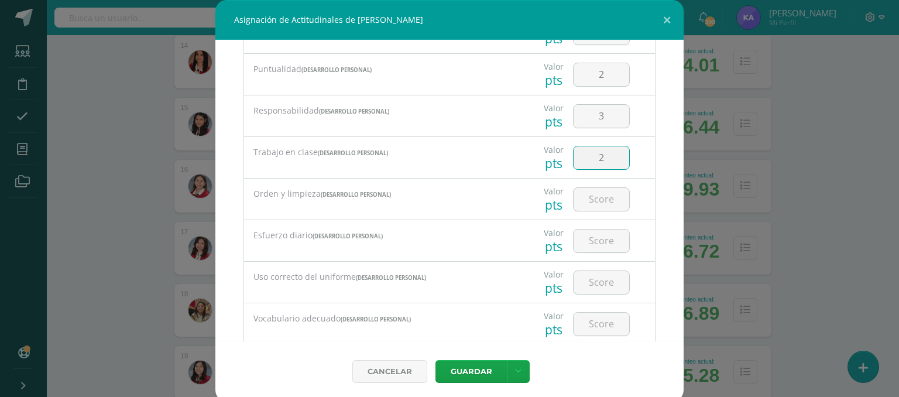
scroll to position [170, 0]
click at [600, 113] on input "3" at bounding box center [602, 115] width 56 height 23
click at [582, 200] on input "number" at bounding box center [602, 198] width 56 height 23
click at [590, 232] on input "number" at bounding box center [602, 240] width 56 height 23
click at [591, 275] on input "number" at bounding box center [602, 282] width 56 height 23
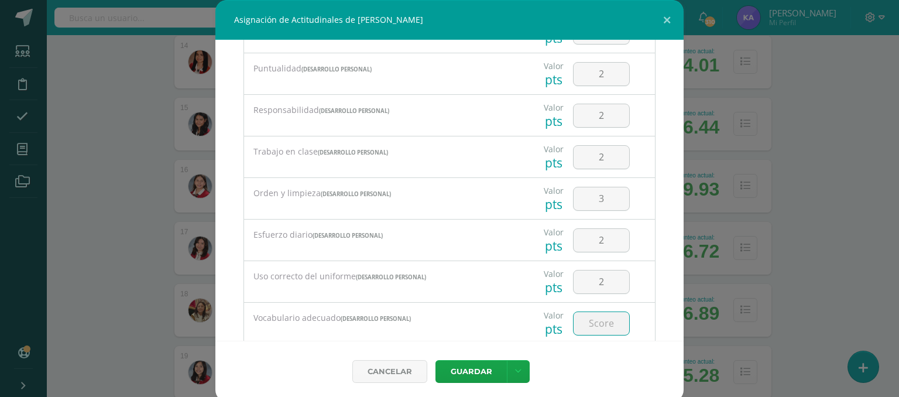
click at [588, 320] on input "number" at bounding box center [602, 323] width 56 height 23
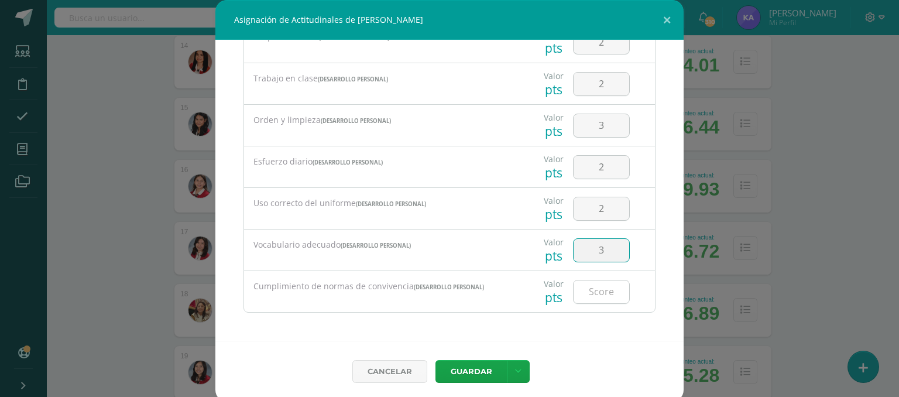
click at [590, 293] on input "number" at bounding box center [602, 291] width 56 height 23
click at [471, 369] on button "Guardar" at bounding box center [471, 371] width 71 height 23
click at [472, 366] on button "Guardar" at bounding box center [471, 371] width 71 height 23
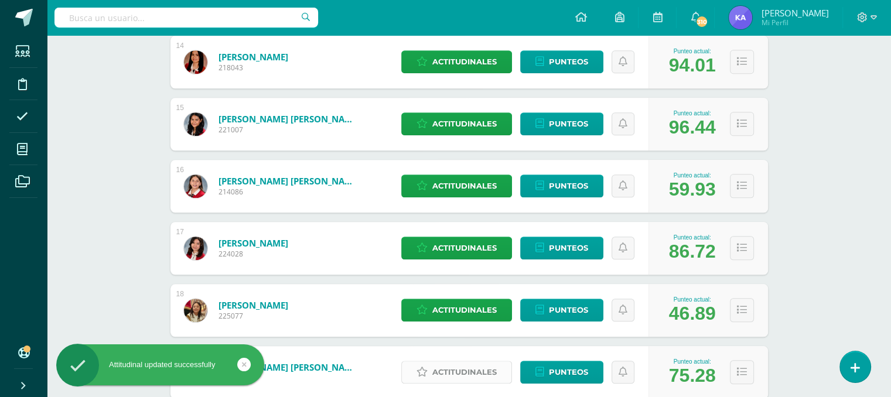
click at [461, 376] on span "Actitudinales" at bounding box center [464, 372] width 64 height 22
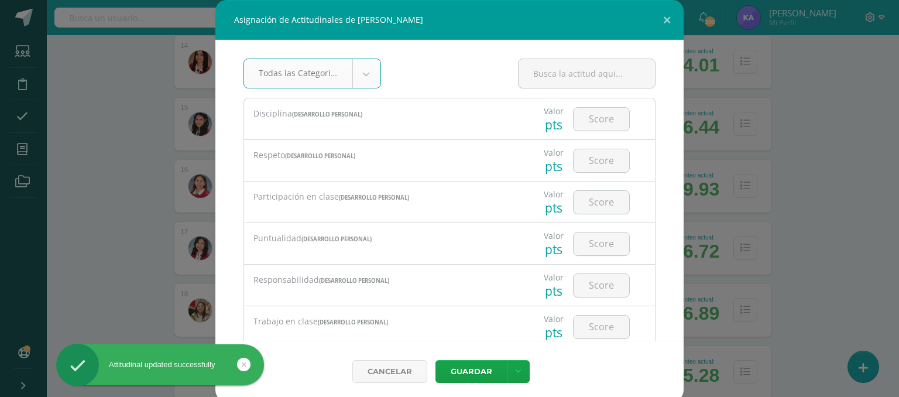
click at [185, 211] on div "Asignación de Actitudinales de Alondra Ximena Venegas Ramos Todas las Categoria…" at bounding box center [450, 201] width 890 height 402
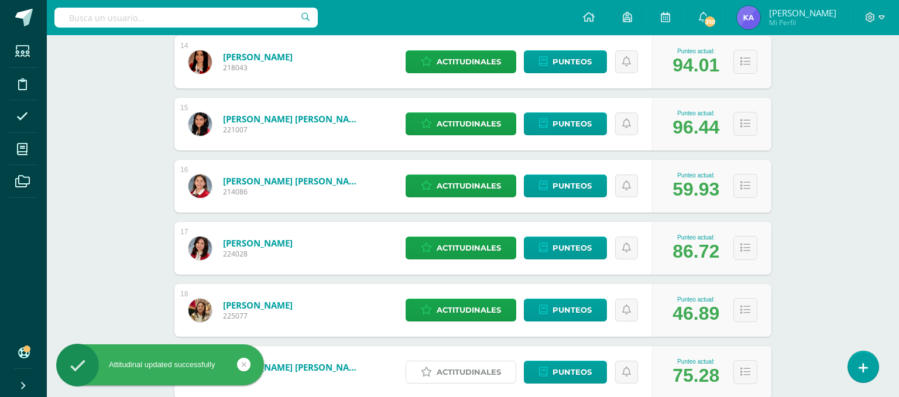
scroll to position [0, 0]
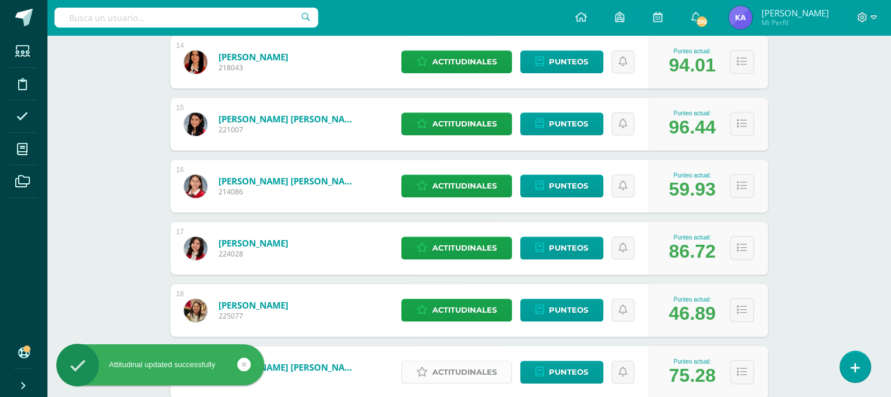
click at [468, 372] on span "Actitudinales" at bounding box center [464, 372] width 64 height 22
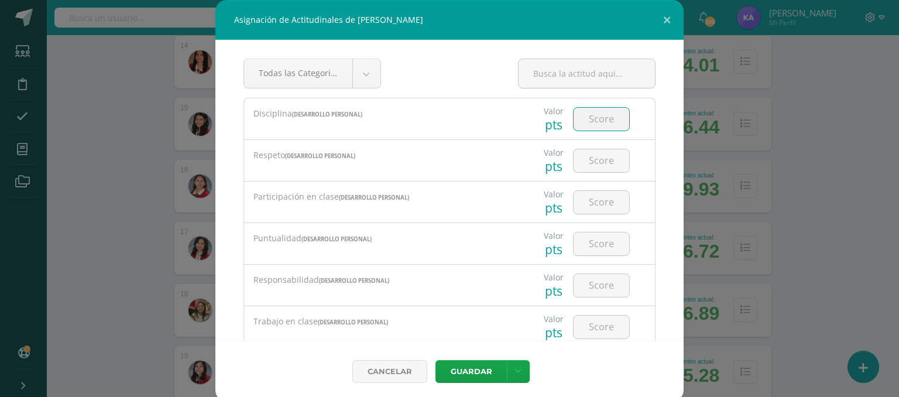
click at [578, 115] on input "number" at bounding box center [602, 119] width 56 height 23
click at [592, 160] on input "number" at bounding box center [602, 160] width 56 height 23
click at [595, 204] on input "number" at bounding box center [602, 202] width 56 height 23
click at [588, 242] on input "number" at bounding box center [602, 243] width 56 height 23
click at [596, 201] on input "3" at bounding box center [602, 202] width 56 height 23
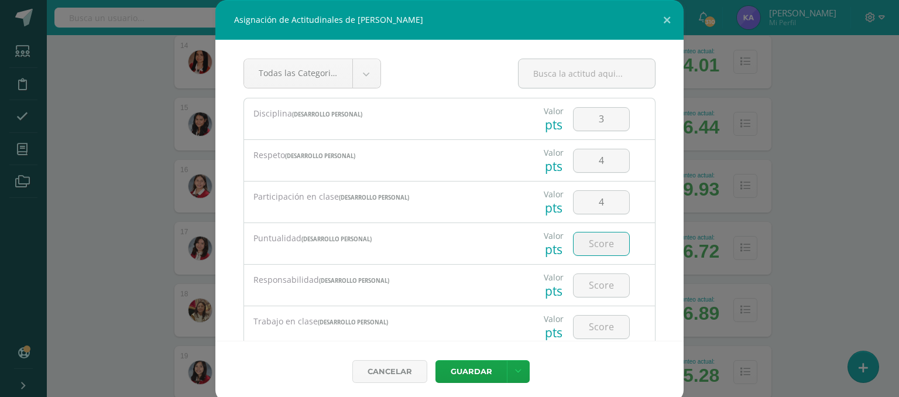
click at [594, 245] on input "number" at bounding box center [602, 243] width 56 height 23
click at [595, 278] on input "number" at bounding box center [602, 285] width 56 height 23
click at [585, 330] on input "number" at bounding box center [602, 327] width 56 height 23
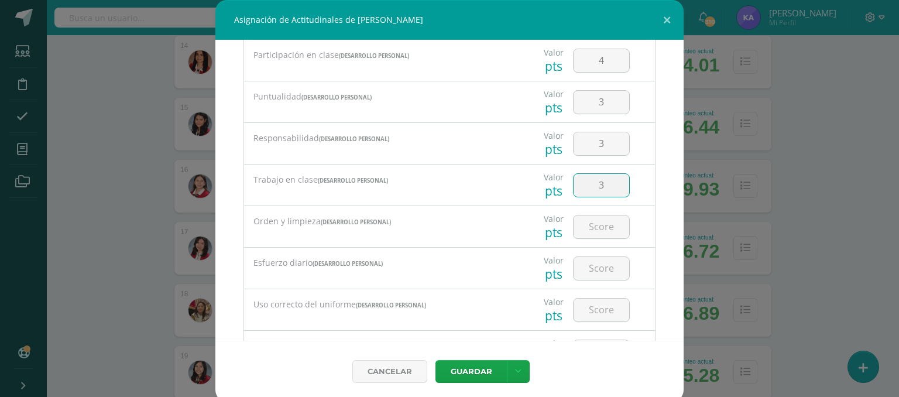
scroll to position [143, 0]
click at [597, 219] on input "number" at bounding box center [602, 225] width 56 height 23
click at [600, 266] on input "number" at bounding box center [602, 267] width 56 height 23
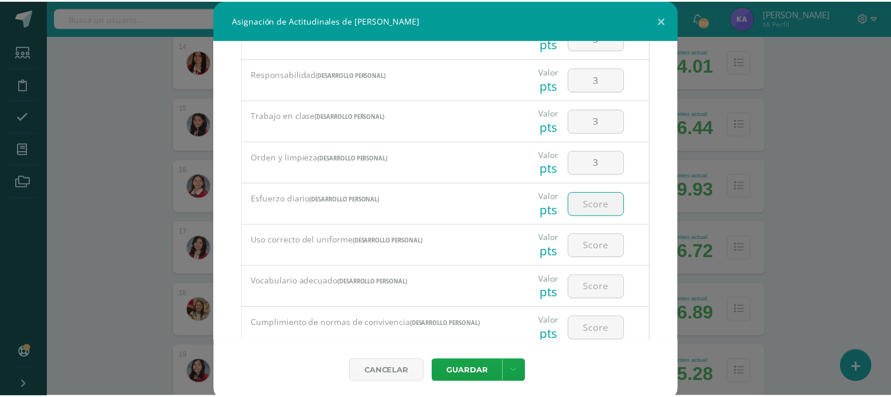
scroll to position [243, 0]
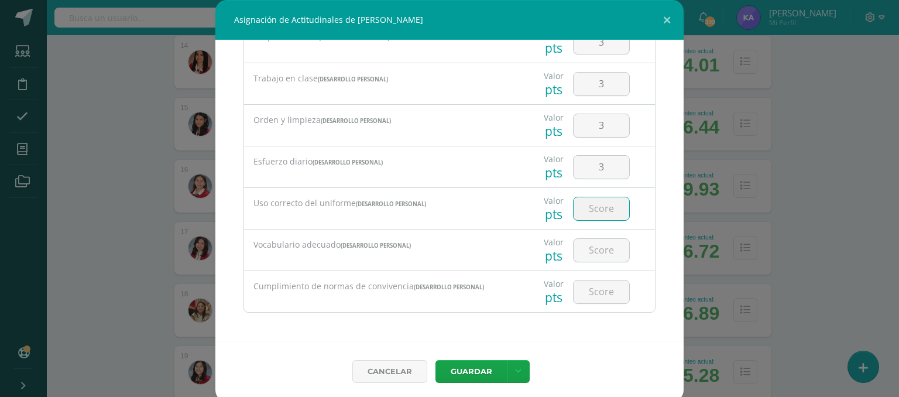
click at [592, 213] on input "number" at bounding box center [602, 208] width 56 height 23
click at [595, 239] on input "number" at bounding box center [602, 250] width 56 height 23
click at [585, 297] on input "number" at bounding box center [602, 291] width 56 height 23
click at [471, 371] on button "Guardar" at bounding box center [471, 371] width 71 height 23
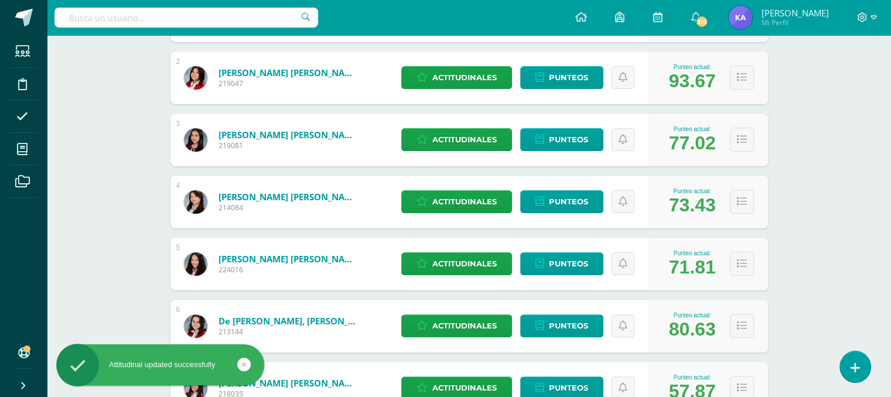
scroll to position [0, 0]
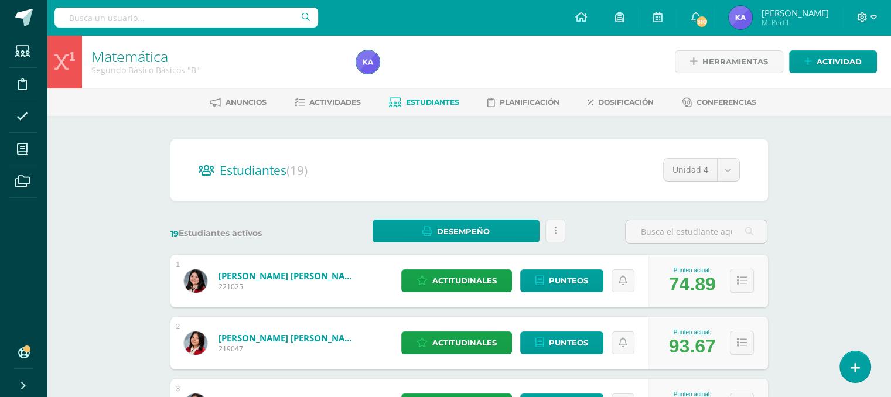
click at [873, 18] on icon at bounding box center [873, 17] width 6 height 11
click at [829, 85] on link "Cerrar sesión" at bounding box center [829, 79] width 93 height 17
